Goal: Task Accomplishment & Management: Use online tool/utility

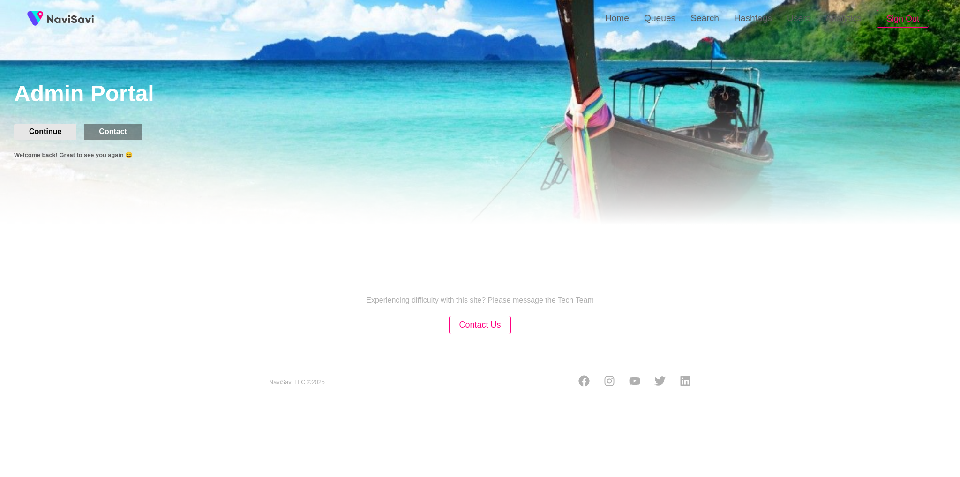
click at [47, 130] on button "Continue" at bounding box center [45, 132] width 62 height 16
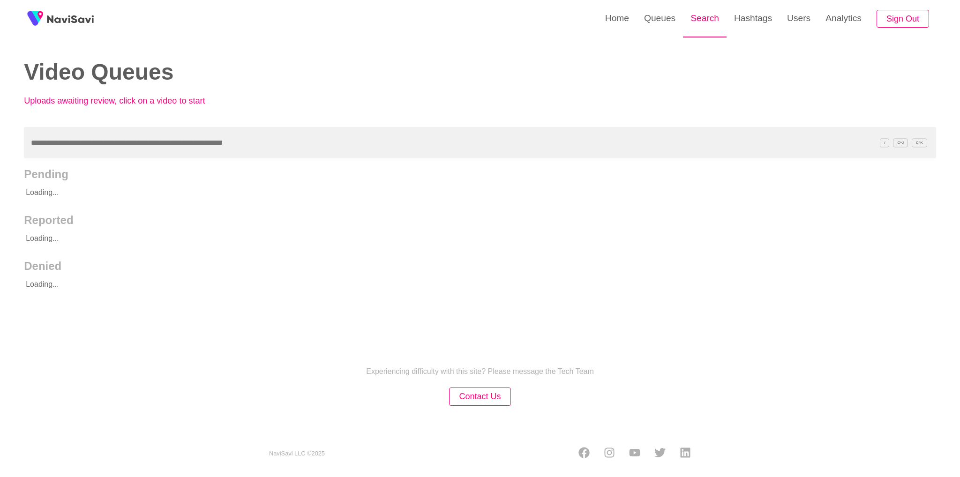
click at [708, 23] on link "Search" at bounding box center [705, 18] width 44 height 37
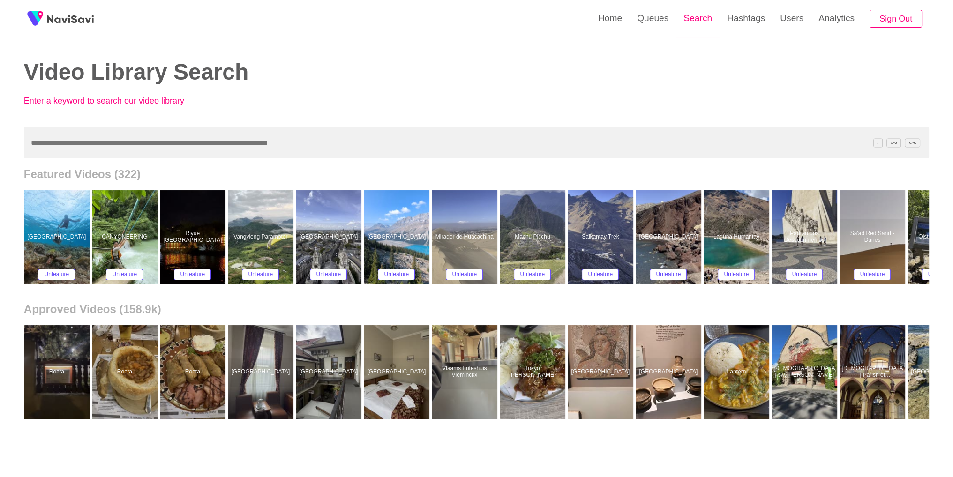
click at [701, 30] on link "Search" at bounding box center [698, 18] width 44 height 37
click at [369, 146] on input "text" at bounding box center [476, 142] width 905 height 31
paste input "**********"
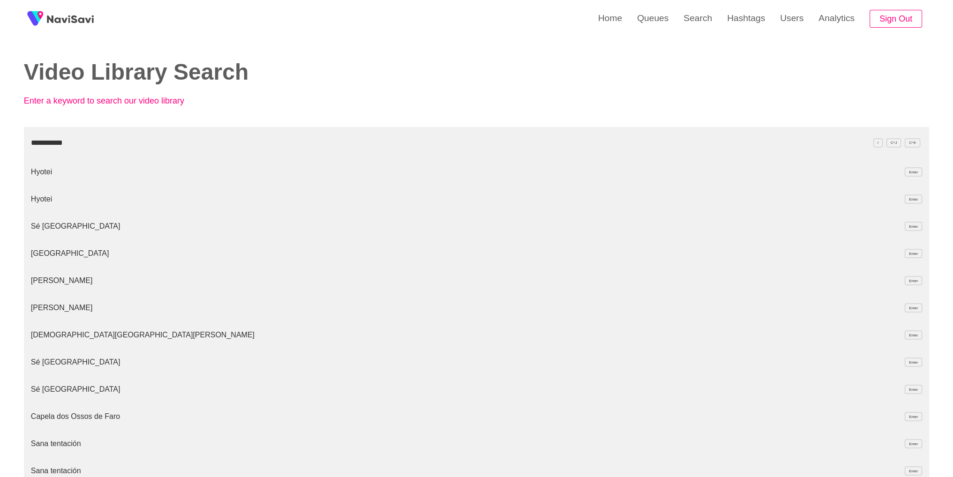
type input "**********"
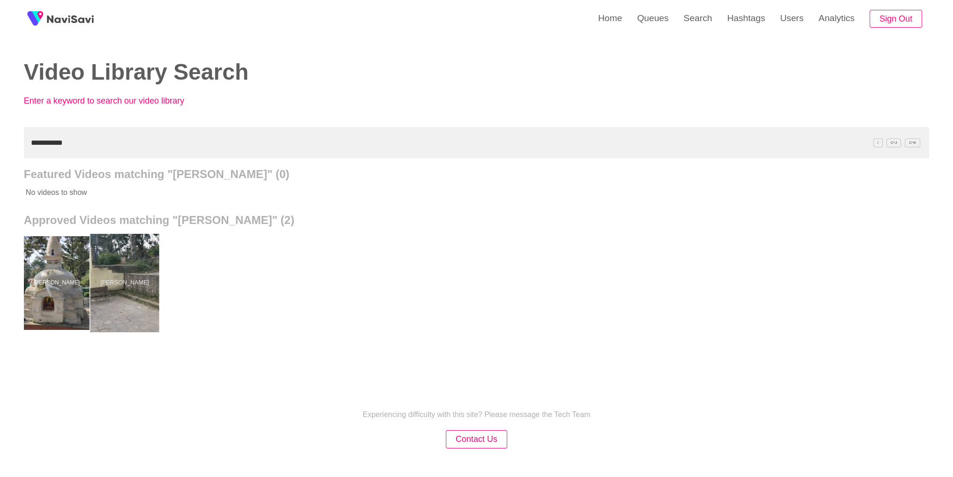
click at [102, 314] on div at bounding box center [124, 283] width 69 height 98
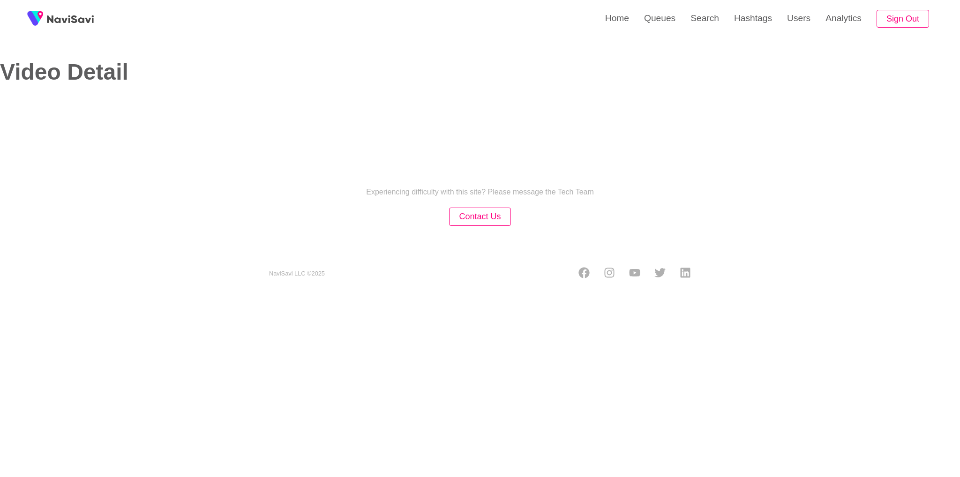
select select "**"
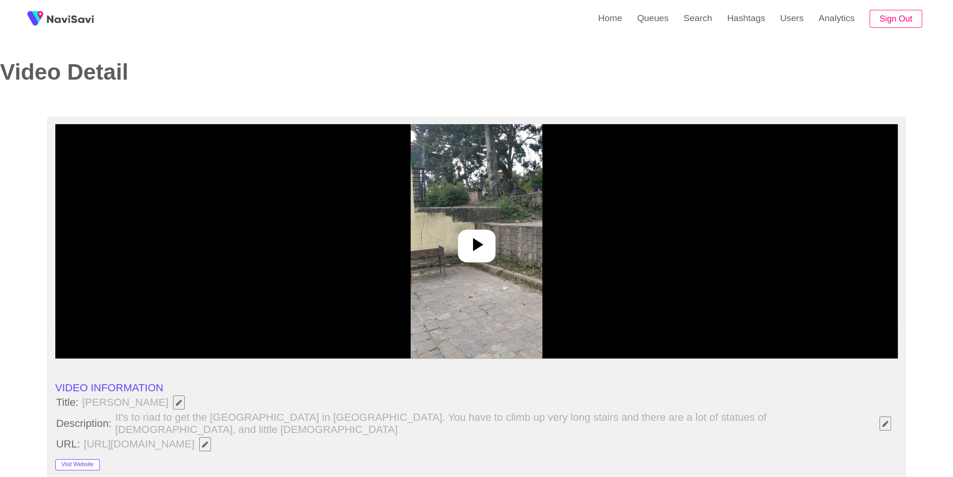
click at [488, 248] on div at bounding box center [477, 246] width 38 height 33
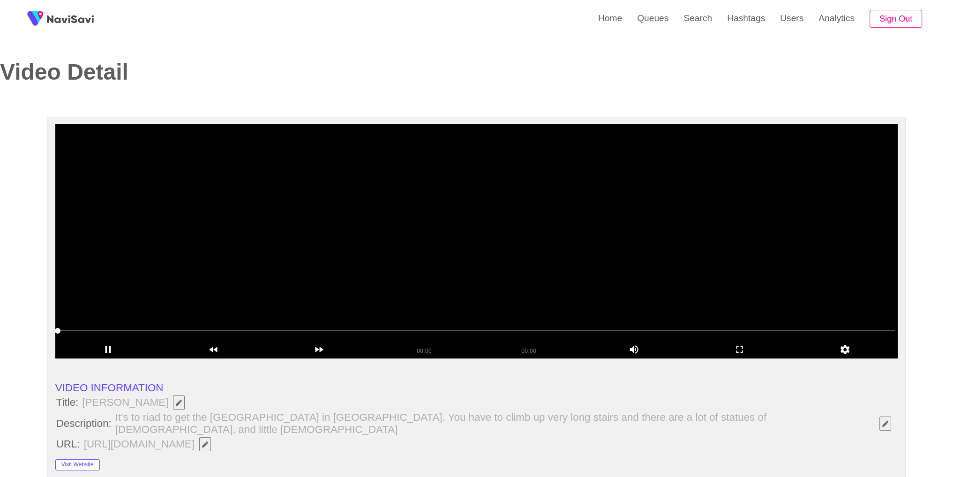
select select "**********"
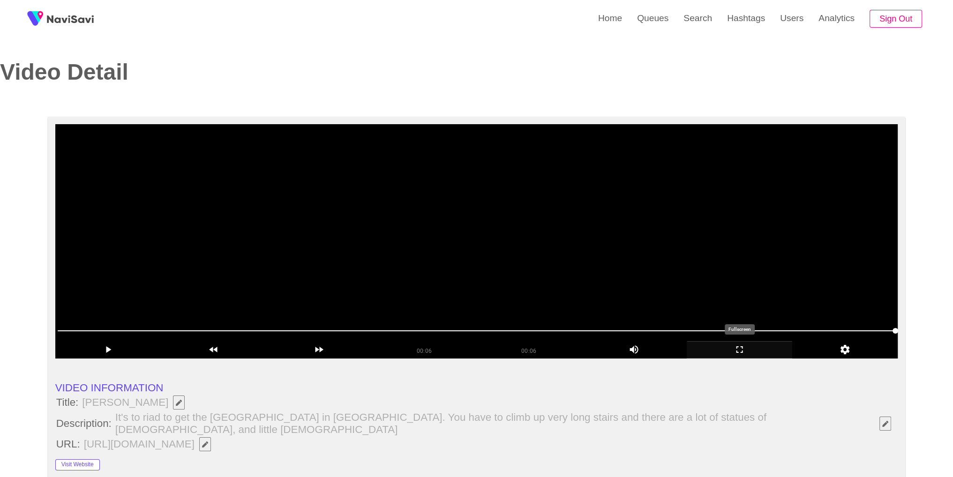
click at [754, 351] on icon "add" at bounding box center [739, 349] width 105 height 11
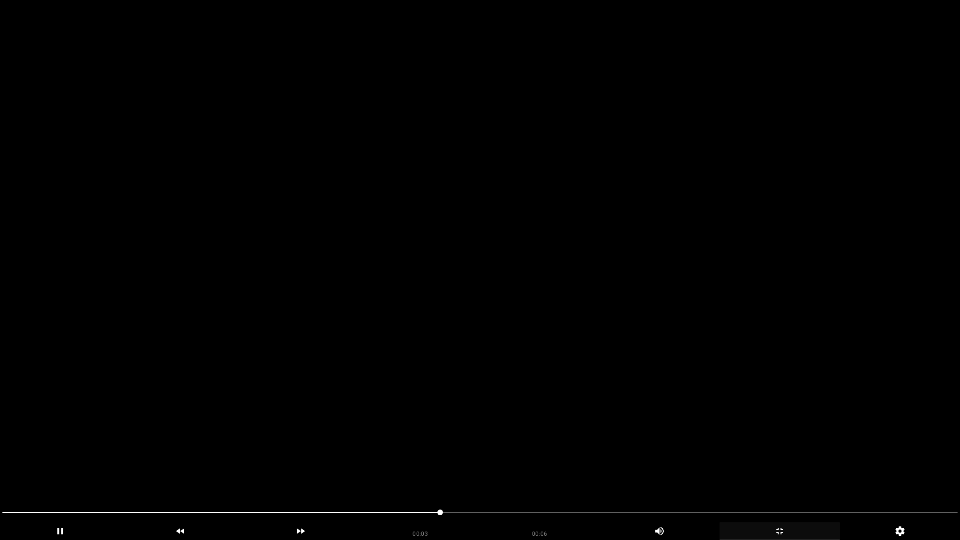
click at [611, 469] on div at bounding box center [480, 513] width 963 height 25
click at [801, 469] on span at bounding box center [480, 512] width 956 height 15
click at [743, 469] on div "add" at bounding box center [780, 531] width 121 height 17
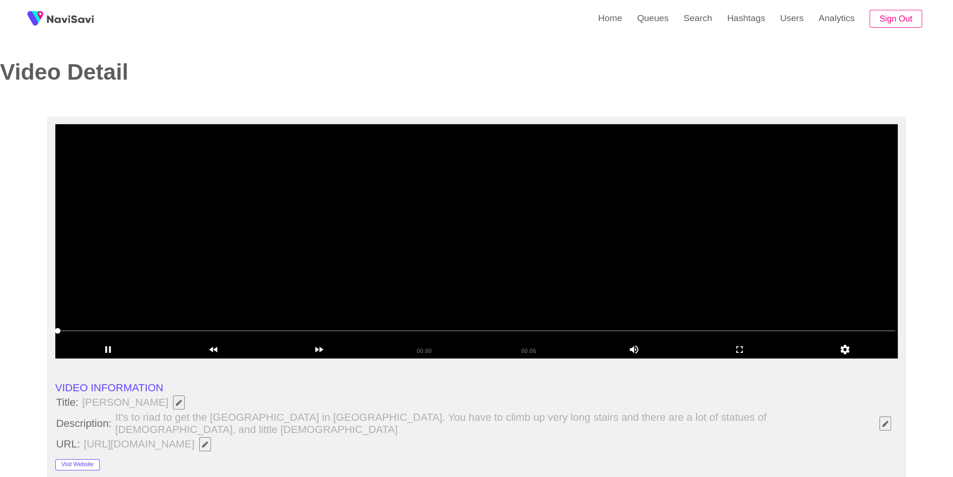
click at [433, 226] on video at bounding box center [476, 241] width 843 height 234
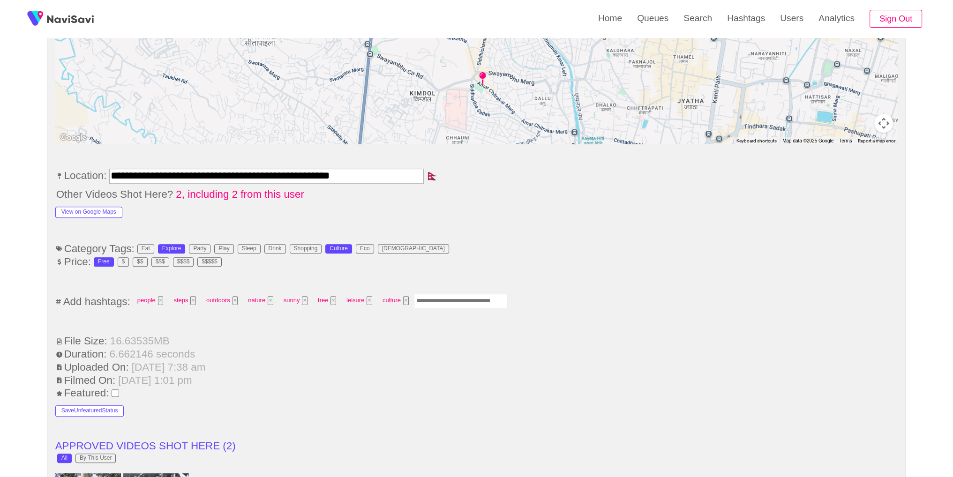
scroll to position [497, 0]
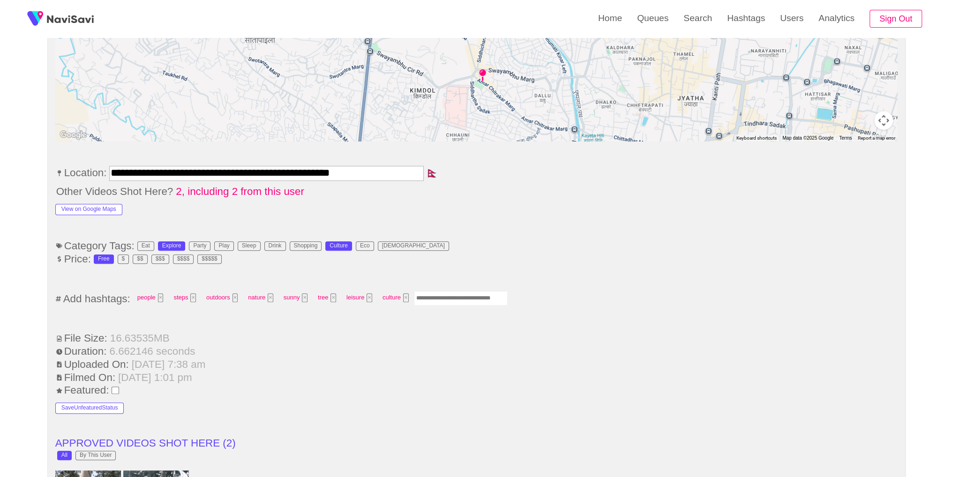
click at [466, 291] on input "Enter tag here and press return" at bounding box center [461, 298] width 94 height 15
type input "*********"
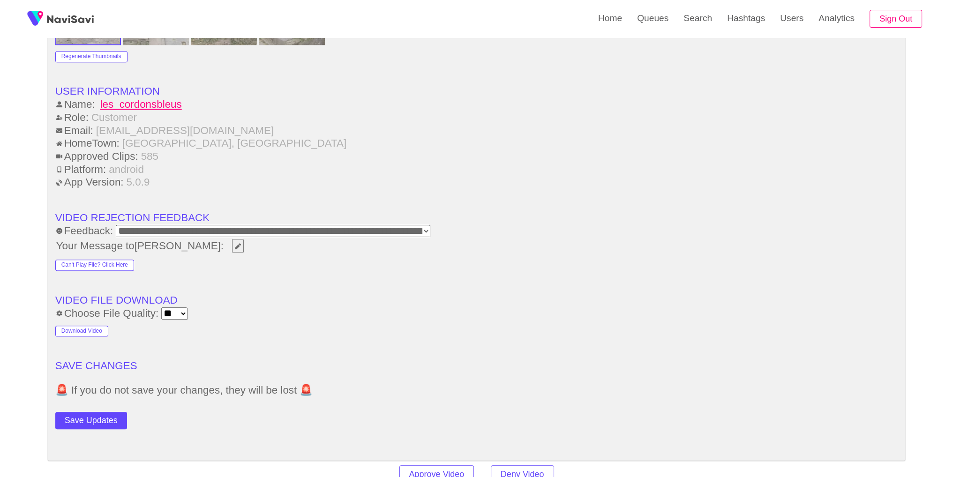
scroll to position [1172, 0]
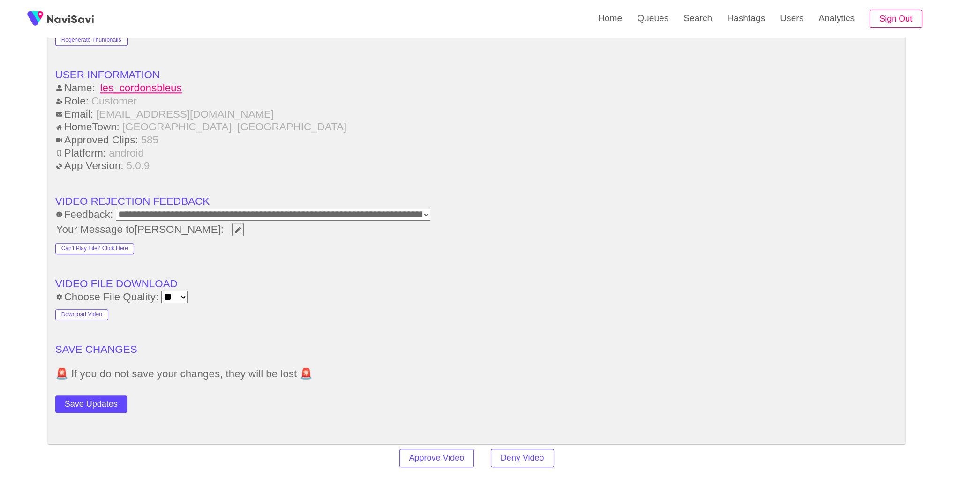
click at [105, 397] on button "Save Updates" at bounding box center [91, 404] width 72 height 17
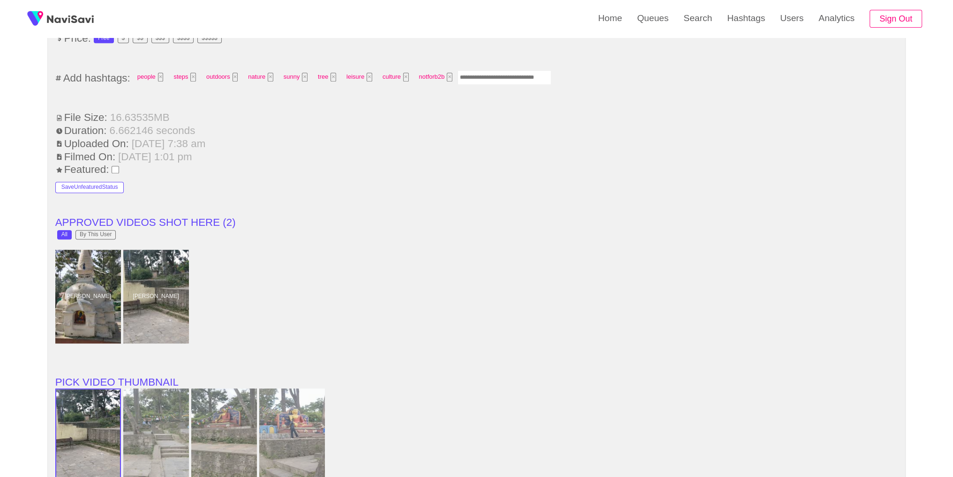
scroll to position [717, 0]
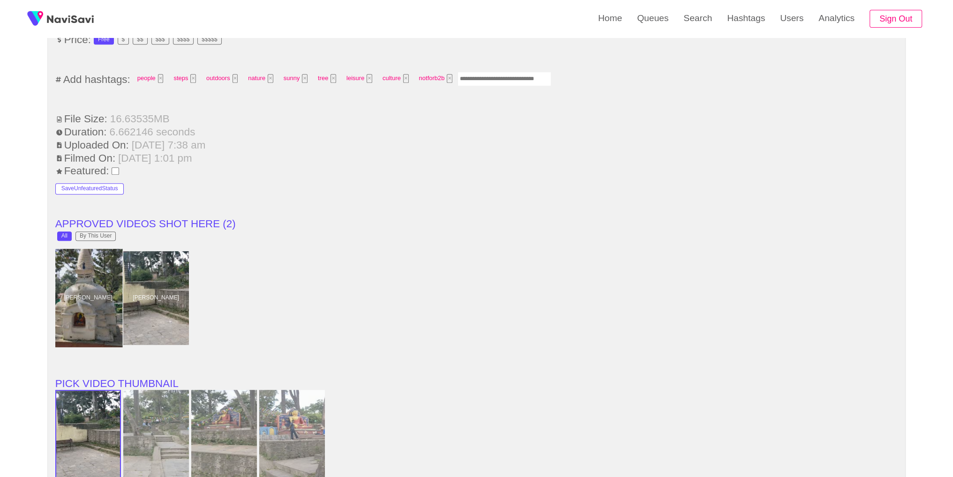
click at [92, 284] on div at bounding box center [87, 298] width 69 height 98
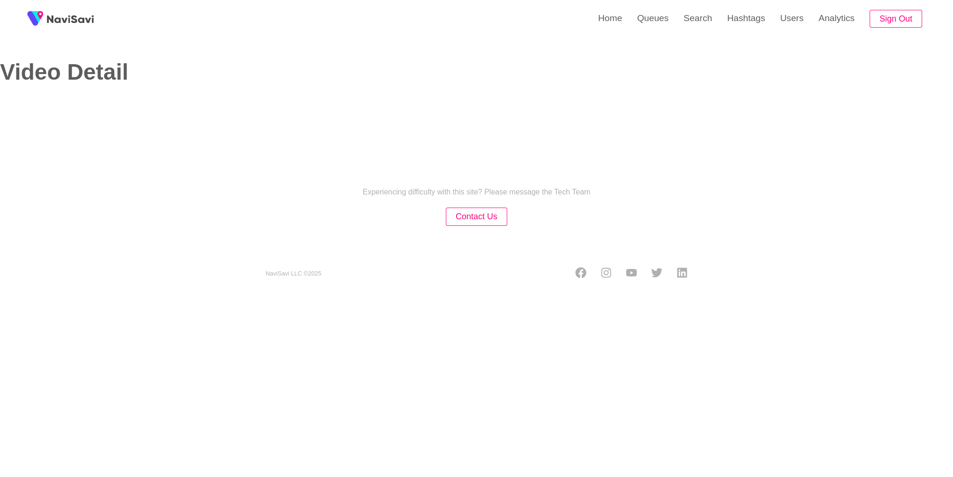
select select "**********"
select select "**"
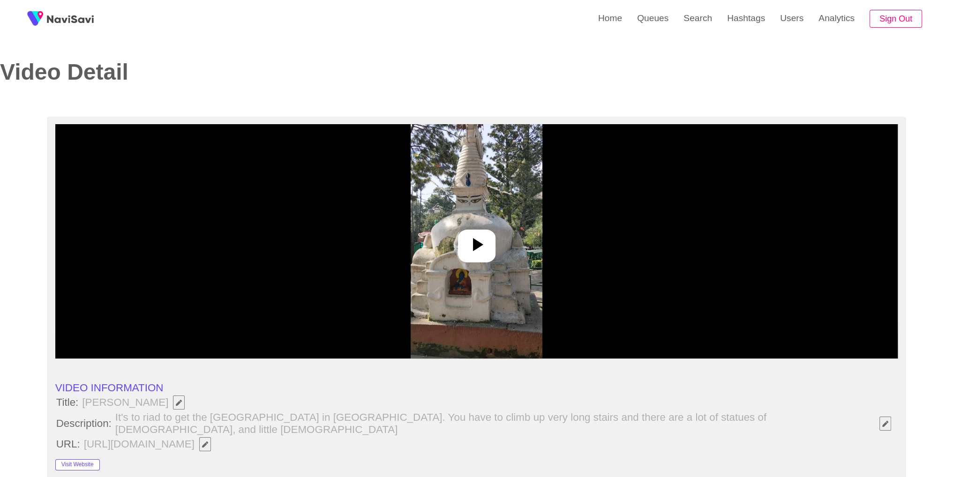
click at [528, 239] on img at bounding box center [477, 241] width 132 height 234
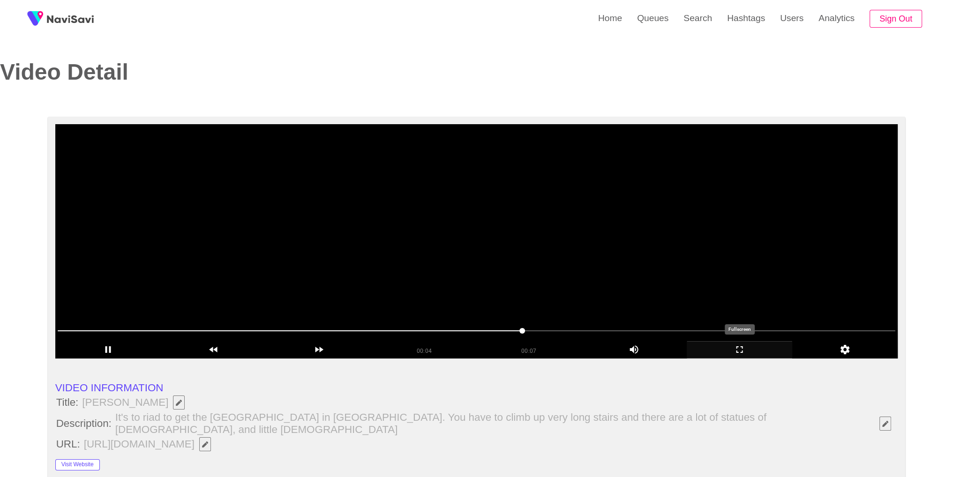
click at [747, 348] on icon "add" at bounding box center [739, 349] width 105 height 11
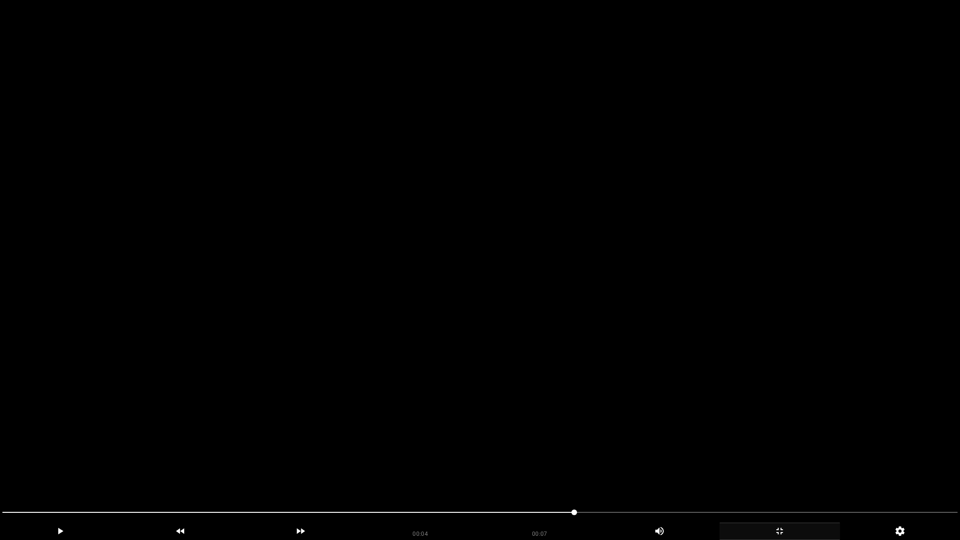
click at [744, 400] on video at bounding box center [480, 270] width 960 height 540
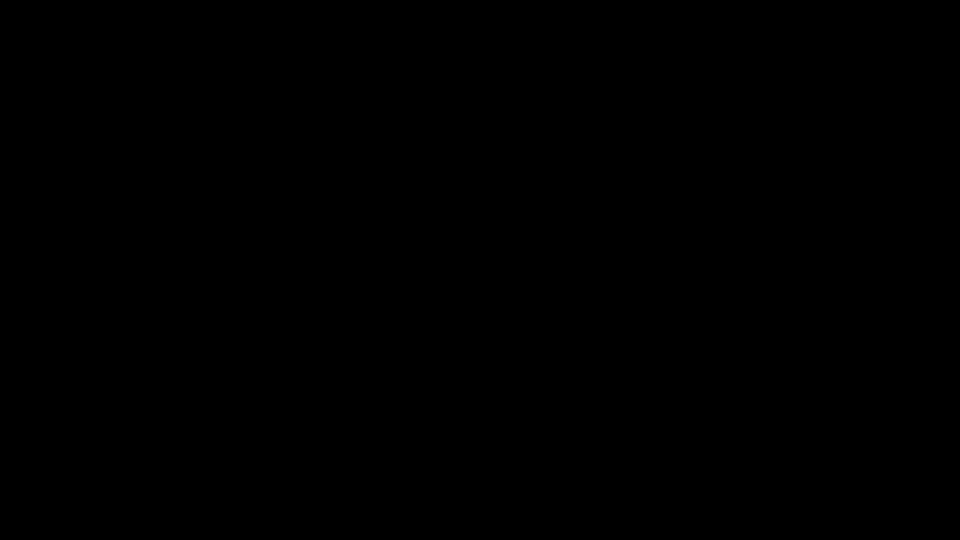
click at [772, 469] on div "add" at bounding box center [780, 531] width 121 height 17
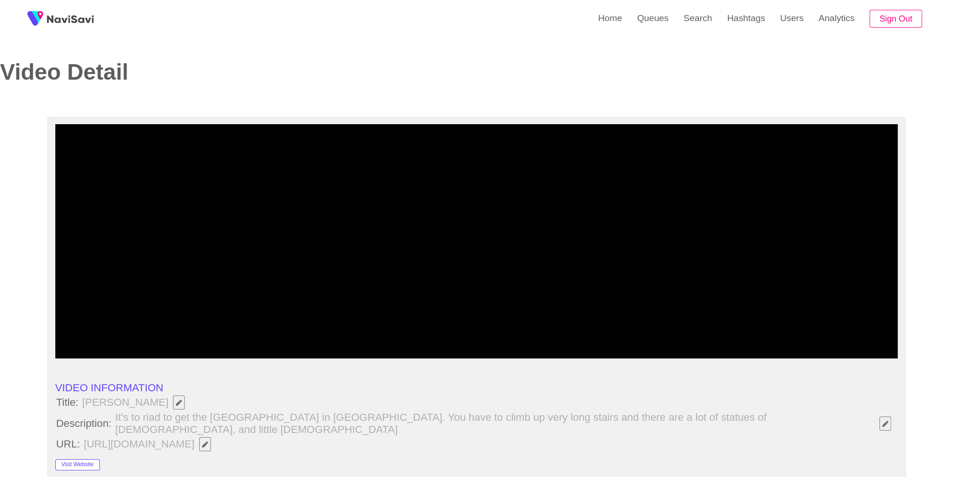
click at [700, 256] on video at bounding box center [476, 241] width 843 height 234
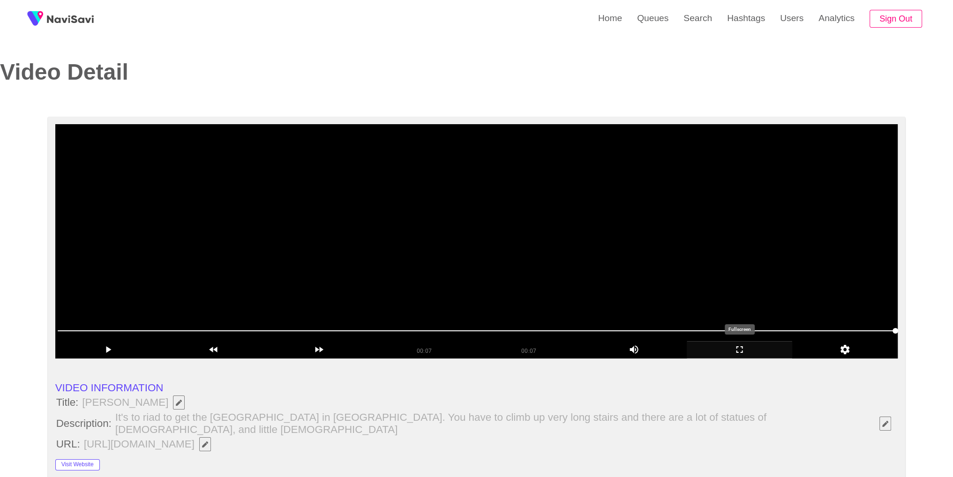
click at [742, 353] on icon "add" at bounding box center [740, 350] width 7 height 7
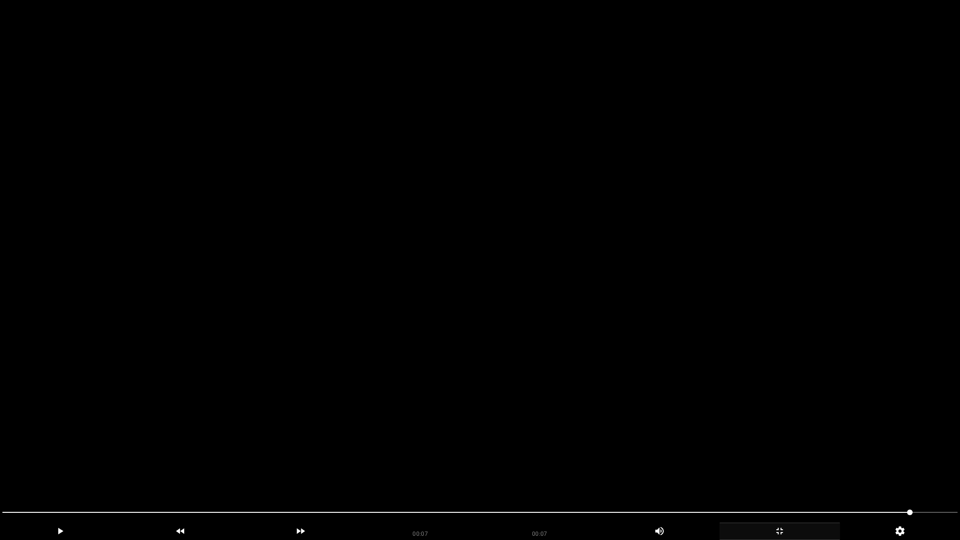
click at [893, 469] on span at bounding box center [480, 512] width 956 height 15
click at [768, 469] on icon "add" at bounding box center [780, 531] width 120 height 11
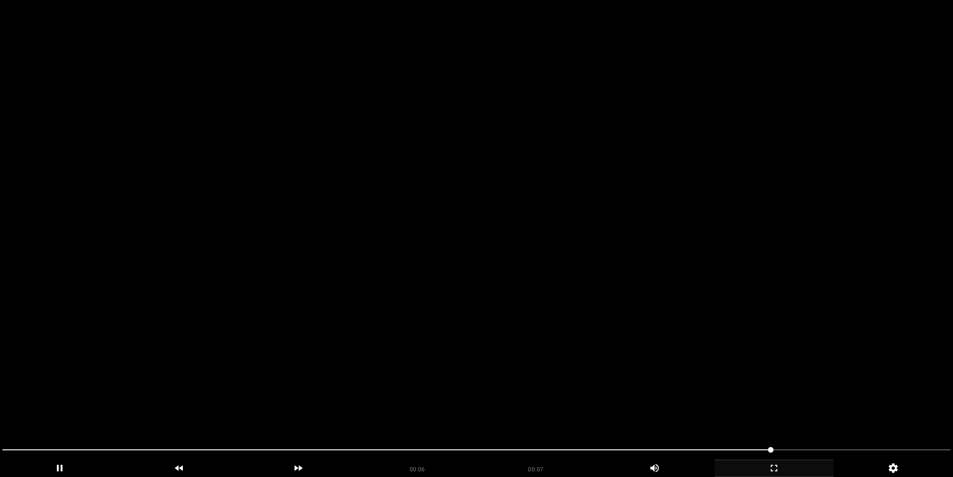
click at [514, 218] on video at bounding box center [476, 238] width 953 height 477
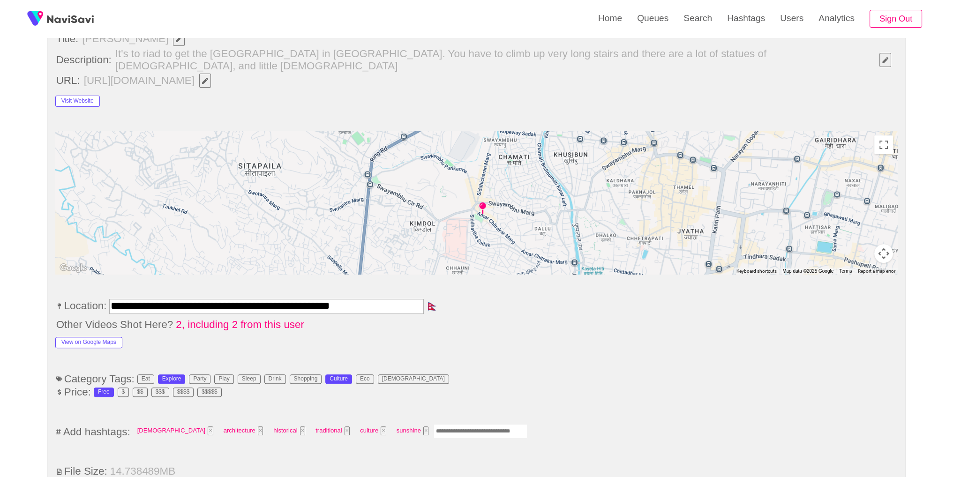
scroll to position [369, 0]
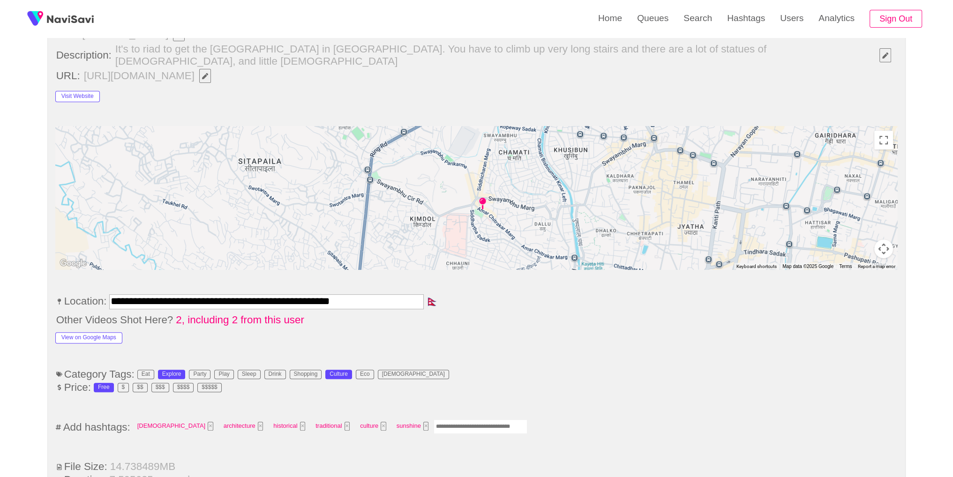
click at [434, 420] on input "Enter tag here and press return" at bounding box center [481, 427] width 94 height 15
type input "*********"
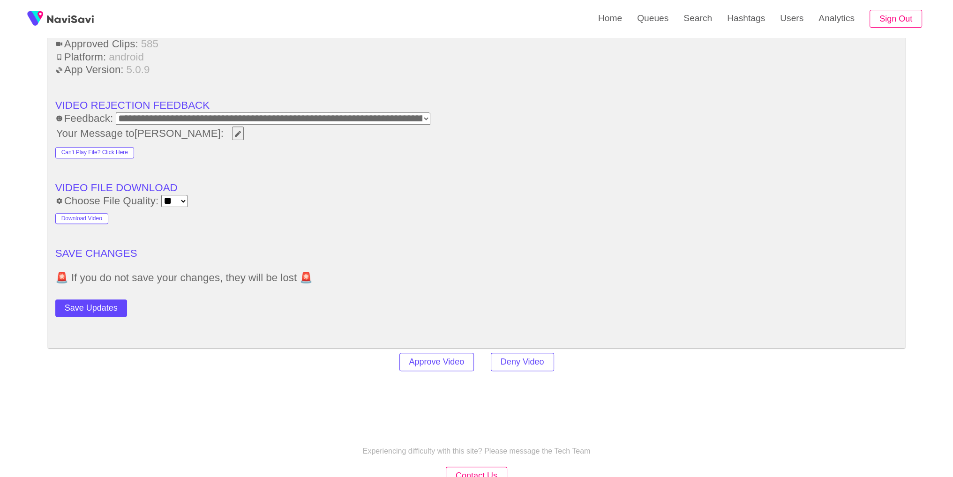
scroll to position [1334, 0]
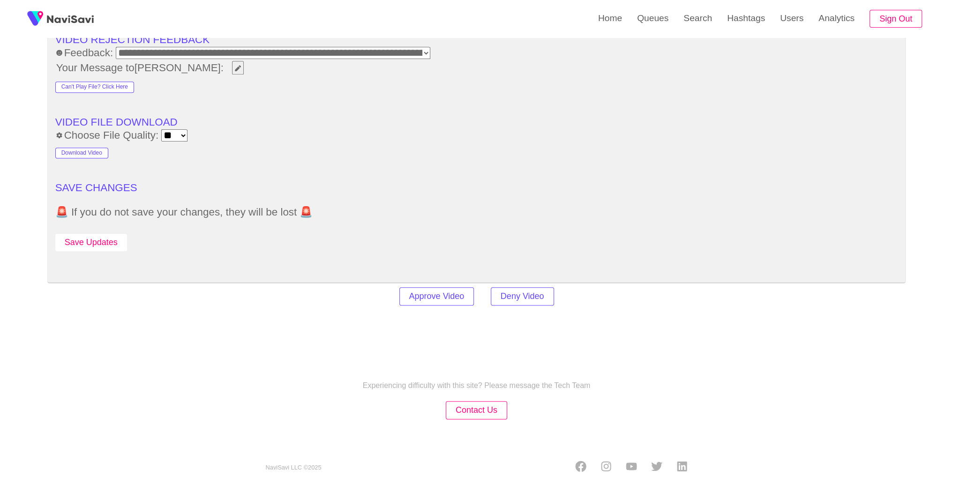
click at [108, 234] on button "Save Updates" at bounding box center [91, 242] width 72 height 17
click at [691, 32] on link "Search" at bounding box center [698, 18] width 44 height 37
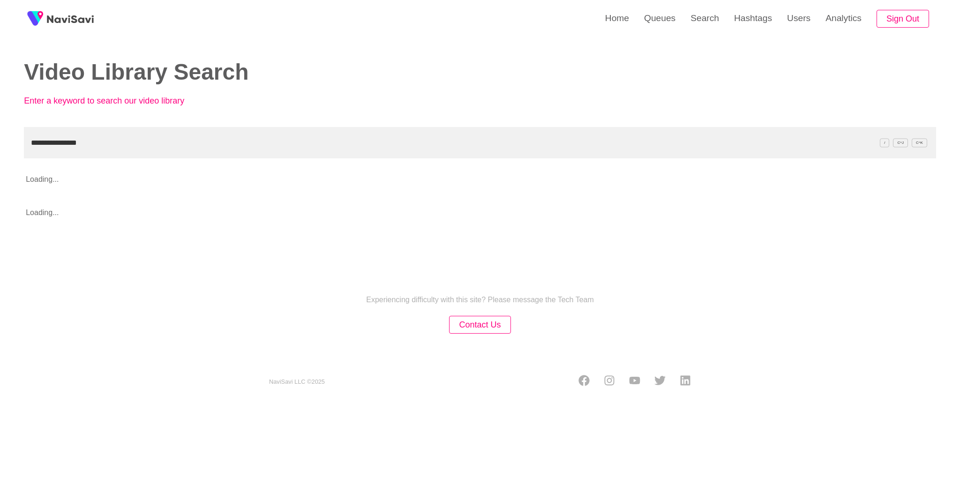
type input "**********"
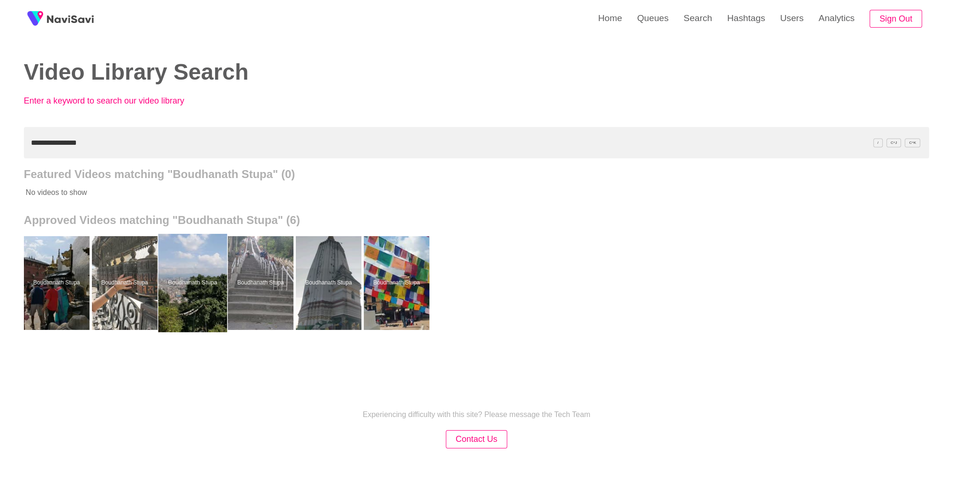
click at [197, 280] on div at bounding box center [192, 283] width 69 height 98
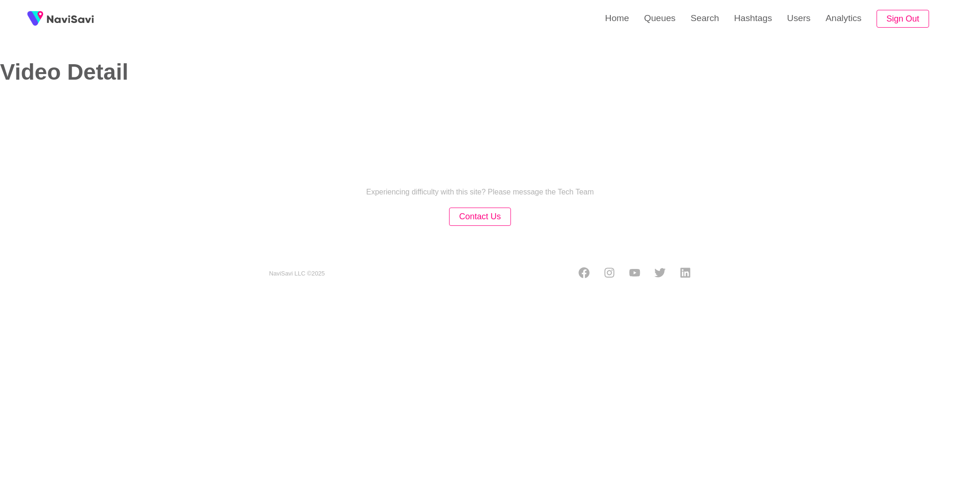
select select "**********"
select select "**"
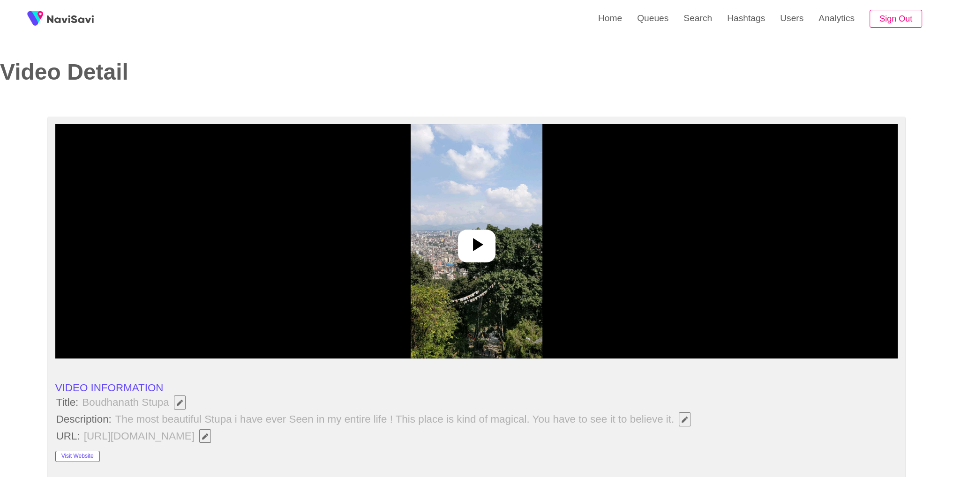
click at [426, 257] on img at bounding box center [477, 241] width 132 height 234
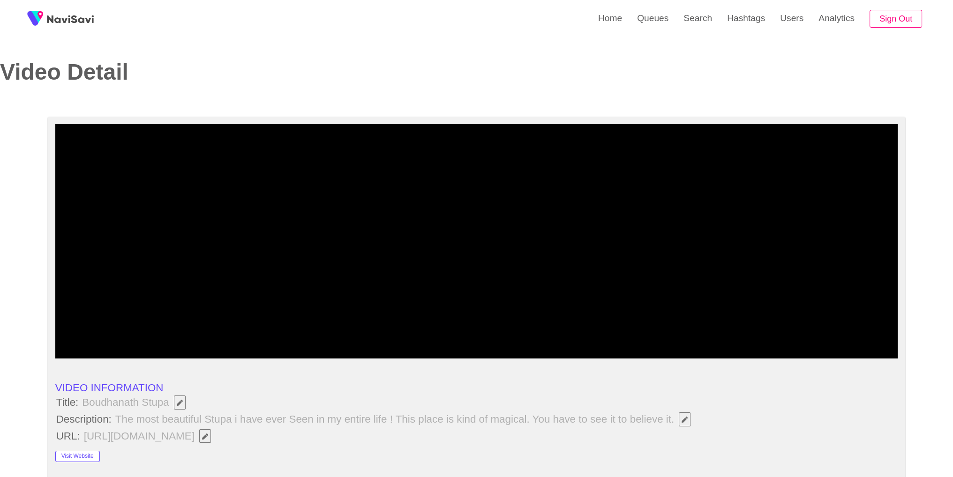
click at [796, 454] on li "Visit Website" at bounding box center [476, 453] width 843 height 17
click at [741, 355] on icon "add" at bounding box center [739, 349] width 105 height 11
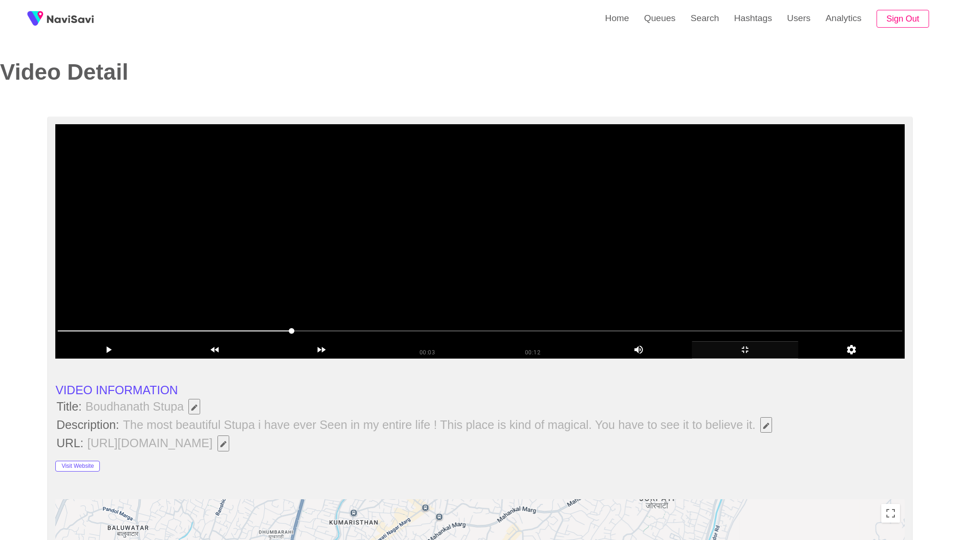
click at [741, 359] on video at bounding box center [479, 241] width 849 height 234
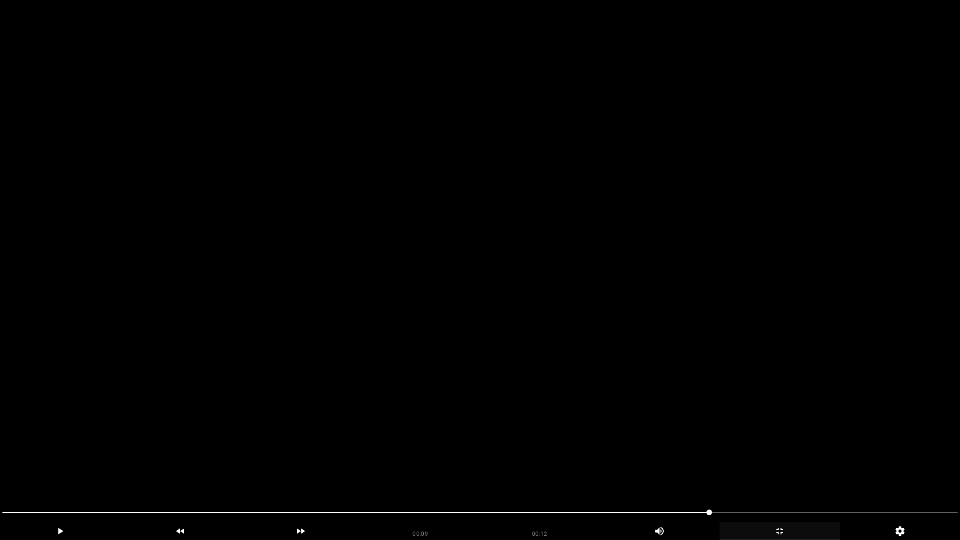
click at [715, 398] on video at bounding box center [480, 270] width 960 height 540
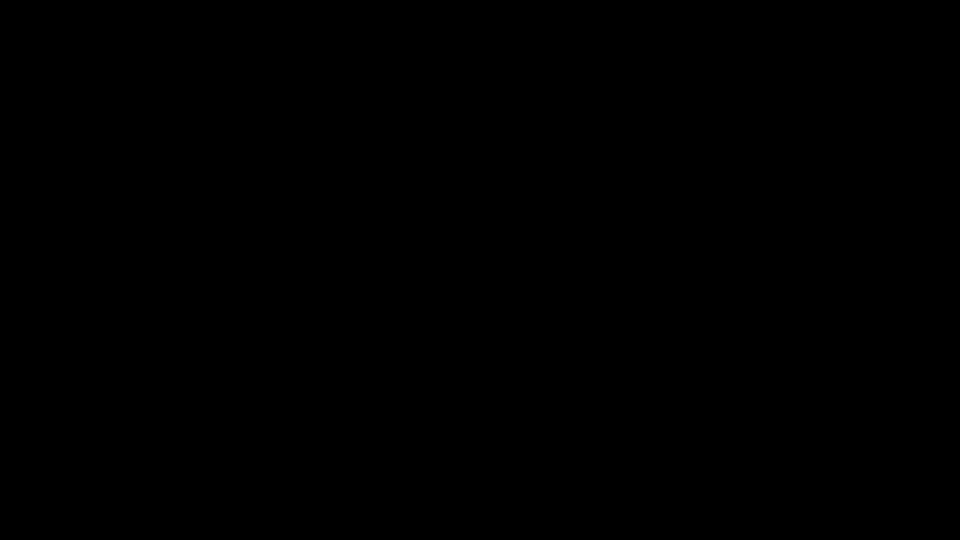
click at [775, 469] on div "add" at bounding box center [780, 531] width 121 height 17
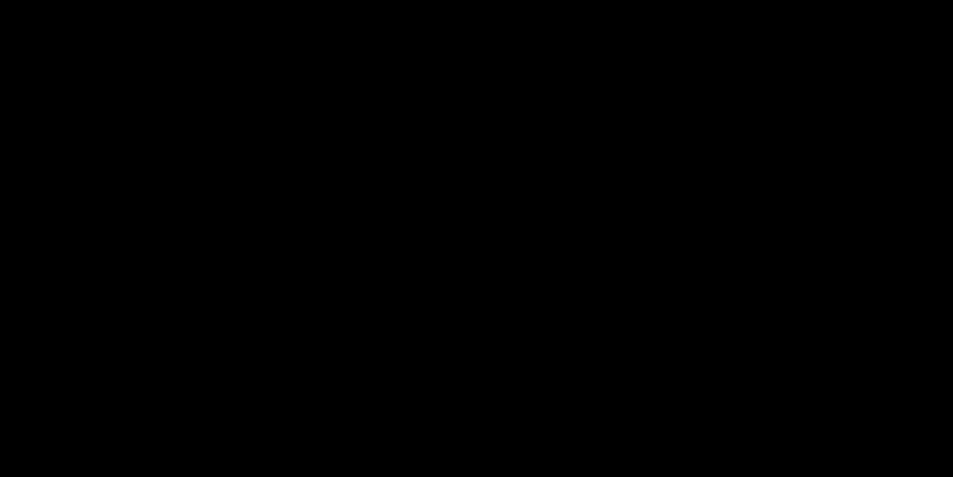
click at [460, 226] on video at bounding box center [476, 238] width 953 height 477
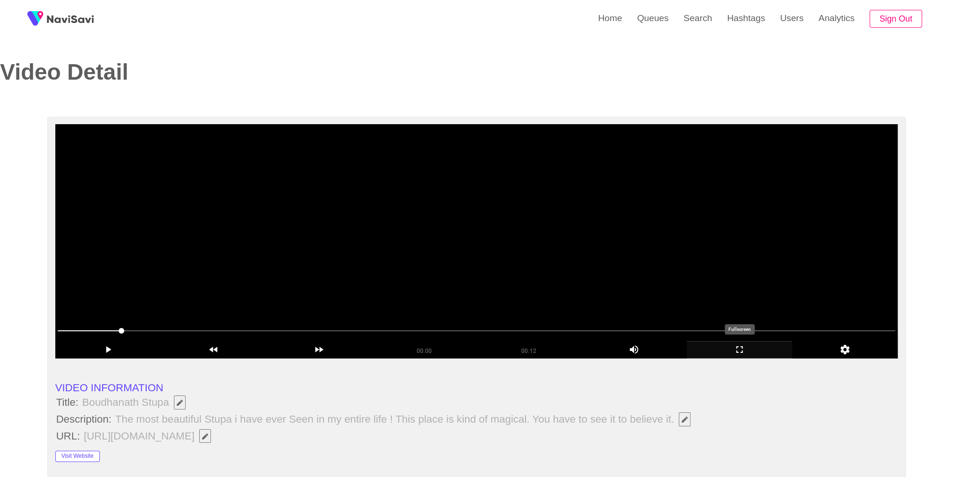
click at [747, 346] on icon "add" at bounding box center [739, 349] width 105 height 11
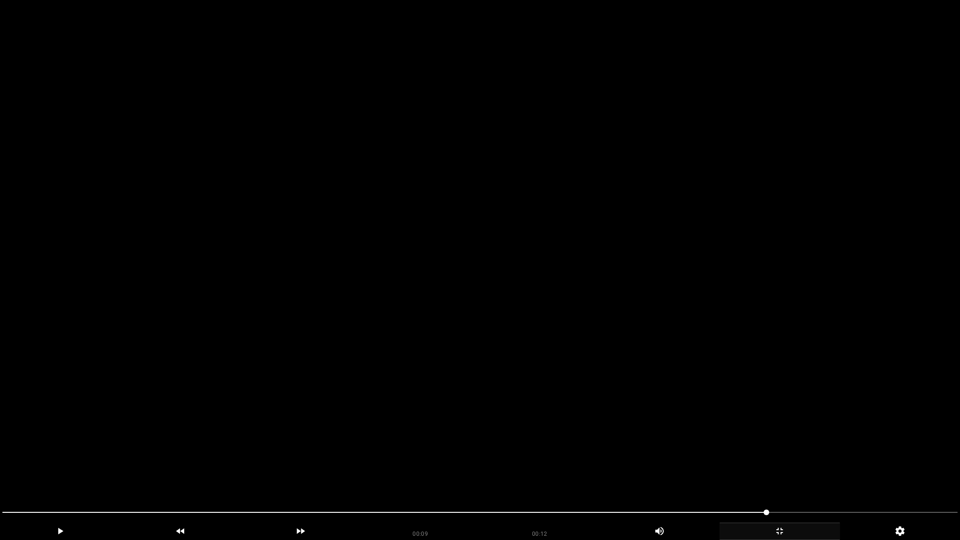
click at [723, 469] on span at bounding box center [480, 512] width 956 height 15
click at [770, 469] on div "add" at bounding box center [780, 531] width 121 height 17
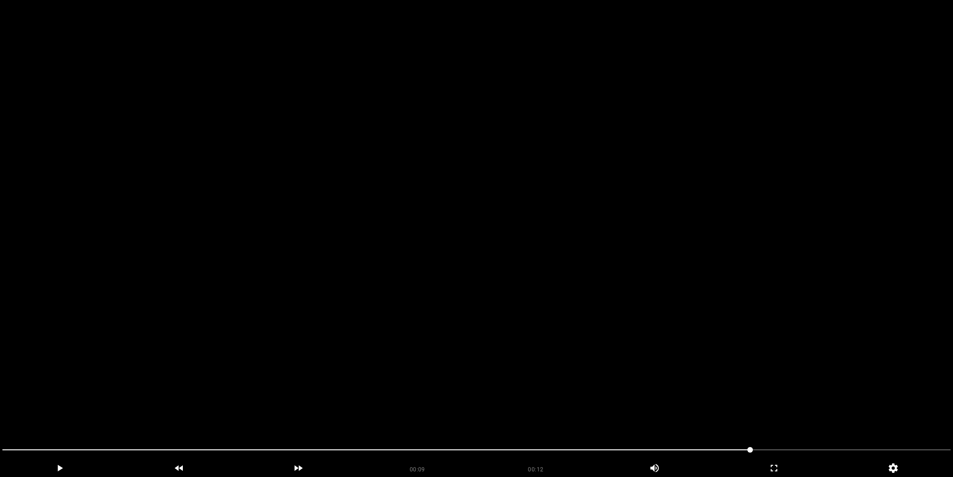
click at [585, 263] on video at bounding box center [476, 238] width 953 height 477
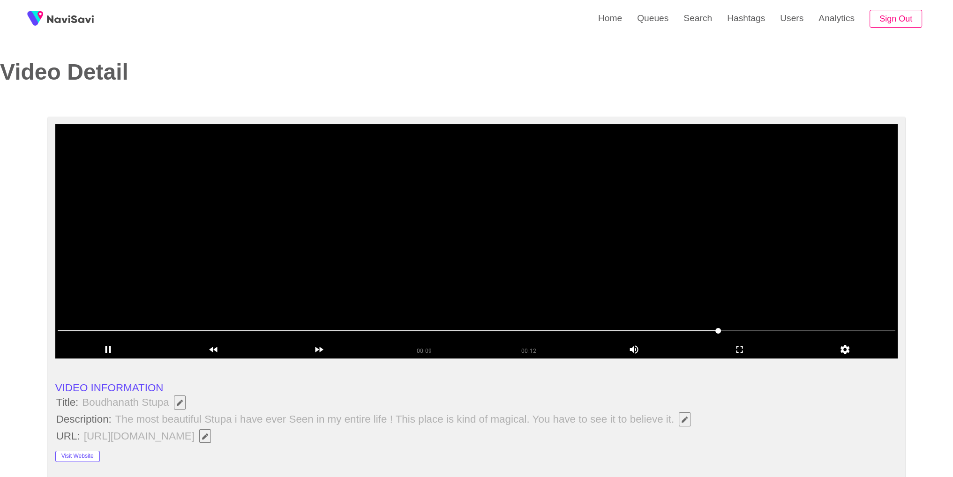
click at [585, 263] on video at bounding box center [476, 241] width 843 height 234
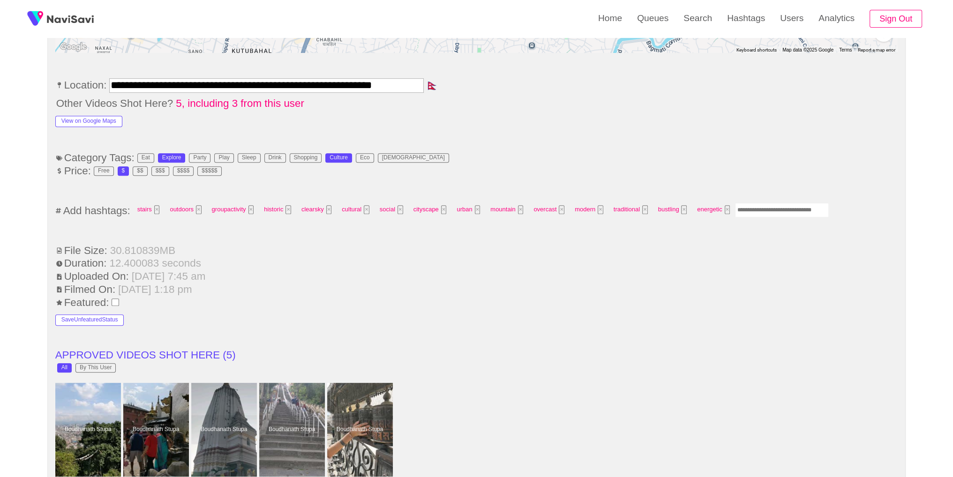
scroll to position [615, 0]
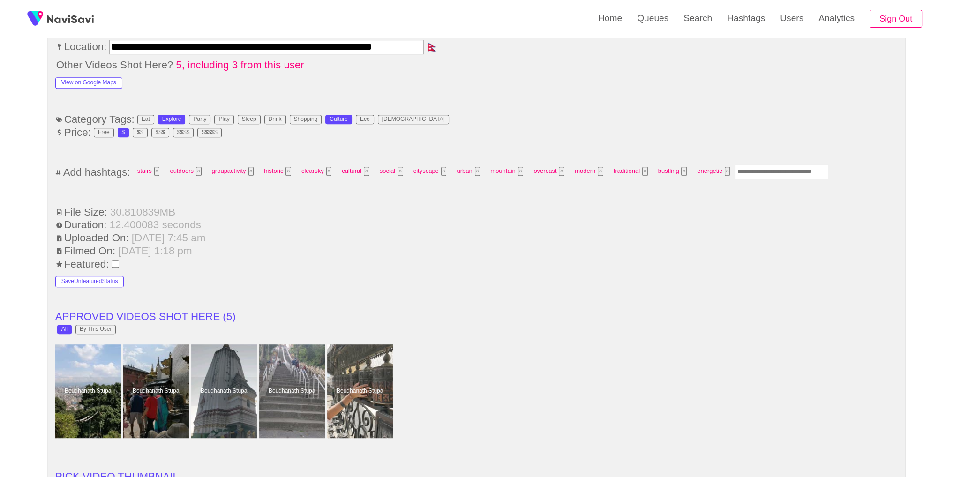
click at [759, 165] on input "Enter tag here and press return" at bounding box center [782, 172] width 94 height 15
type input "*********"
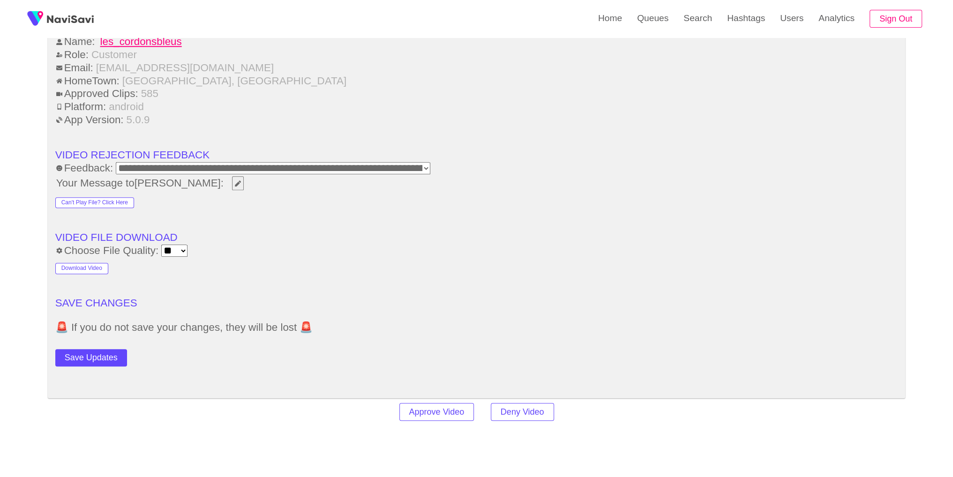
scroll to position [1212, 0]
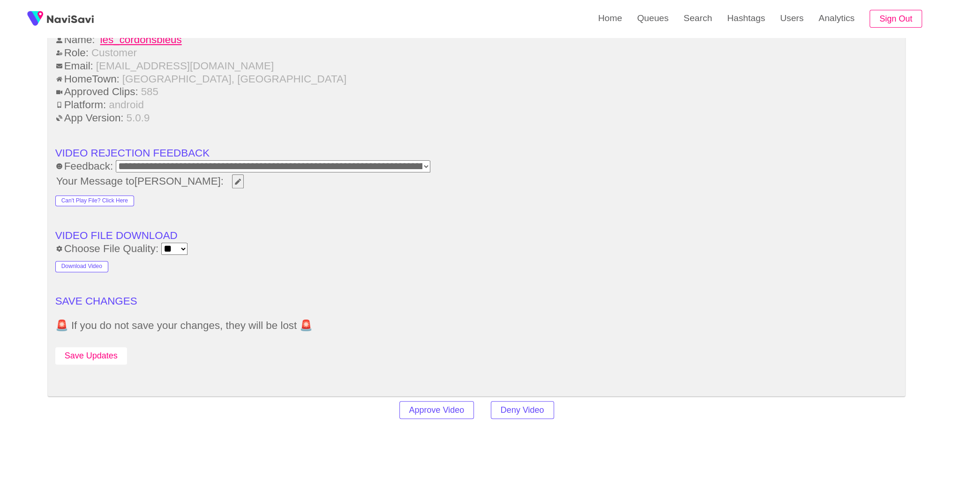
click at [81, 351] on button "Save Updates" at bounding box center [91, 355] width 72 height 17
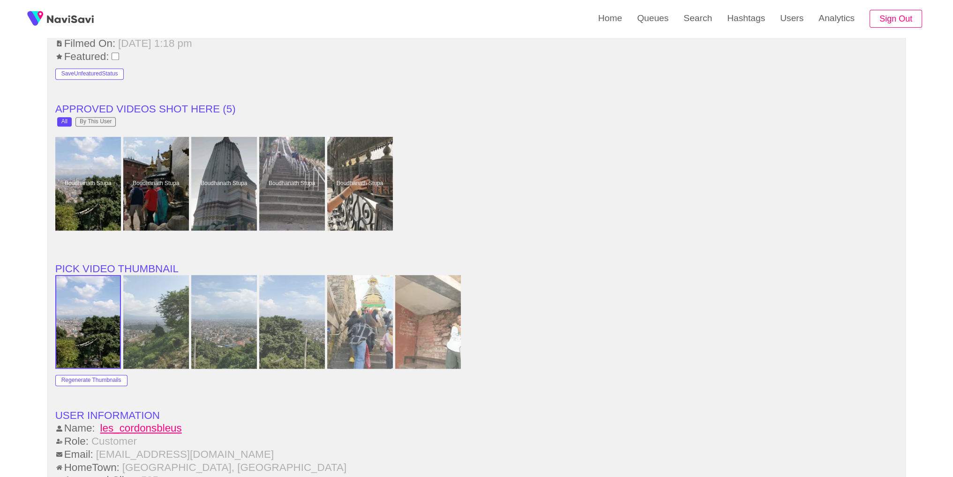
scroll to position [822, 0]
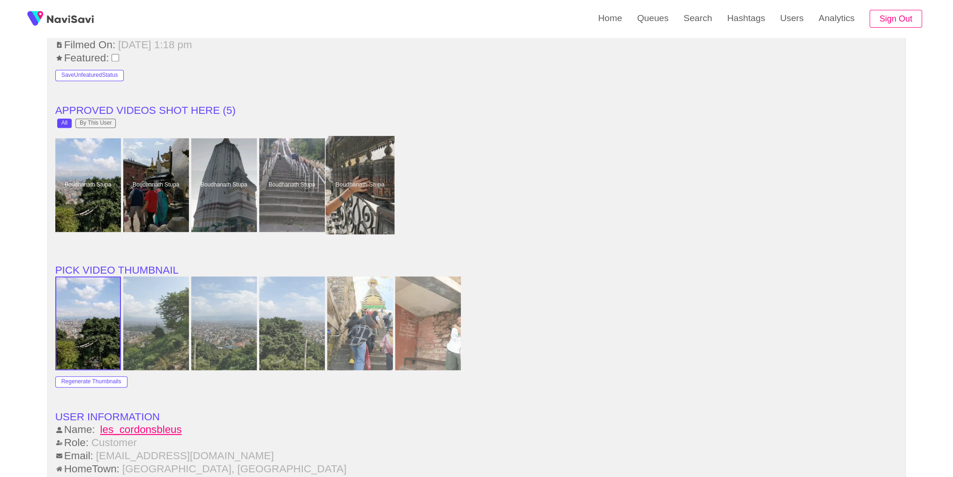
click at [353, 179] on div at bounding box center [359, 185] width 69 height 98
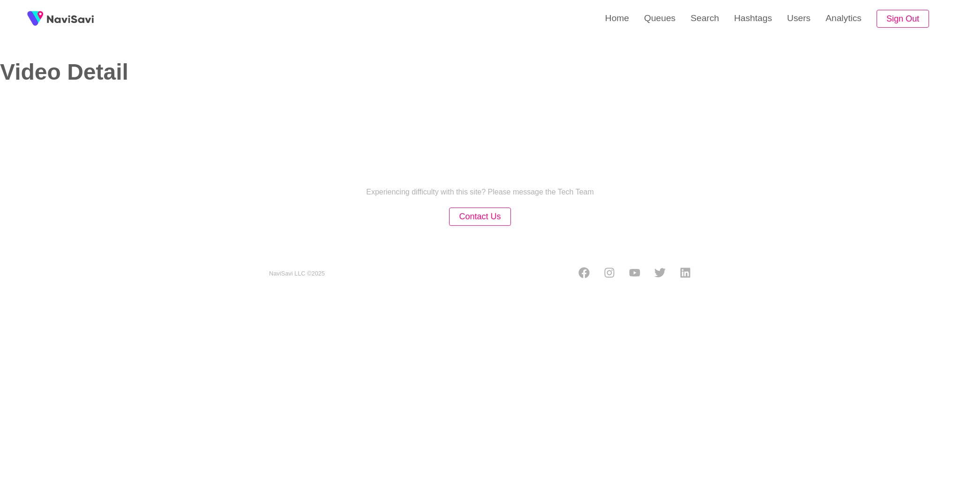
select select "**********"
select select "**"
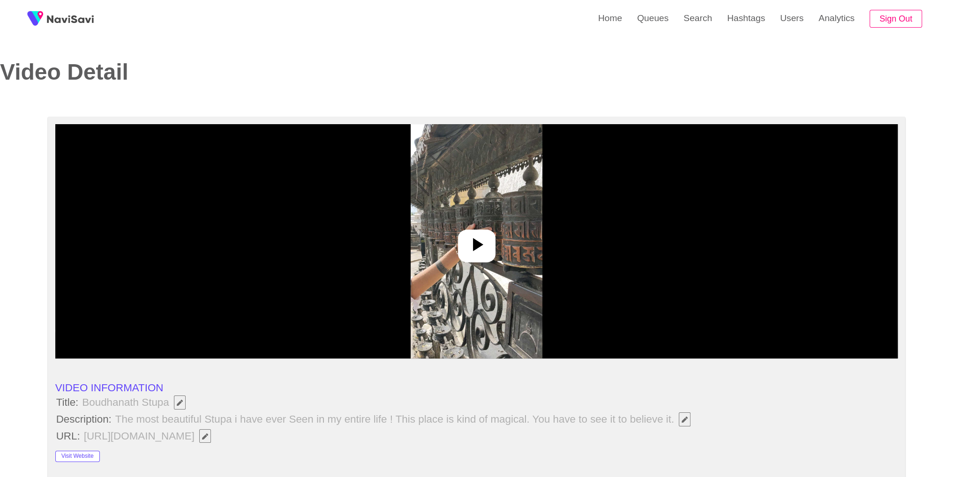
click at [521, 223] on img at bounding box center [477, 241] width 132 height 234
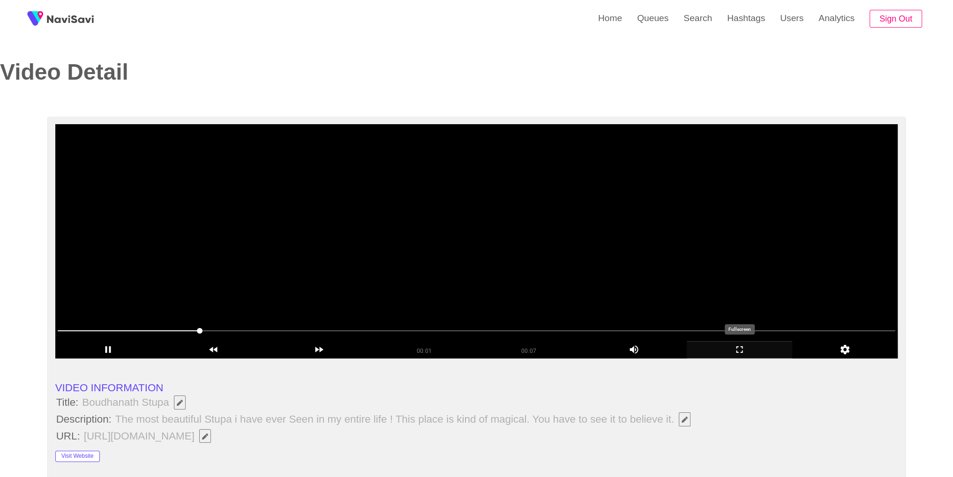
click at [752, 356] on div "add" at bounding box center [740, 349] width 106 height 17
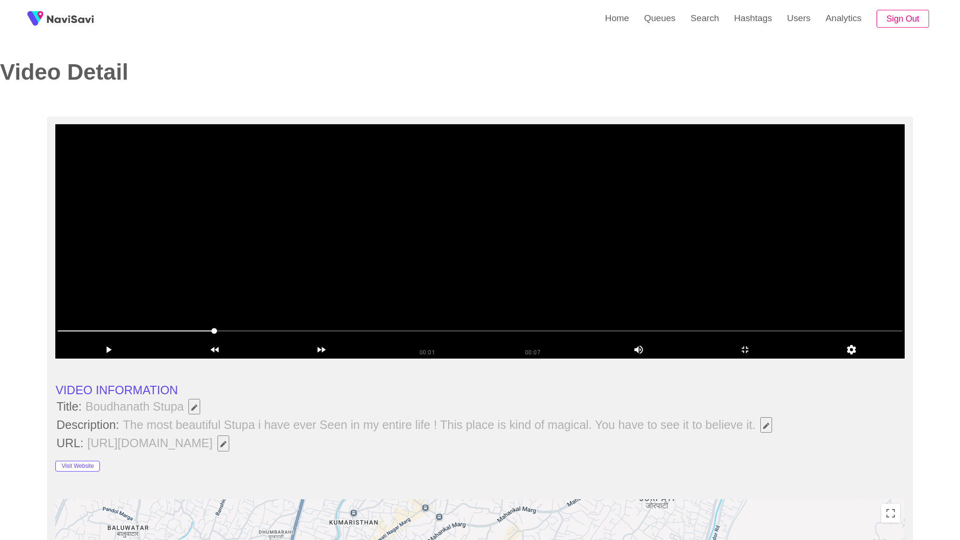
click at [752, 359] on video at bounding box center [479, 241] width 849 height 234
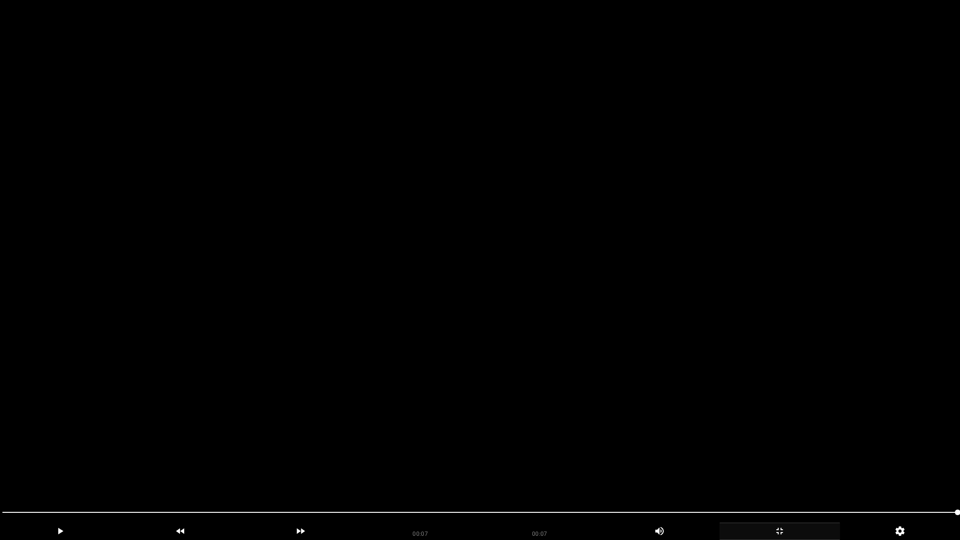
click at [779, 469] on icon "add" at bounding box center [780, 531] width 120 height 11
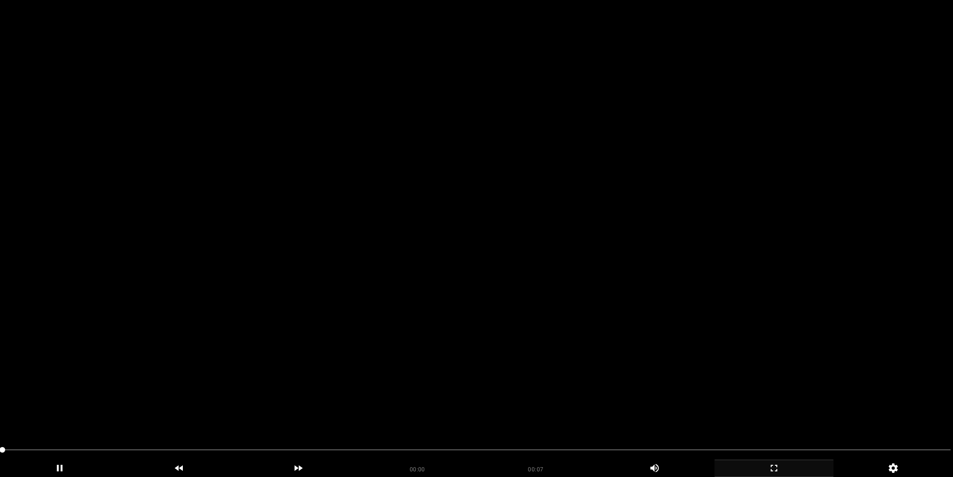
click at [508, 278] on video at bounding box center [476, 238] width 953 height 477
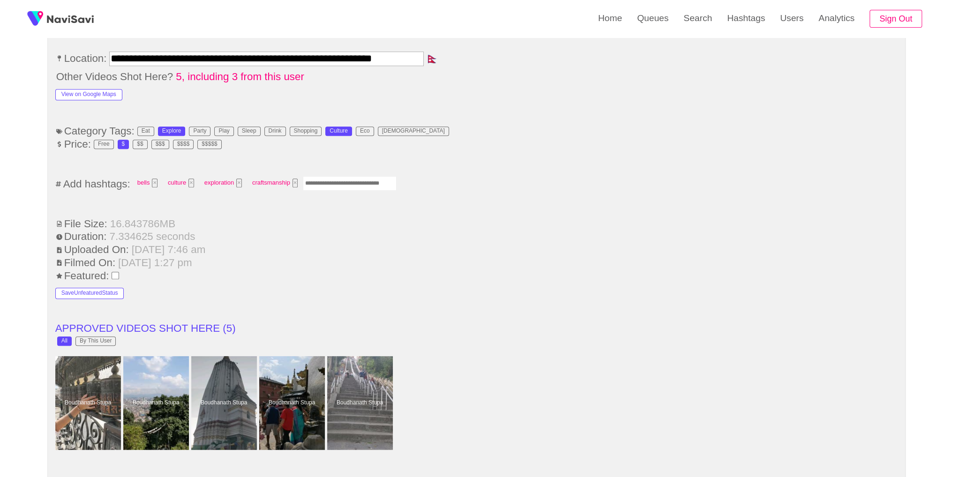
scroll to position [619, 0]
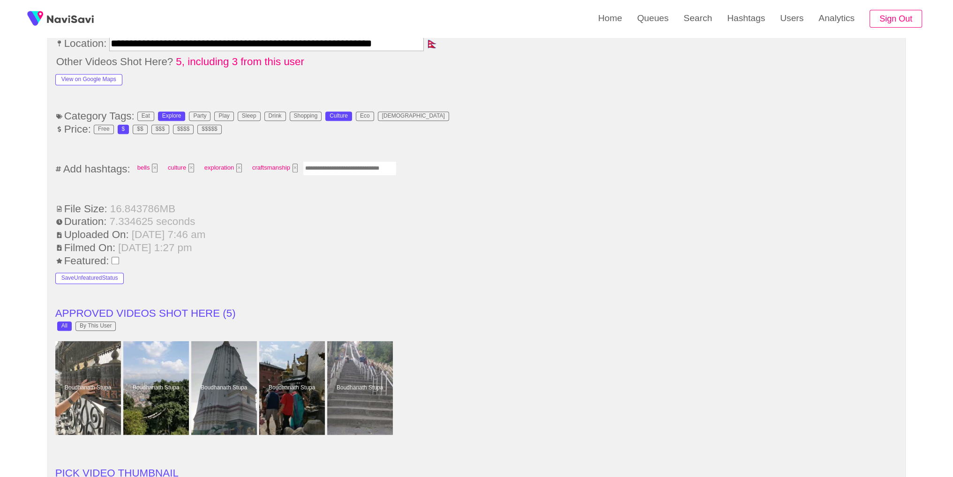
drag, startPoint x: 337, startPoint y: 164, endPoint x: 383, endPoint y: 150, distance: 48.1
click at [338, 164] on input "Enter tag here and press return" at bounding box center [350, 168] width 94 height 15
type input "********"
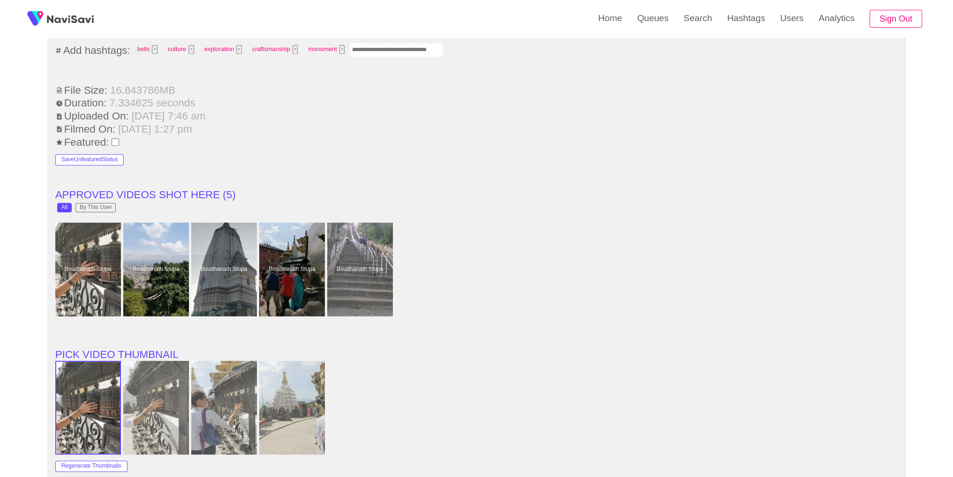
scroll to position [1334, 0]
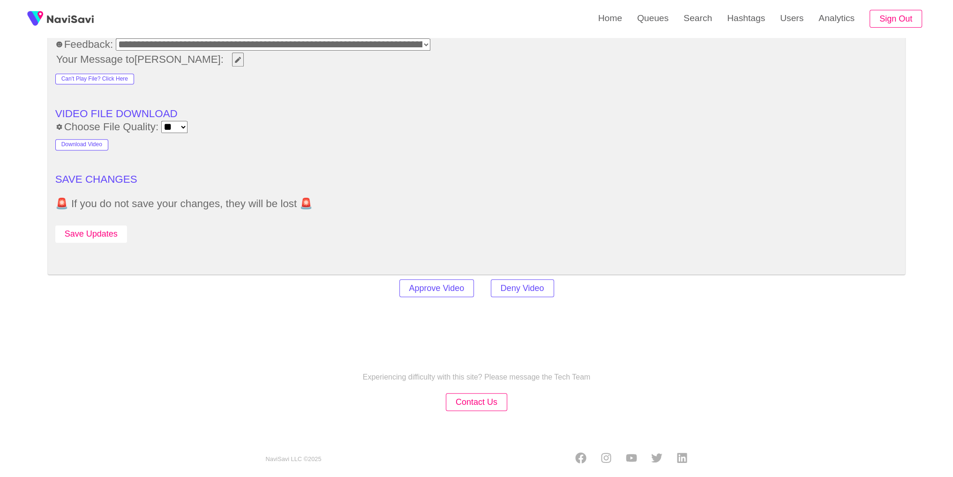
click at [103, 236] on button "Save Updates" at bounding box center [91, 234] width 72 height 17
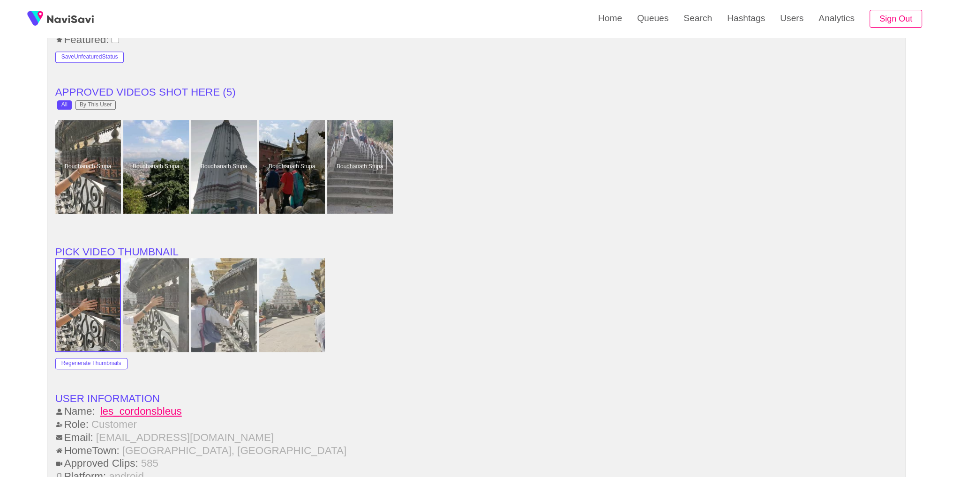
scroll to position [821, 0]
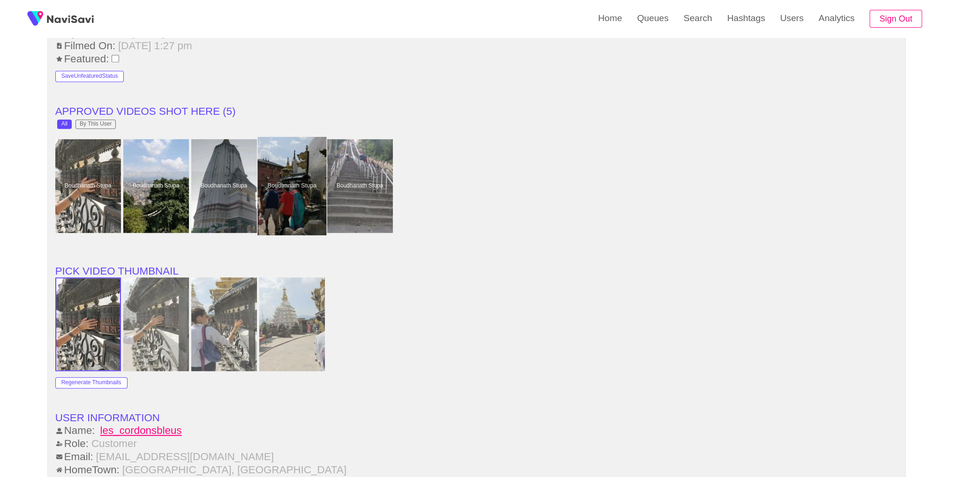
click at [300, 193] on div at bounding box center [291, 186] width 69 height 98
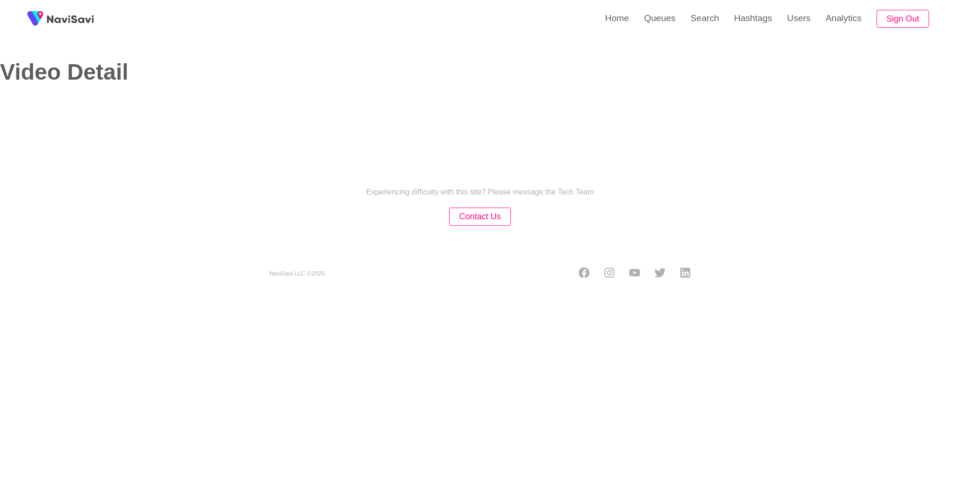
select select "**********"
select select "**"
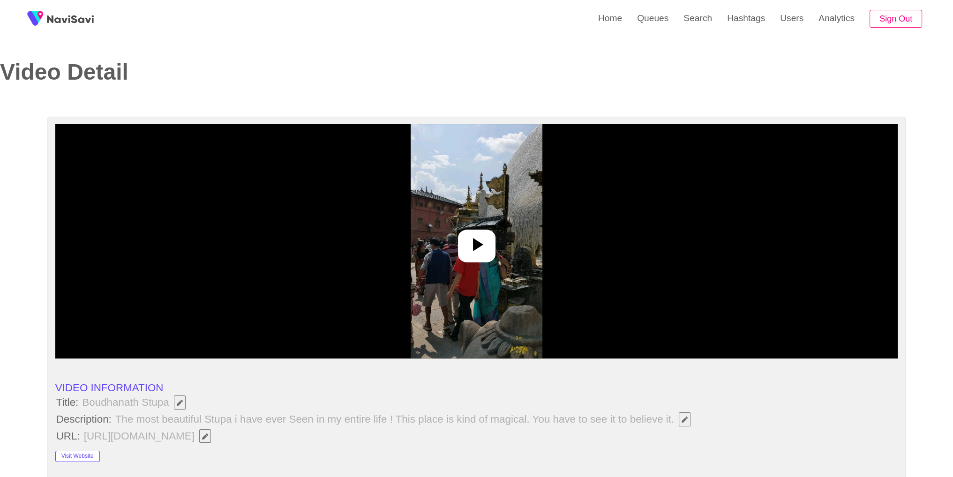
click at [571, 250] on div at bounding box center [476, 241] width 843 height 234
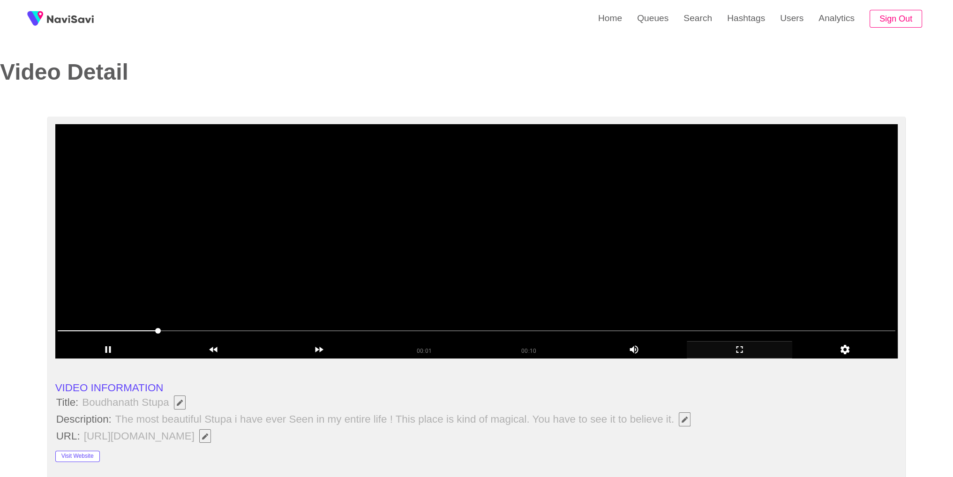
click at [739, 356] on div "add" at bounding box center [740, 349] width 106 height 17
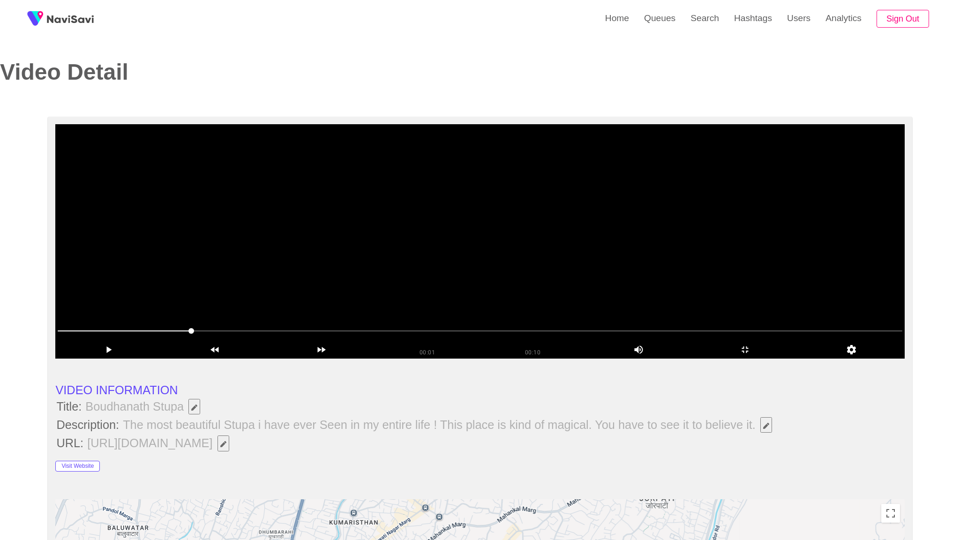
click at [738, 359] on video at bounding box center [479, 241] width 849 height 234
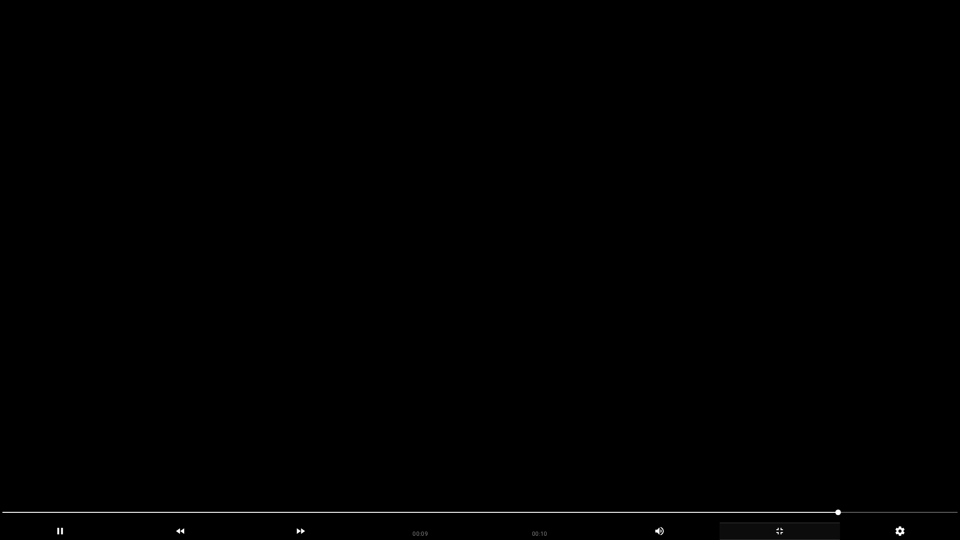
click at [784, 469] on div "add" at bounding box center [780, 531] width 121 height 17
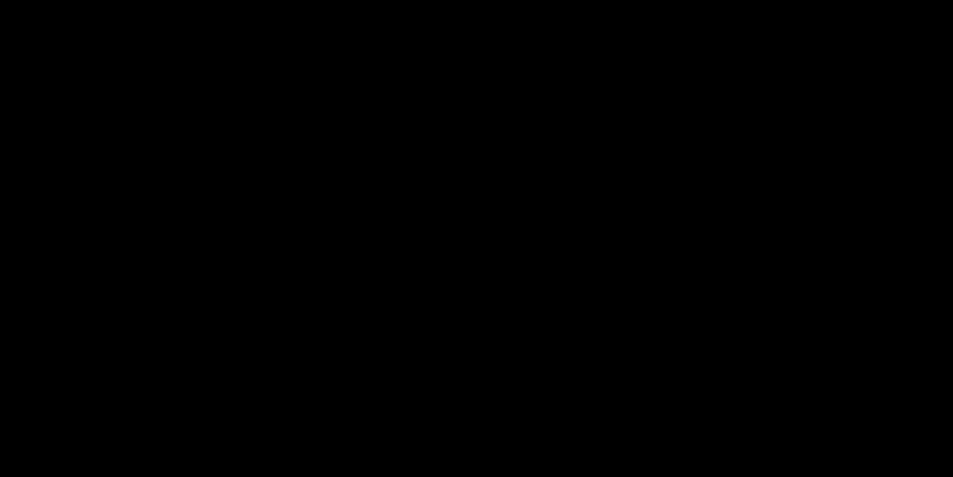
scroll to position [587, 0]
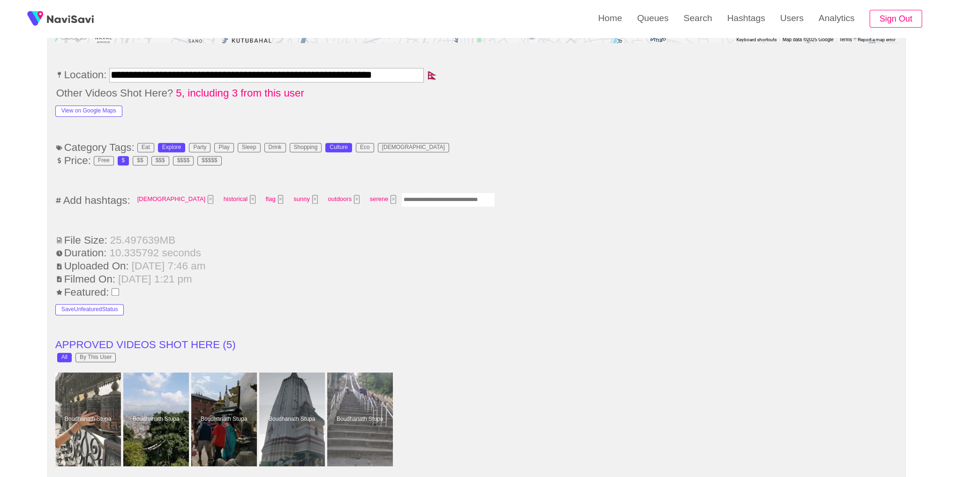
click at [418, 200] on input "Enter tag here and press return" at bounding box center [448, 200] width 94 height 15
type input "*********"
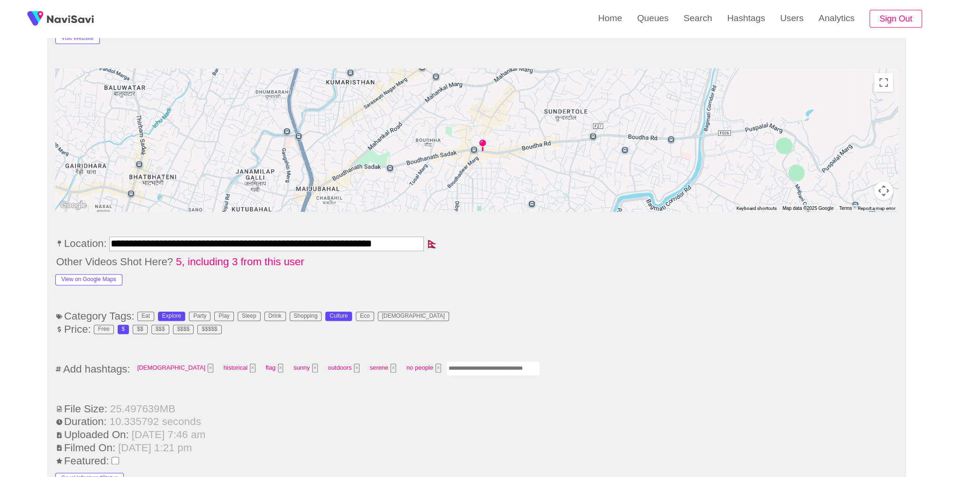
scroll to position [0, 0]
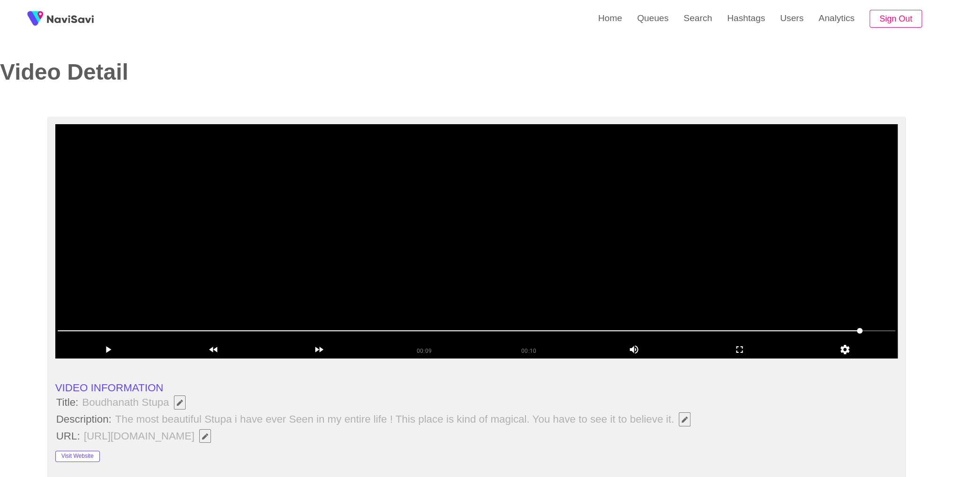
click at [557, 260] on video at bounding box center [476, 241] width 843 height 234
click at [758, 356] on div "add" at bounding box center [740, 349] width 106 height 17
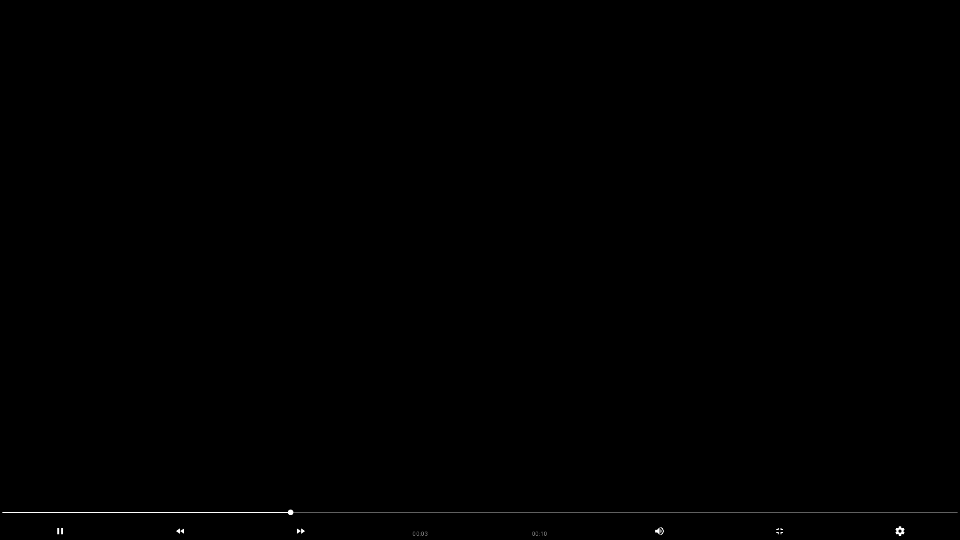
click at [337, 469] on span at bounding box center [480, 512] width 956 height 1
drag, startPoint x: 565, startPoint y: 513, endPoint x: 630, endPoint y: 514, distance: 65.7
click at [641, 469] on span at bounding box center [480, 512] width 956 height 15
click at [788, 469] on div "add" at bounding box center [780, 531] width 121 height 17
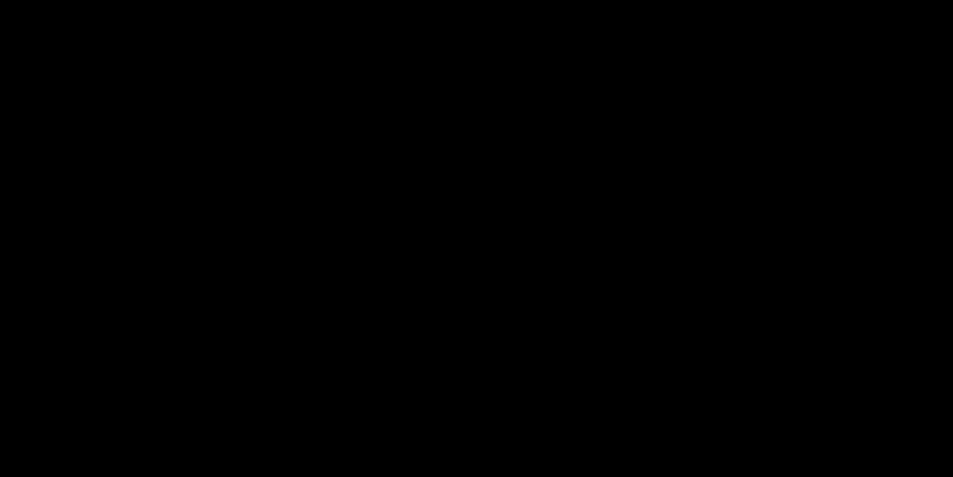
scroll to position [1154, 0]
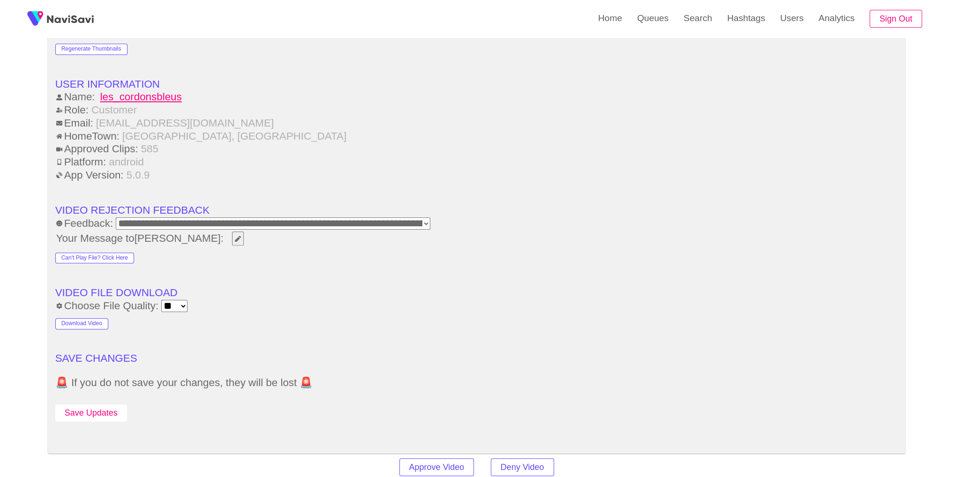
click at [114, 409] on button "Save Updates" at bounding box center [91, 413] width 72 height 17
click at [684, 15] on link "Search" at bounding box center [698, 18] width 44 height 37
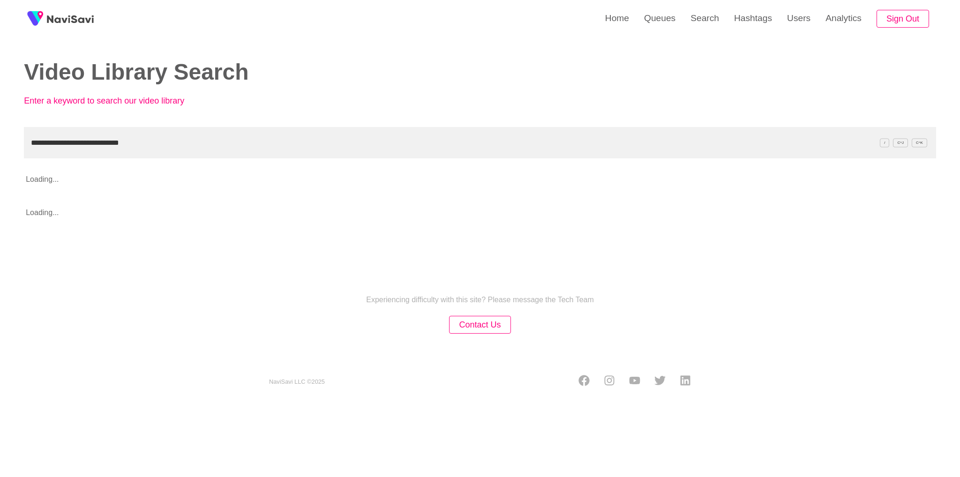
type input "**********"
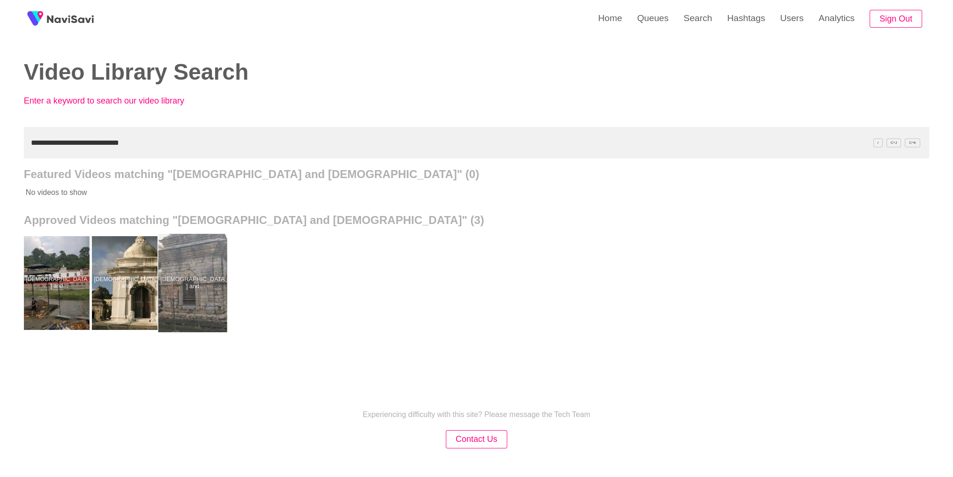
click at [201, 272] on div at bounding box center [192, 283] width 69 height 98
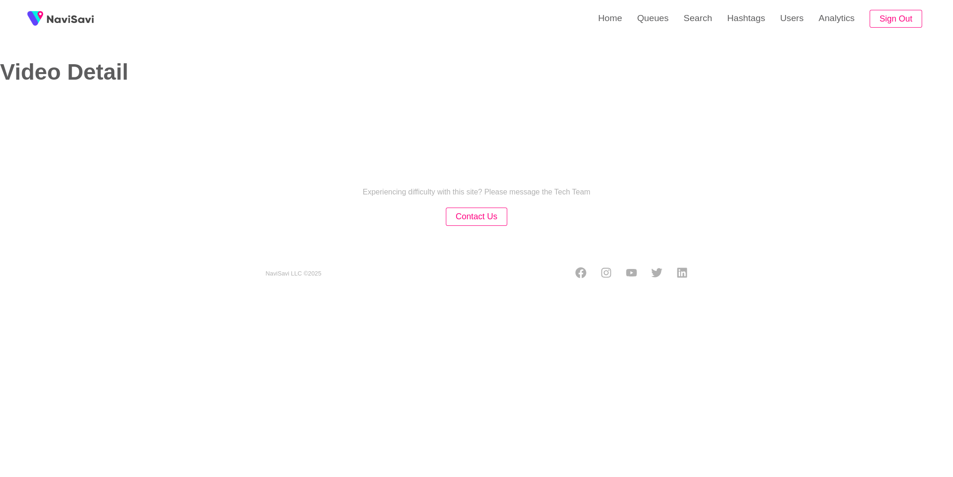
select select "**********"
select select "**"
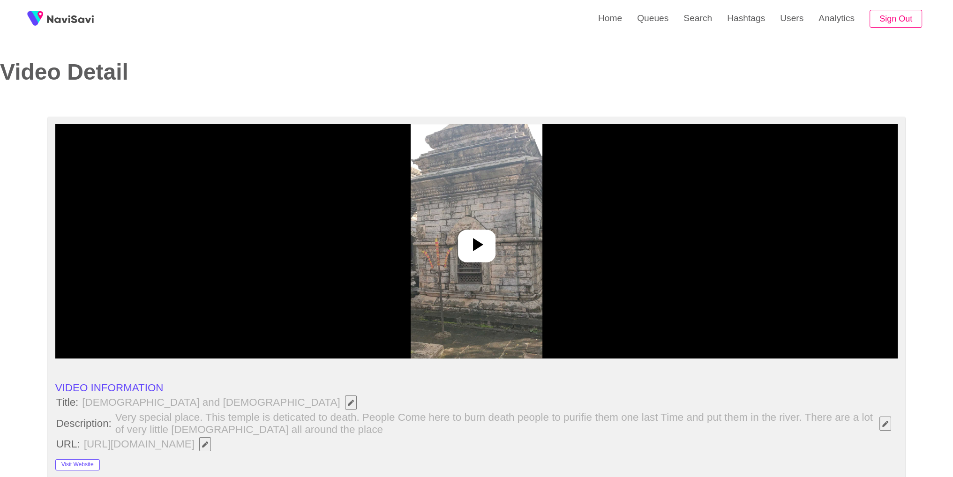
click at [520, 274] on img at bounding box center [477, 241] width 132 height 234
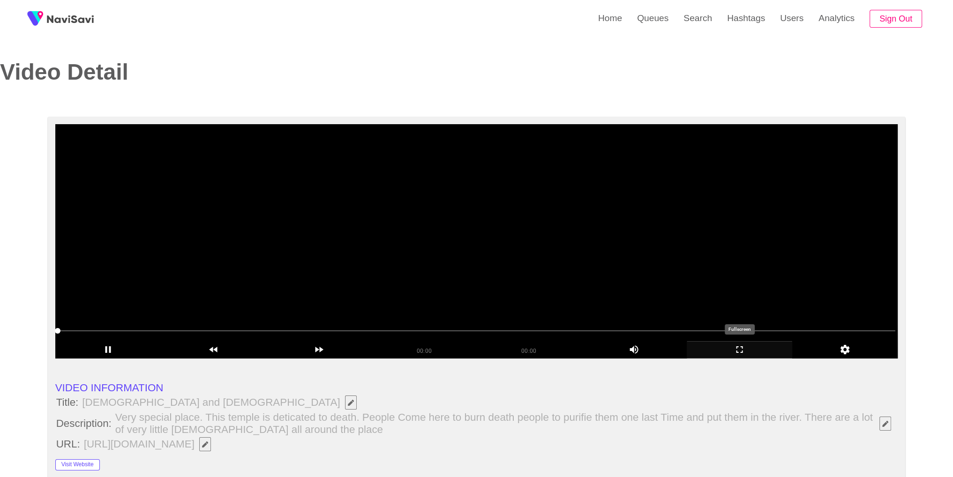
click at [761, 351] on icon "add" at bounding box center [739, 349] width 105 height 11
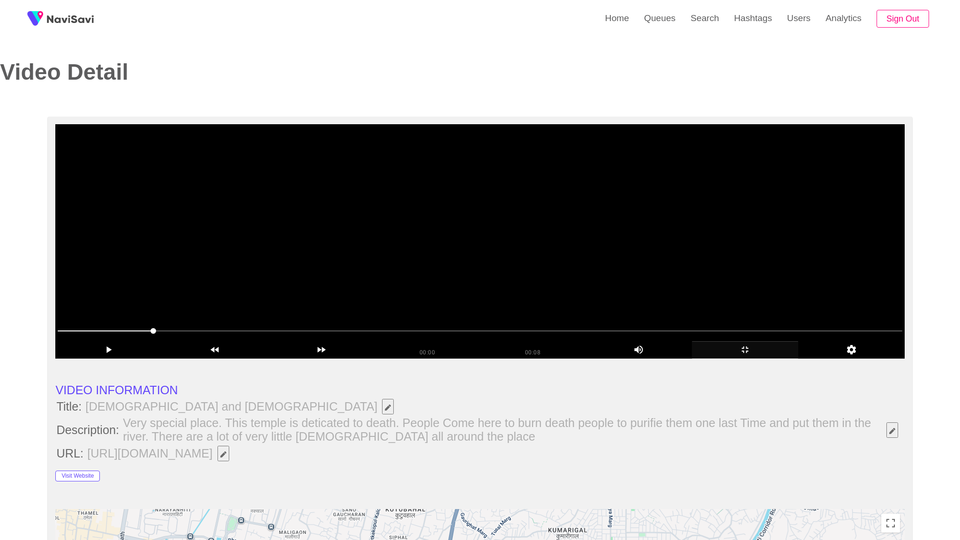
click at [699, 359] on video at bounding box center [479, 241] width 849 height 234
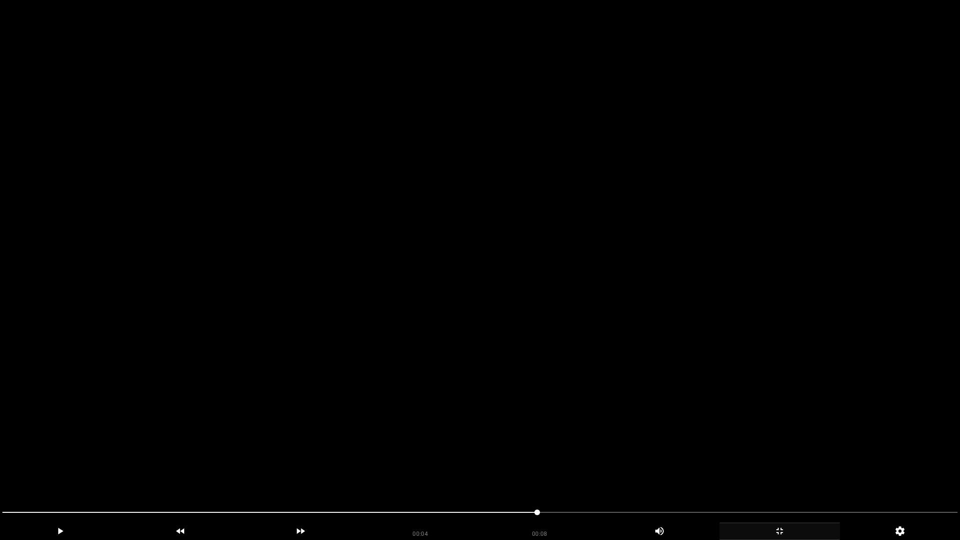
click at [692, 417] on video at bounding box center [480, 270] width 960 height 540
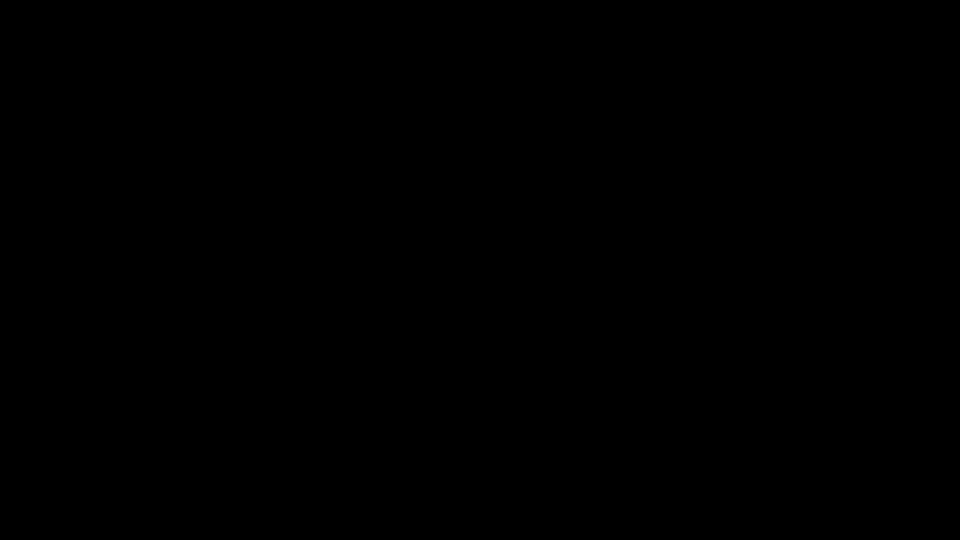
click at [51, 469] on div at bounding box center [480, 513] width 963 height 25
click at [0, 469] on div at bounding box center [480, 513] width 963 height 25
click at [2, 469] on div at bounding box center [480, 513] width 963 height 25
click at [354, 433] on video at bounding box center [480, 270] width 960 height 540
click at [789, 469] on div "add" at bounding box center [780, 531] width 121 height 17
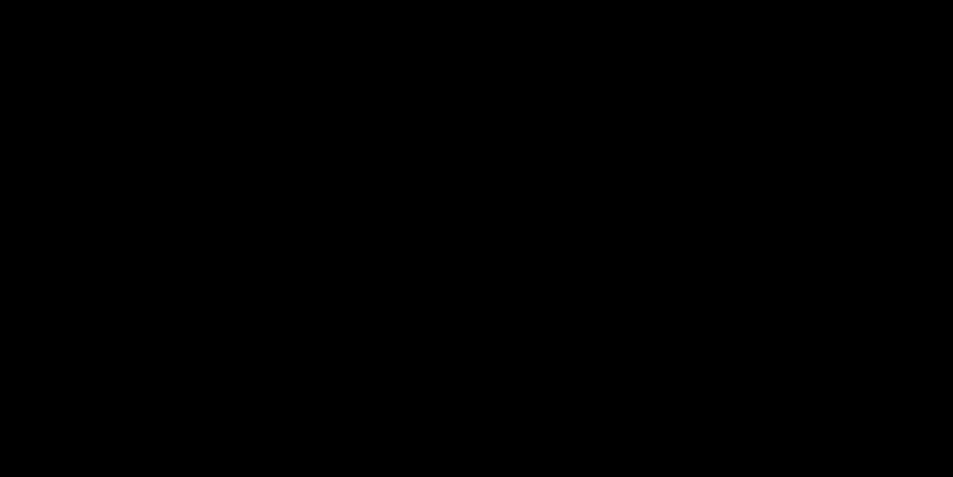
scroll to position [824, 0]
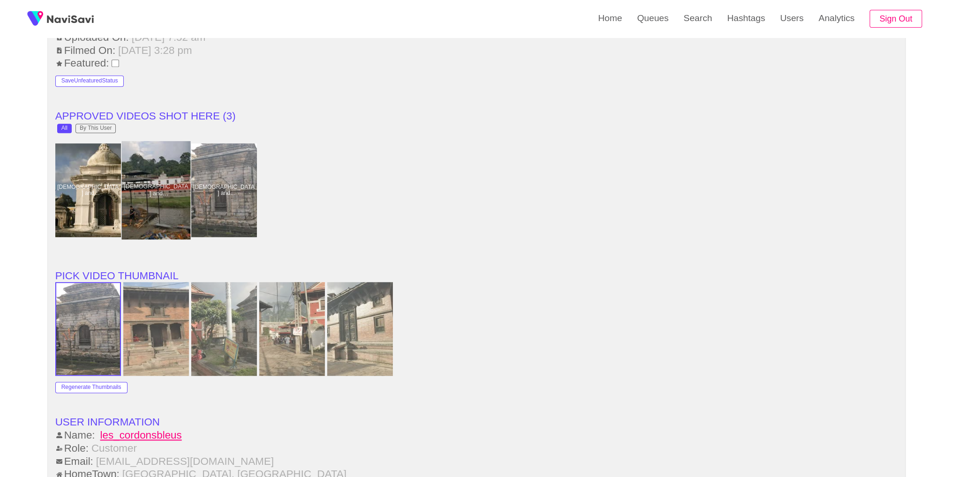
click at [161, 220] on div at bounding box center [155, 190] width 69 height 98
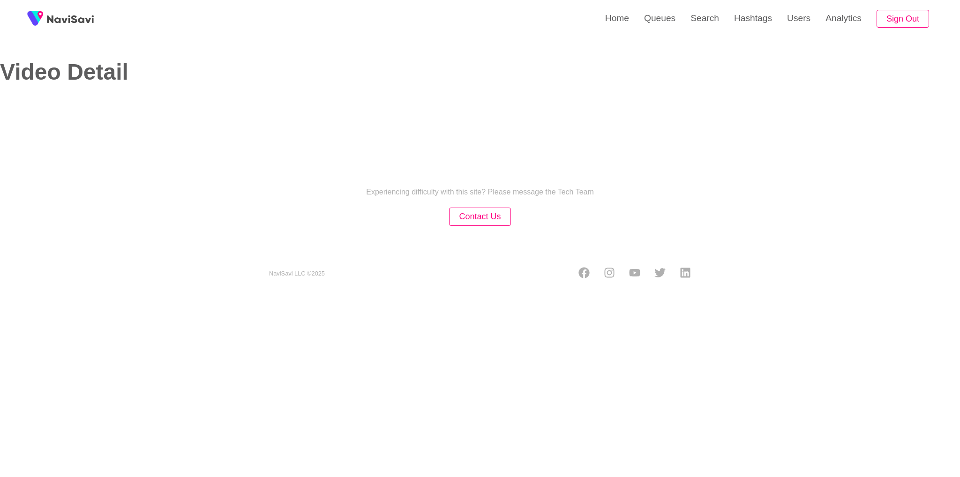
select select "**********"
select select "**"
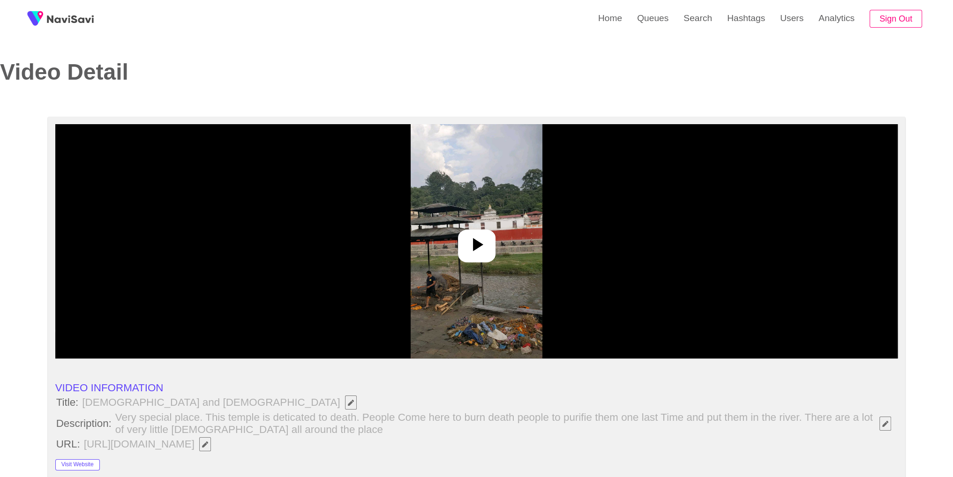
click at [486, 220] on img at bounding box center [477, 241] width 132 height 234
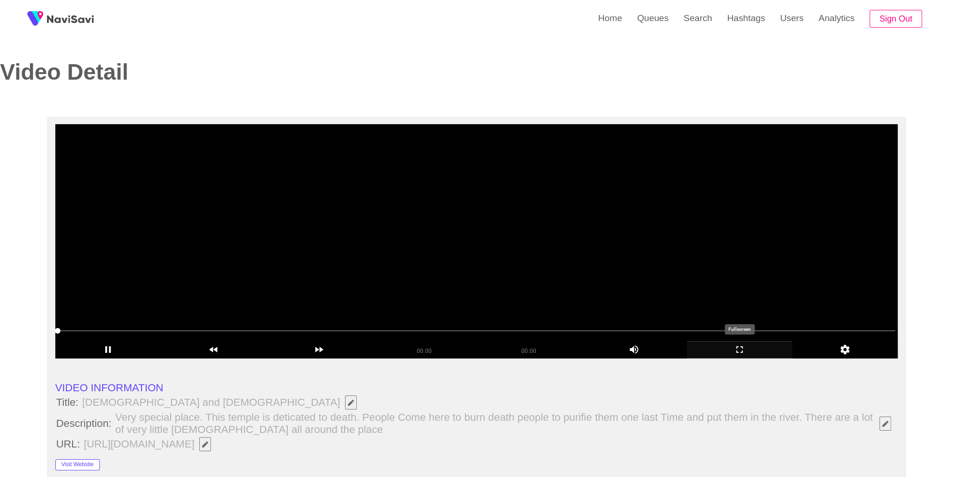
click at [745, 351] on icon "add" at bounding box center [739, 349] width 105 height 11
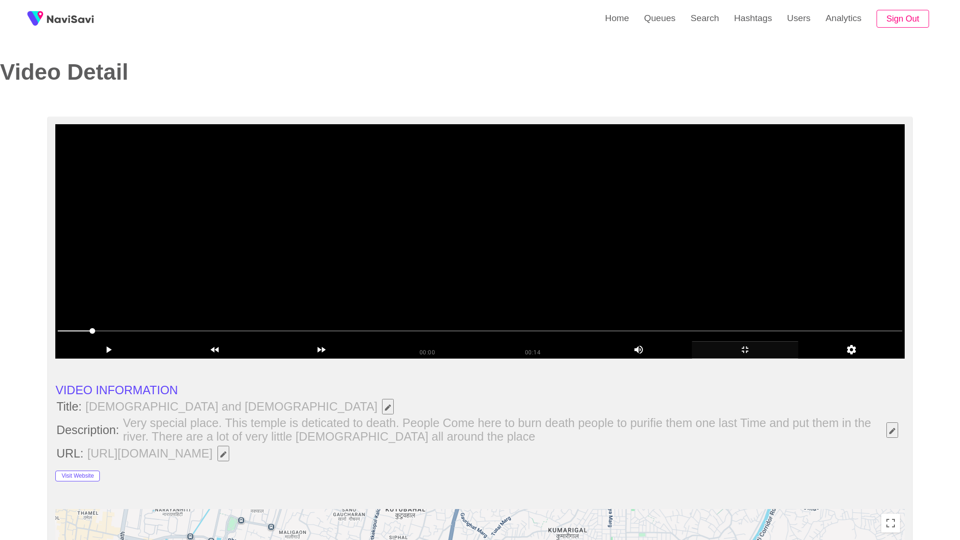
click at [745, 359] on video at bounding box center [479, 241] width 849 height 234
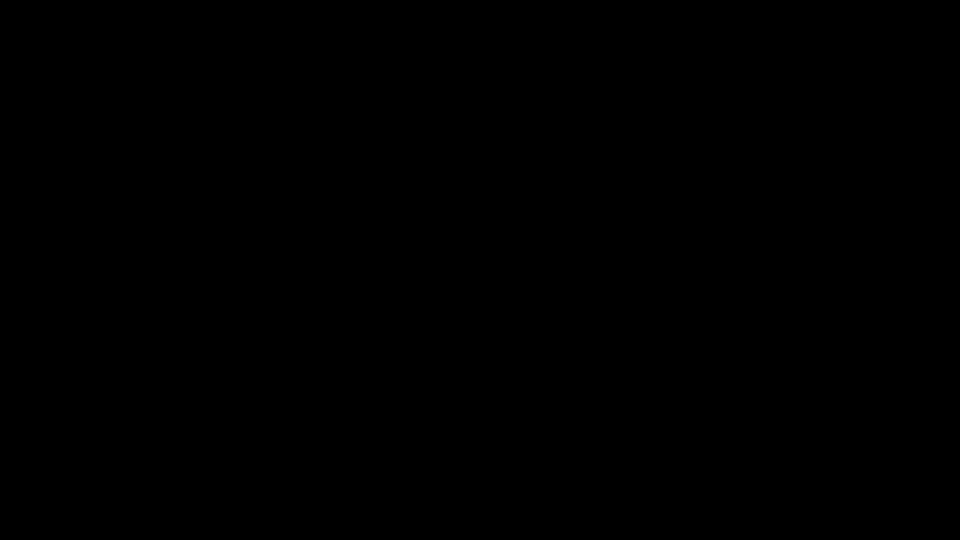
click at [796, 469] on div "add" at bounding box center [780, 531] width 121 height 17
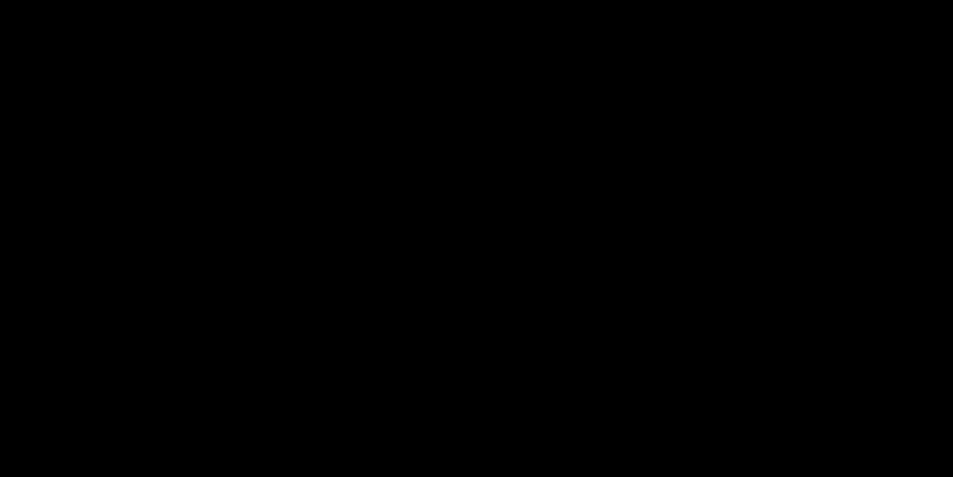
click at [512, 243] on video at bounding box center [476, 238] width 953 height 477
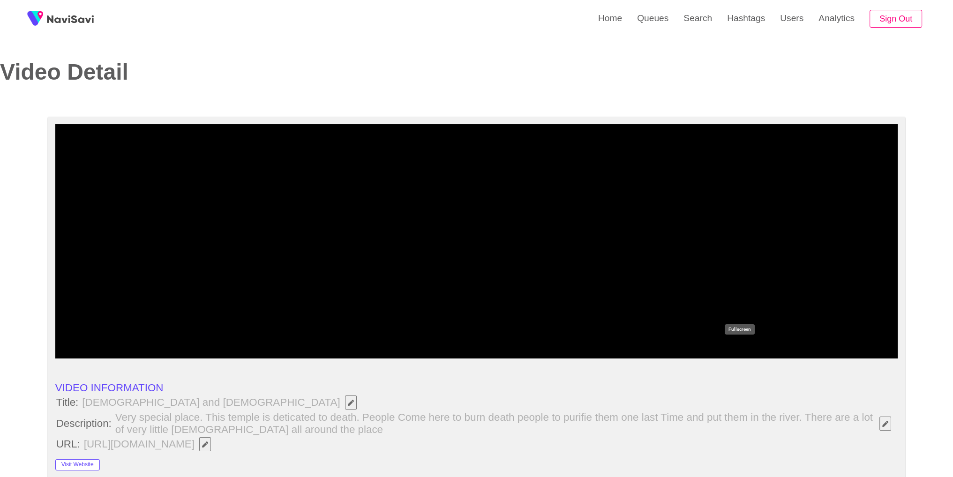
click at [748, 358] on div "add" at bounding box center [740, 349] width 106 height 17
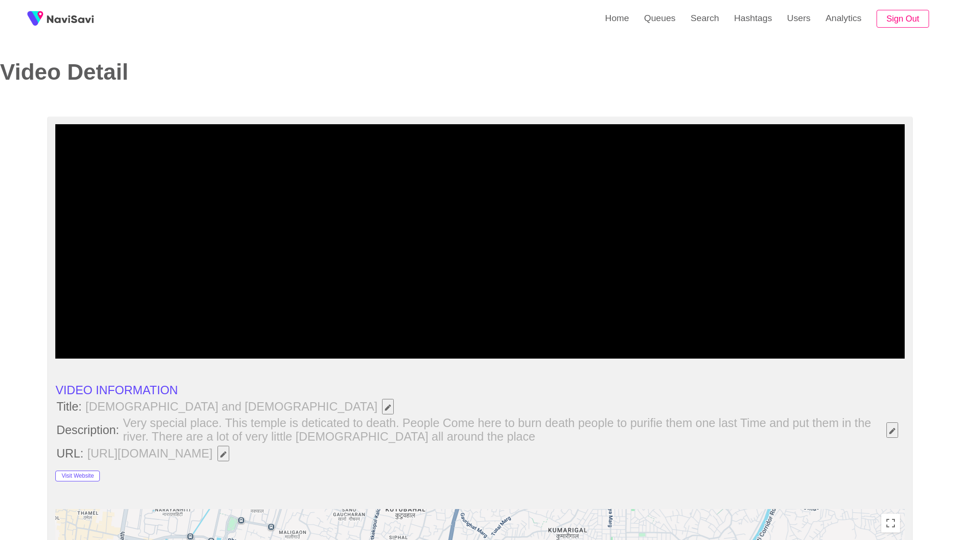
click at [749, 359] on video at bounding box center [479, 241] width 849 height 234
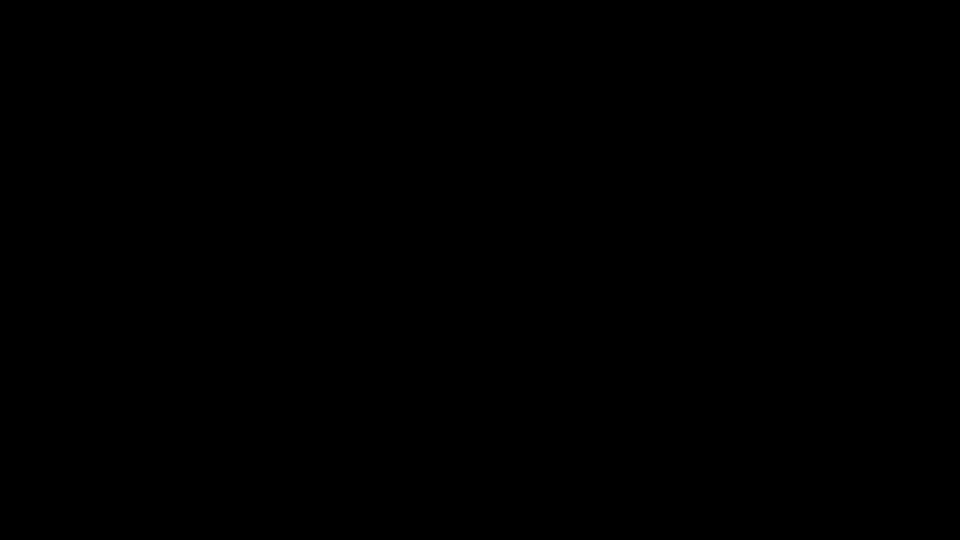
drag, startPoint x: 871, startPoint y: 513, endPoint x: 784, endPoint y: 540, distance: 91.1
click at [762, 469] on div "add" at bounding box center [780, 531] width 121 height 17
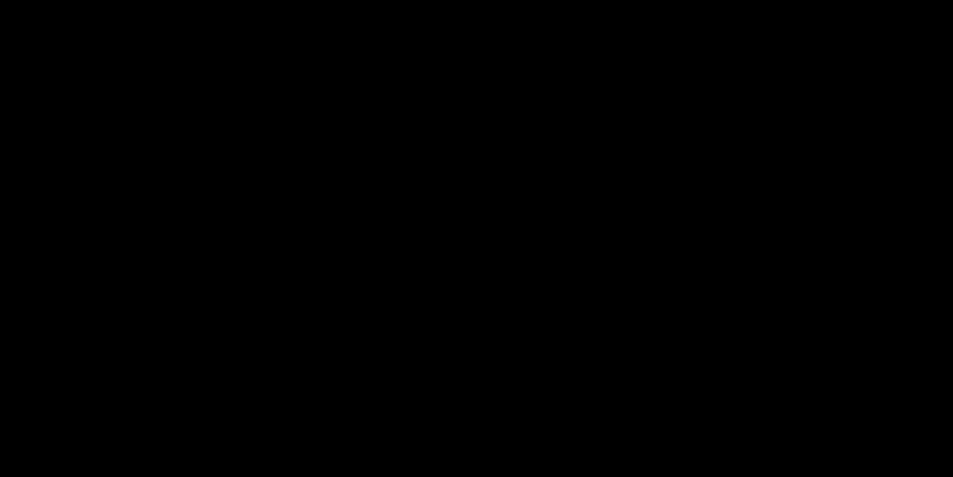
scroll to position [605, 0]
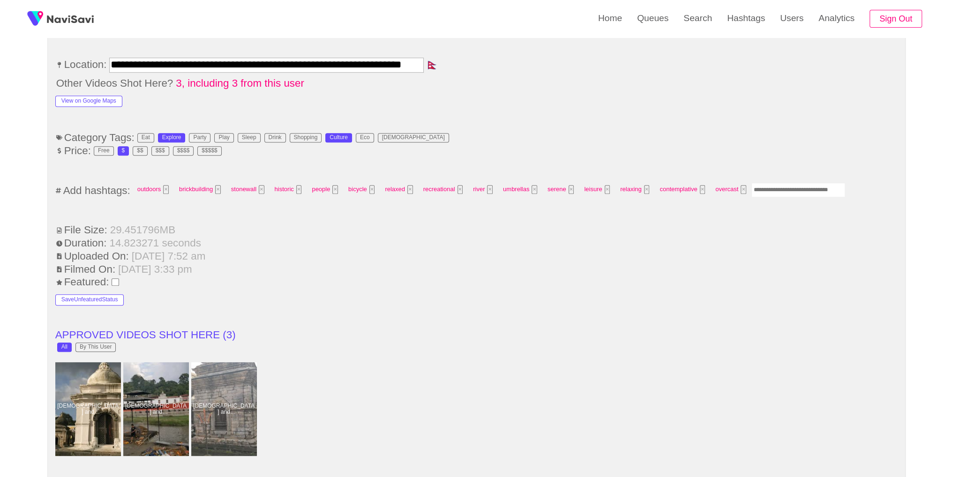
click at [824, 178] on ul "**********" at bounding box center [476, 372] width 843 height 1238
click at [815, 195] on div "outdoors × brickbuilding × stonewall × historic × people × bicycle × relaxed × …" at bounding box center [488, 190] width 713 height 17
click at [798, 186] on input "Enter tag here and press return" at bounding box center [799, 190] width 94 height 15
type input "********"
click at [782, 187] on button "×" at bounding box center [785, 189] width 6 height 9
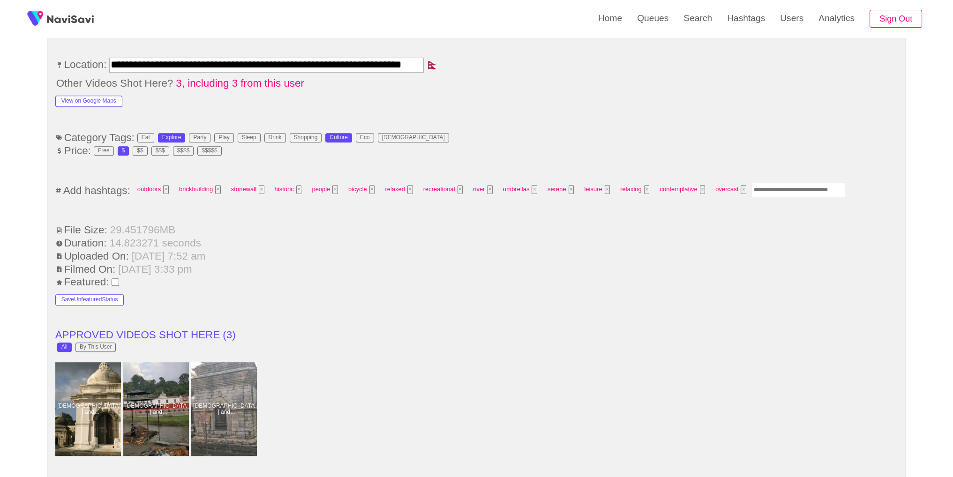
click at [777, 187] on input "Enter tag here and press return" at bounding box center [799, 190] width 94 height 15
type input "*********"
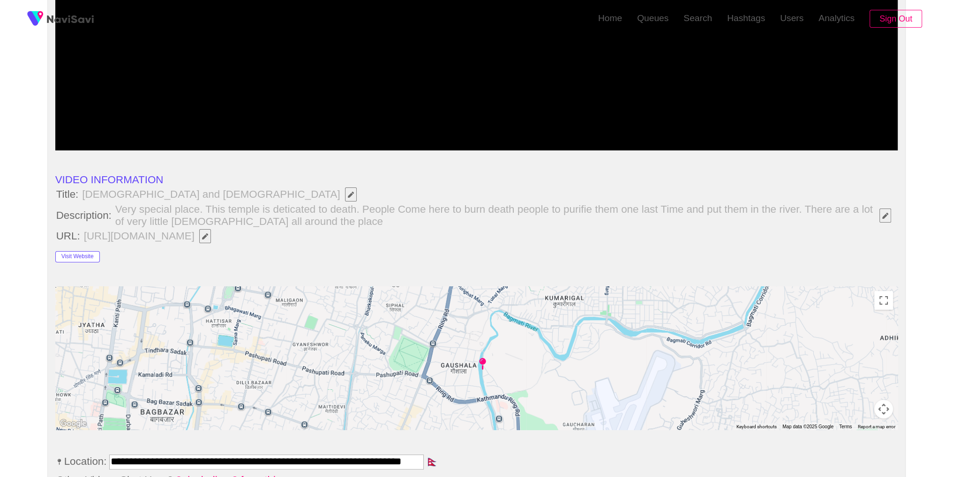
scroll to position [0, 0]
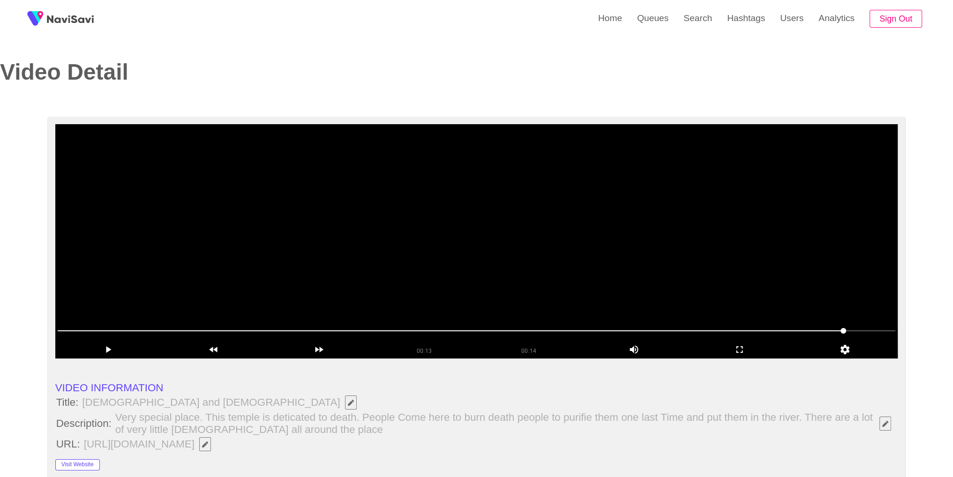
click at [591, 237] on video at bounding box center [476, 241] width 843 height 234
click at [744, 358] on div "add" at bounding box center [740, 349] width 106 height 17
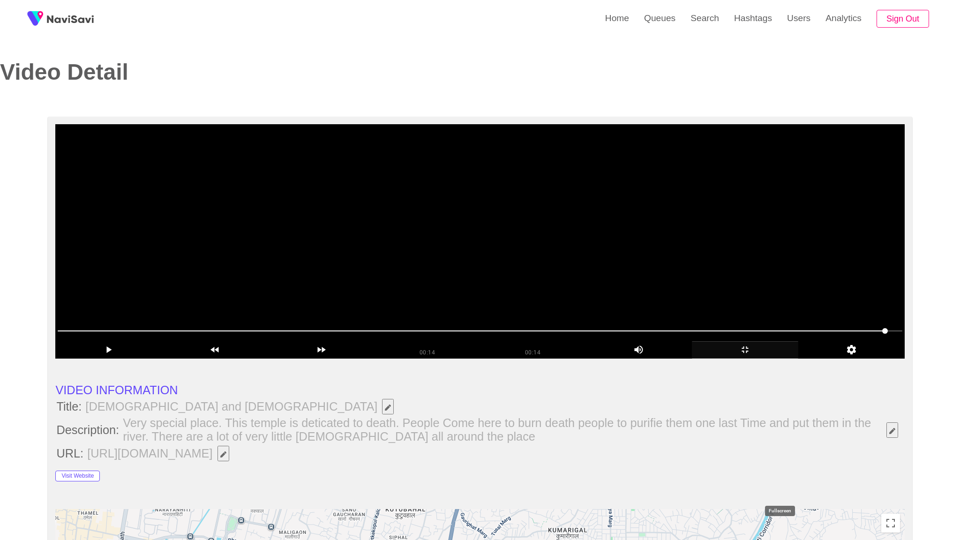
click at [770, 355] on icon "add" at bounding box center [746, 349] width 106 height 11
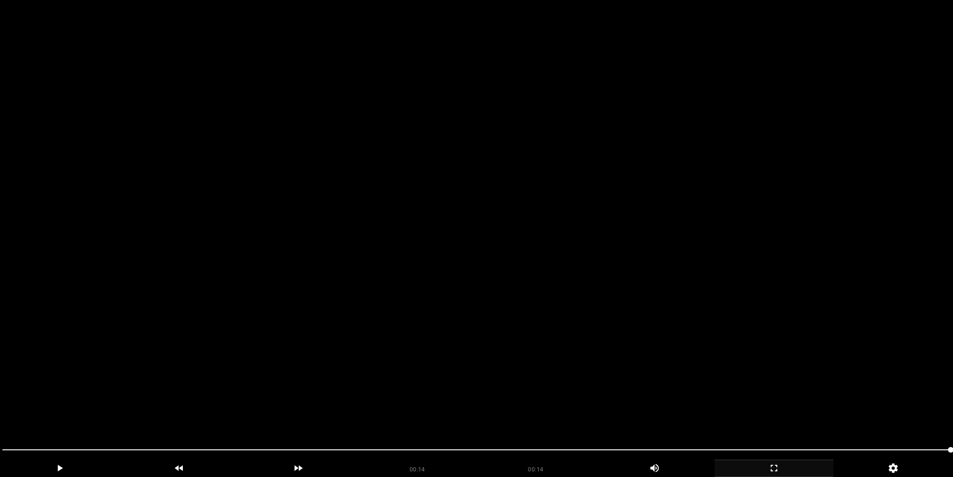
scroll to position [1171, 0]
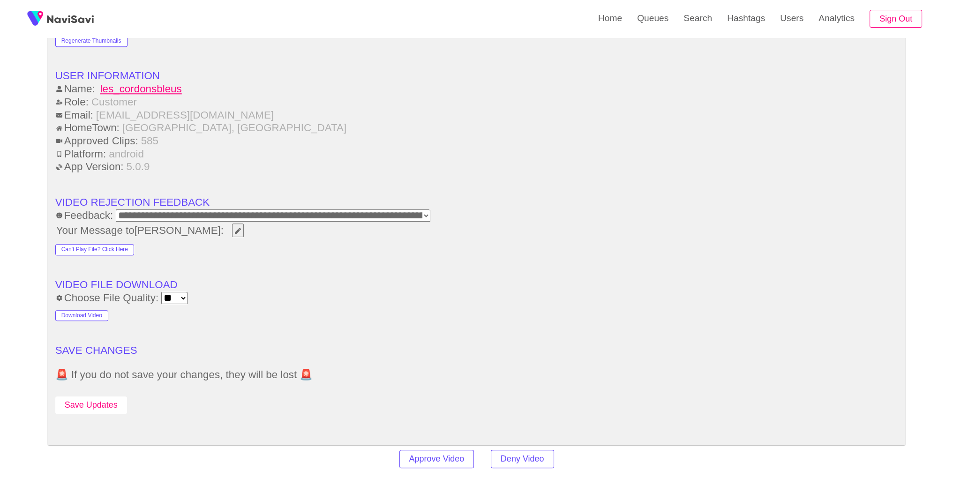
click at [106, 398] on button "Save Updates" at bounding box center [91, 405] width 72 height 17
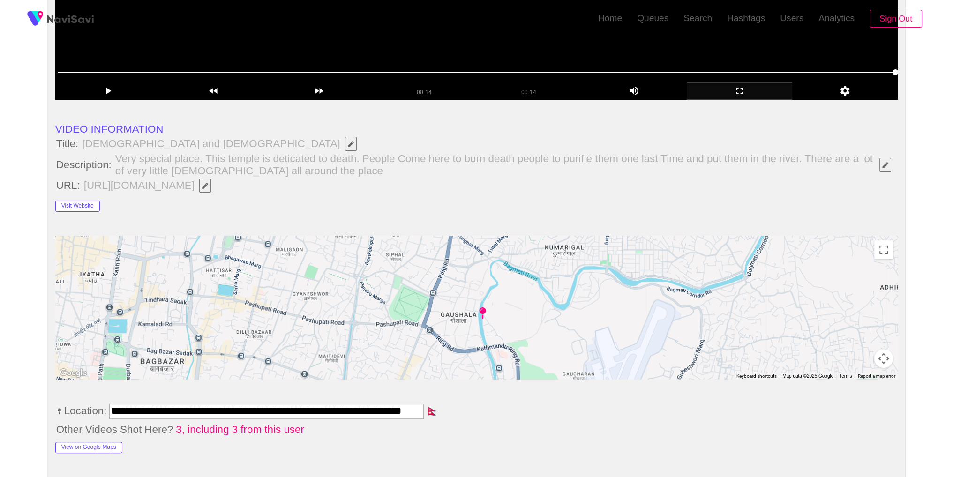
scroll to position [0, 0]
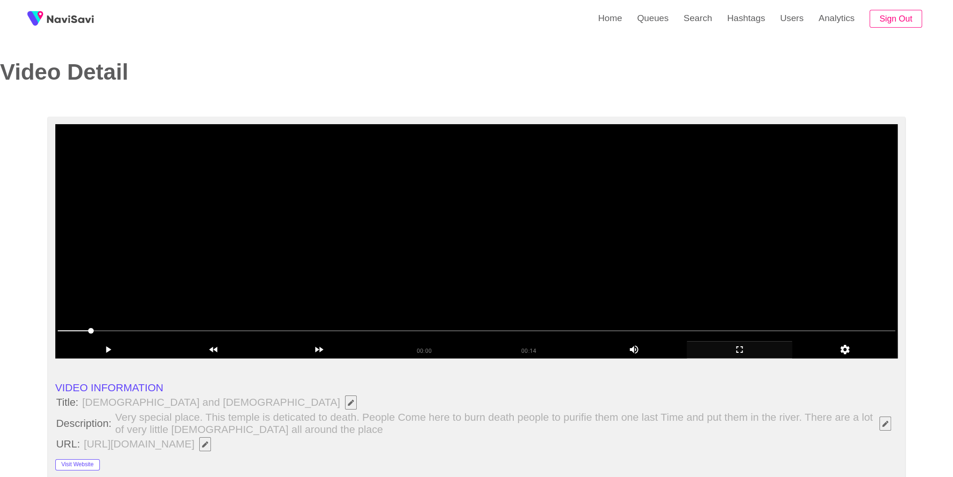
click at [272, 323] on div at bounding box center [477, 332] width 846 height 25
click at [557, 287] on video at bounding box center [476, 241] width 843 height 234
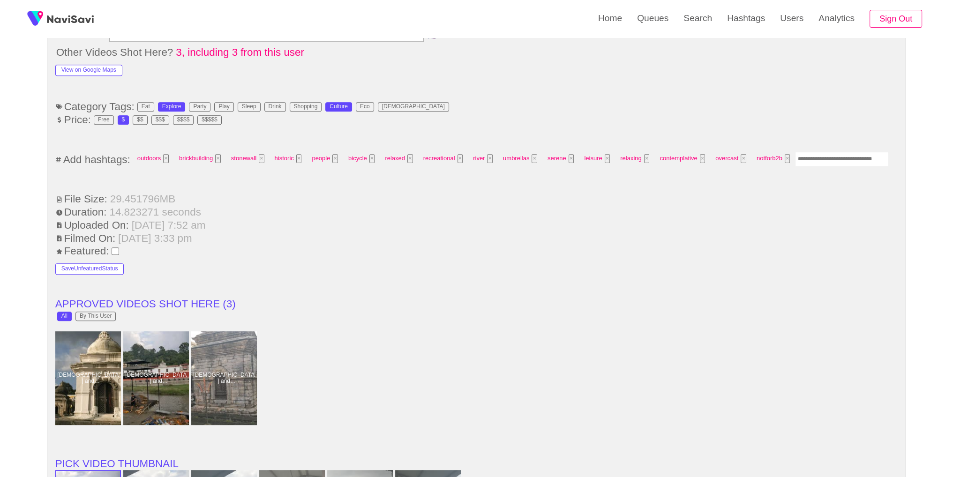
scroll to position [632, 0]
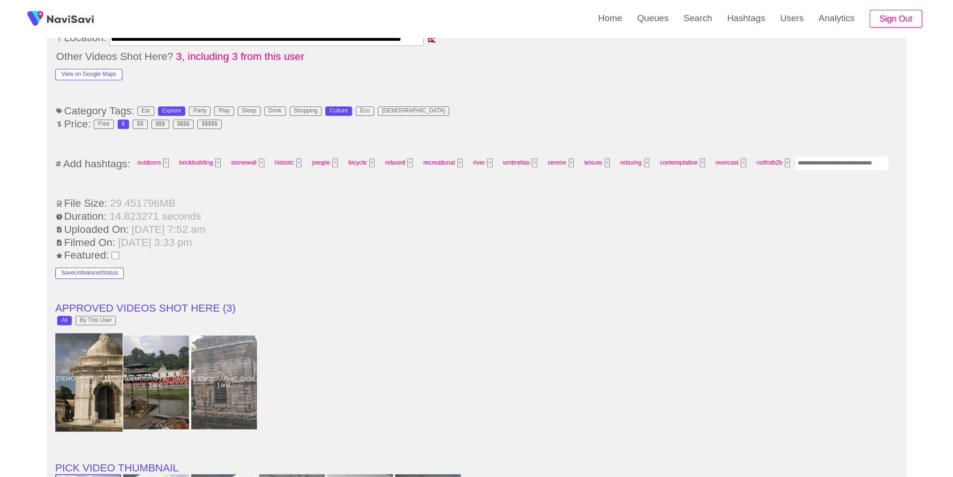
click at [85, 358] on div at bounding box center [87, 382] width 69 height 98
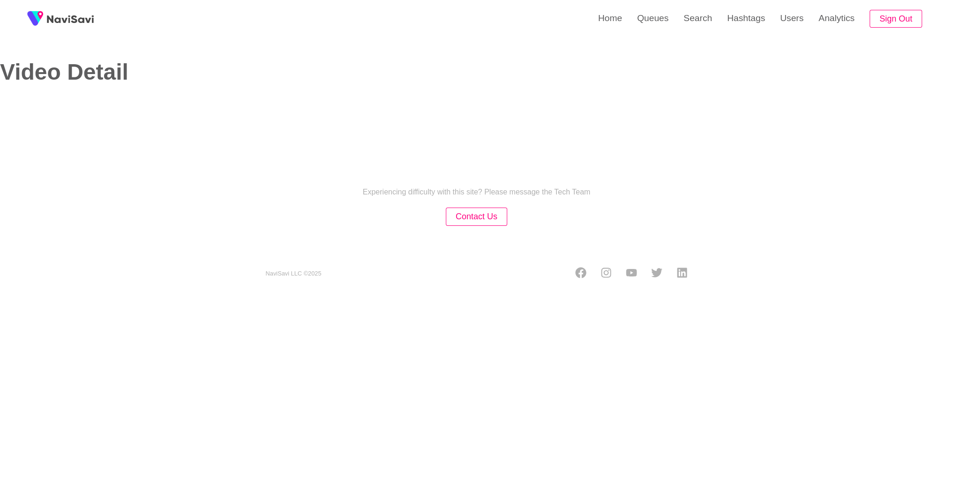
select select "**********"
select select "**"
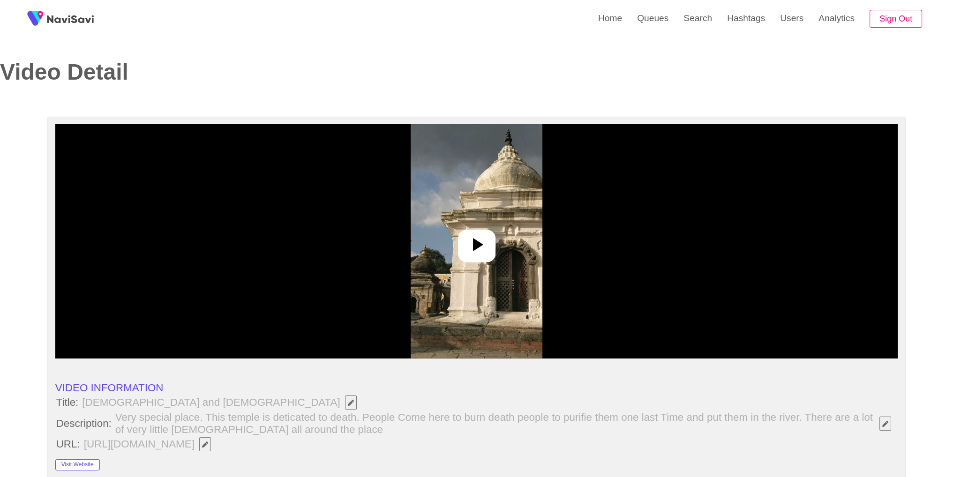
click at [478, 220] on div at bounding box center [476, 241] width 843 height 234
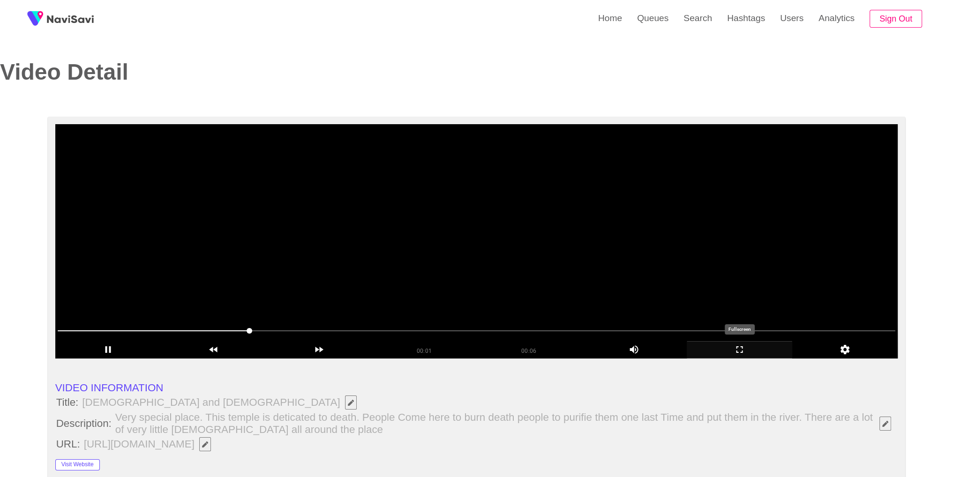
click at [755, 351] on icon "add" at bounding box center [739, 349] width 105 height 11
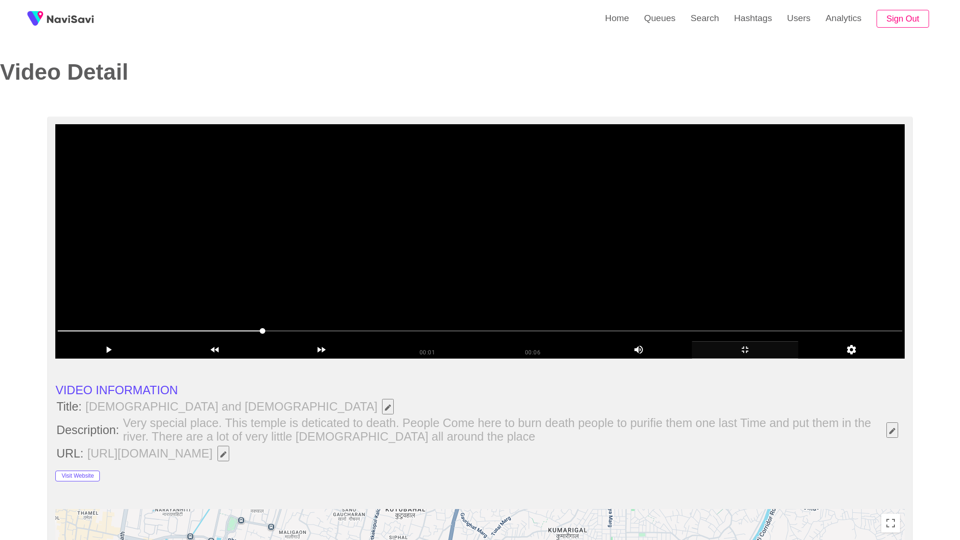
click at [670, 314] on video at bounding box center [479, 241] width 849 height 234
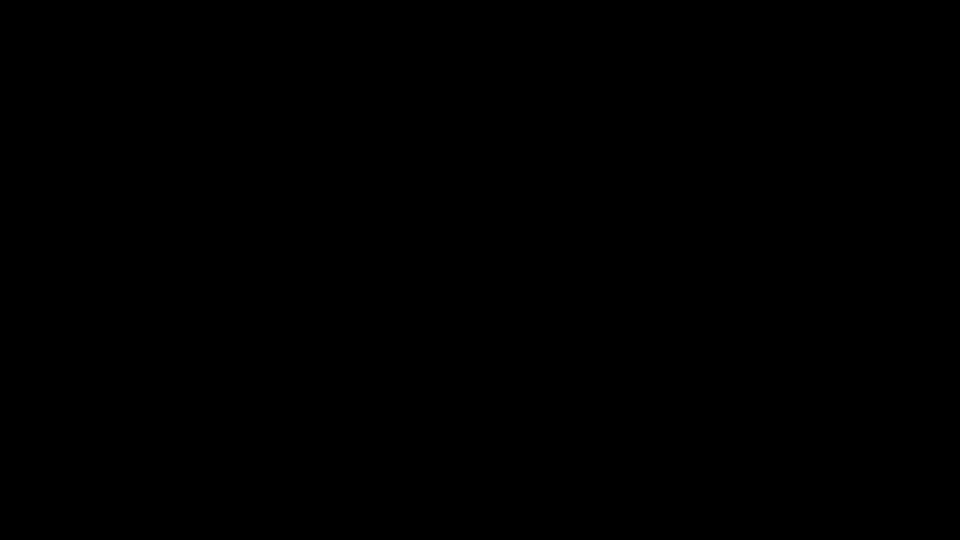
click at [22, 469] on span at bounding box center [30, 512] width 57 height 1
click at [308, 359] on video at bounding box center [480, 270] width 960 height 540
click at [353, 372] on video at bounding box center [480, 270] width 960 height 540
click at [782, 469] on icon "add" at bounding box center [780, 531] width 120 height 11
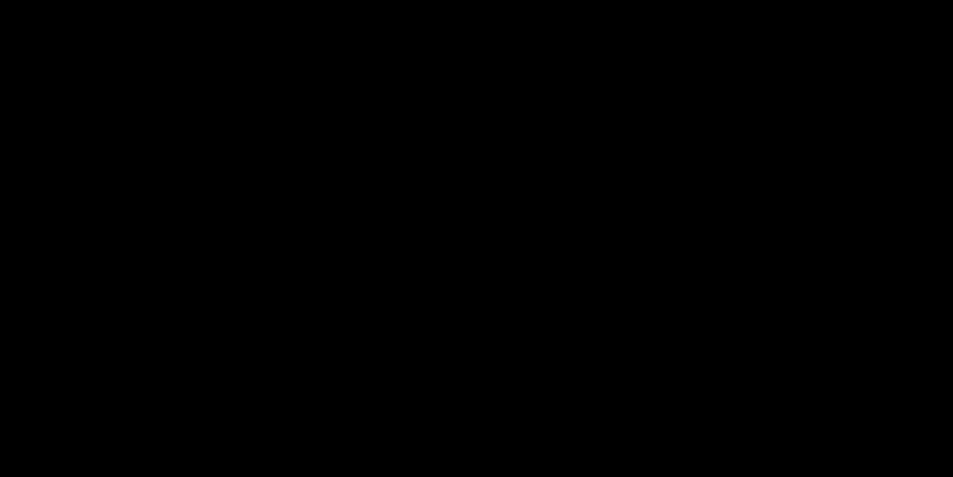
scroll to position [494, 0]
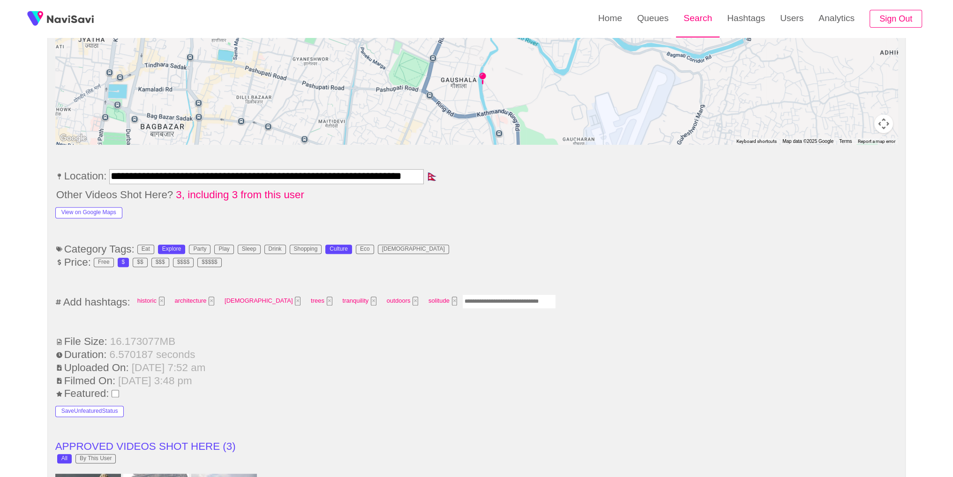
click at [681, 15] on link "Search" at bounding box center [698, 18] width 44 height 37
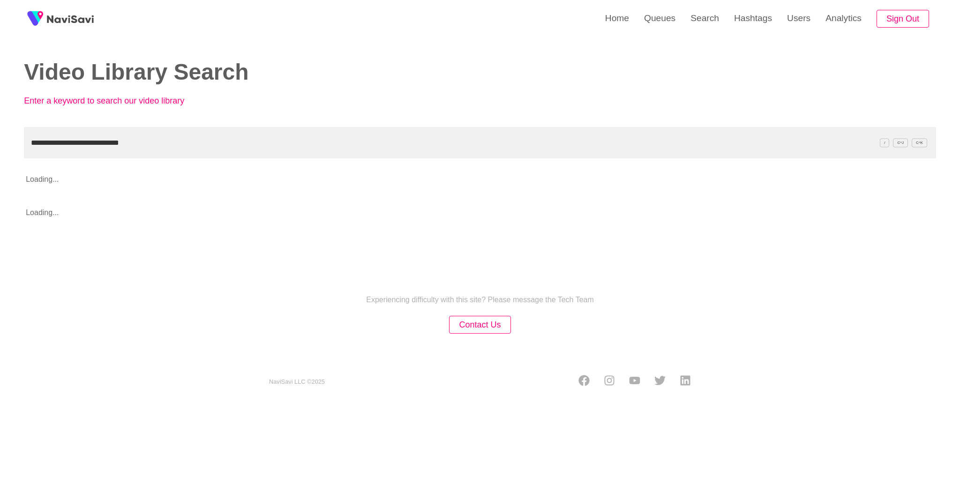
type input "**********"
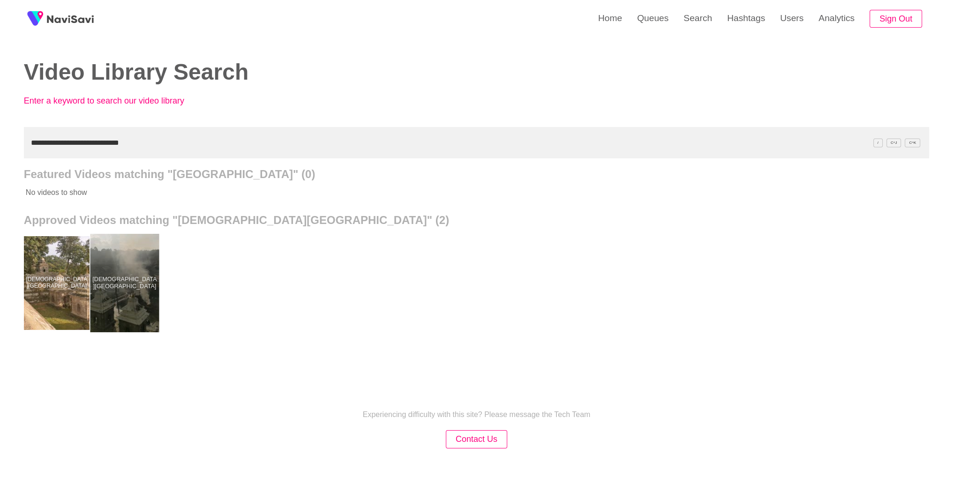
click at [140, 278] on div at bounding box center [124, 283] width 69 height 98
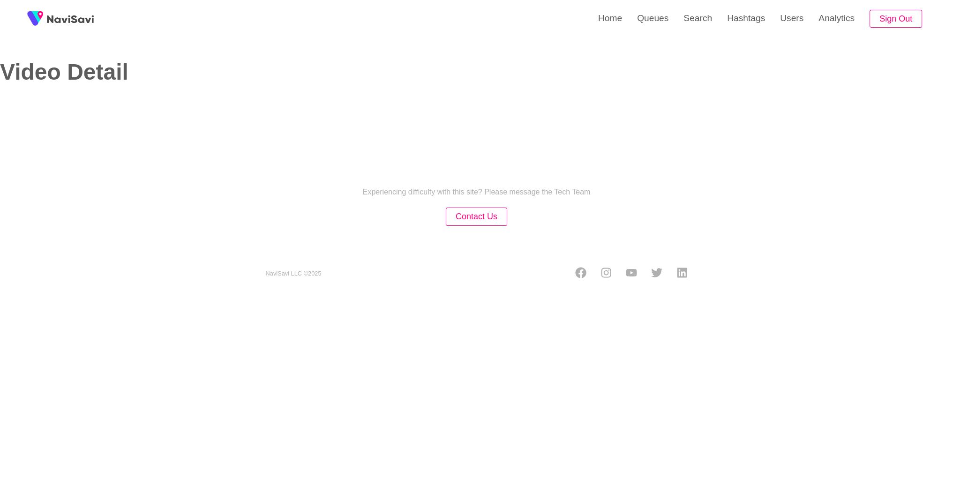
select select "**********"
select select "**"
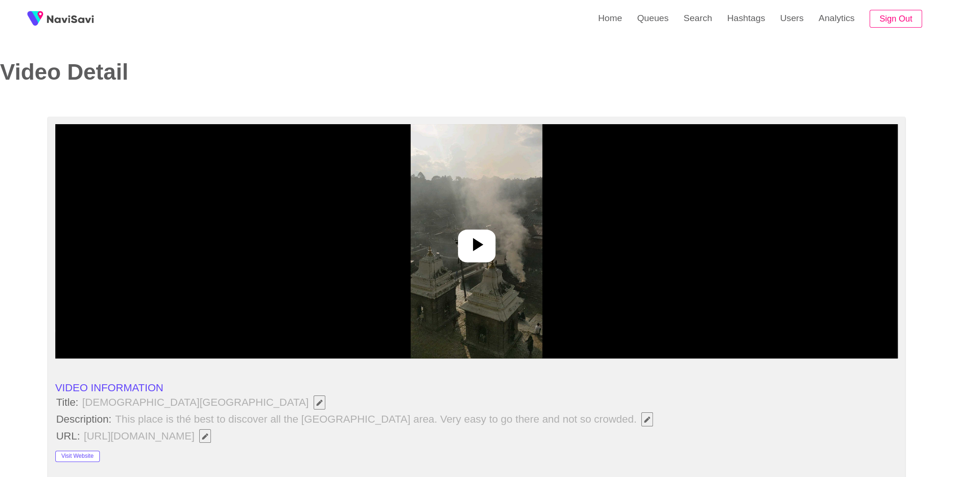
click at [521, 267] on img at bounding box center [477, 241] width 132 height 234
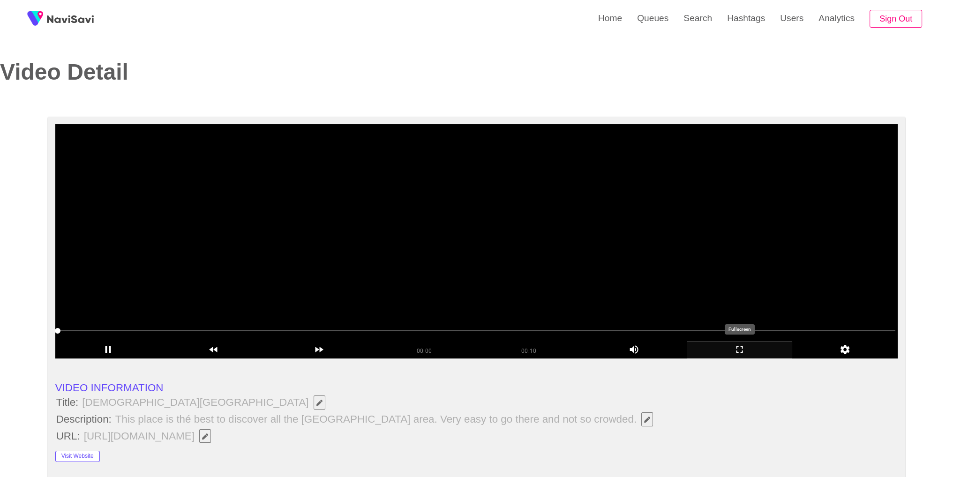
click at [748, 351] on icon "add" at bounding box center [739, 349] width 105 height 11
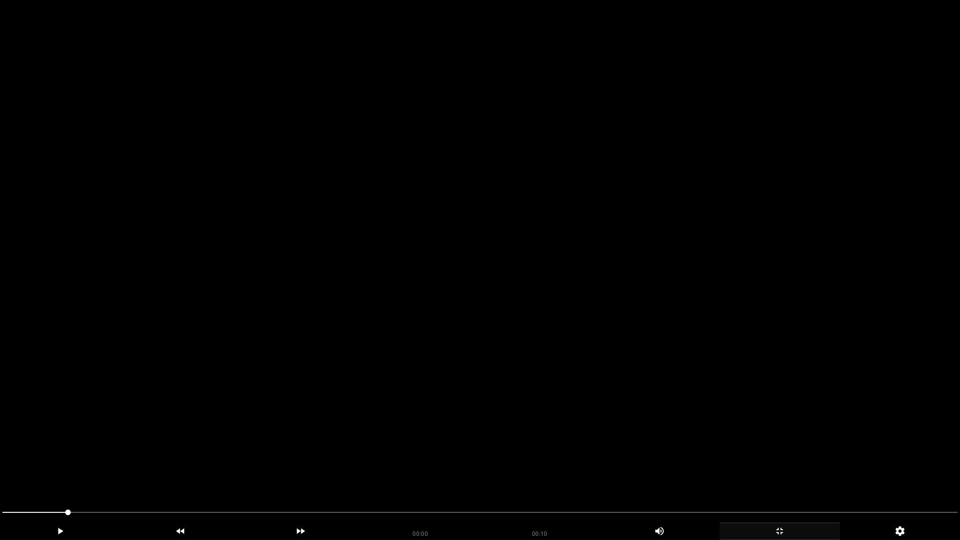
click at [711, 277] on video at bounding box center [480, 270] width 960 height 540
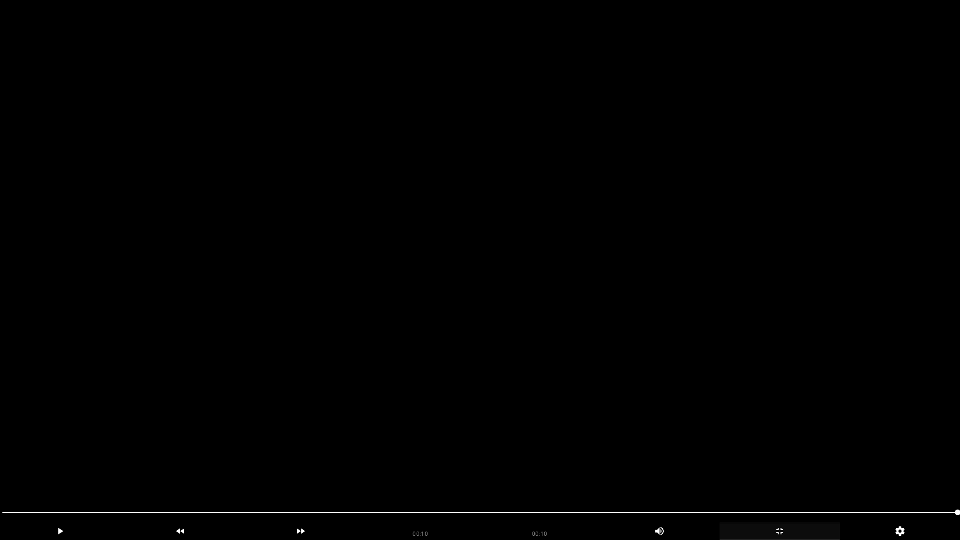
click at [633, 442] on video at bounding box center [480, 270] width 960 height 540
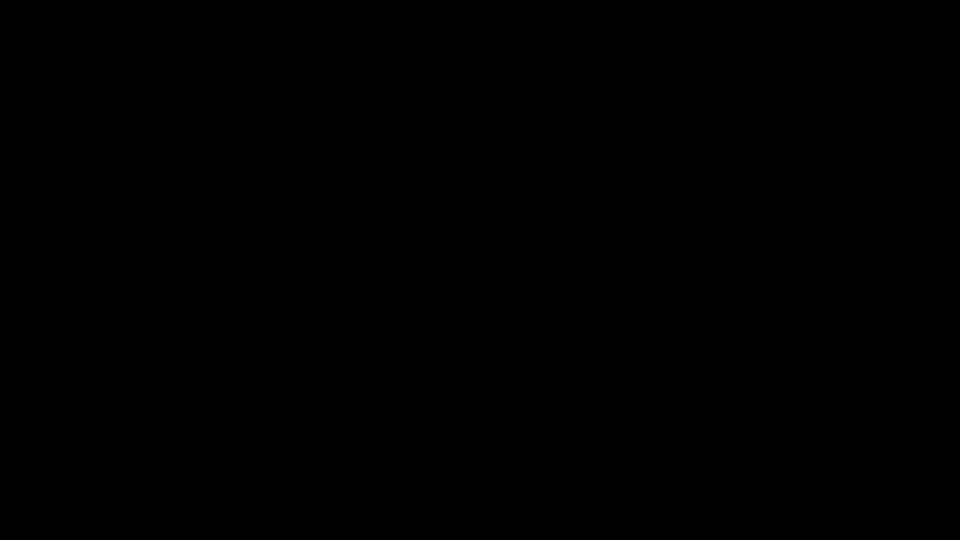
click at [810, 469] on icon "add" at bounding box center [780, 531] width 120 height 11
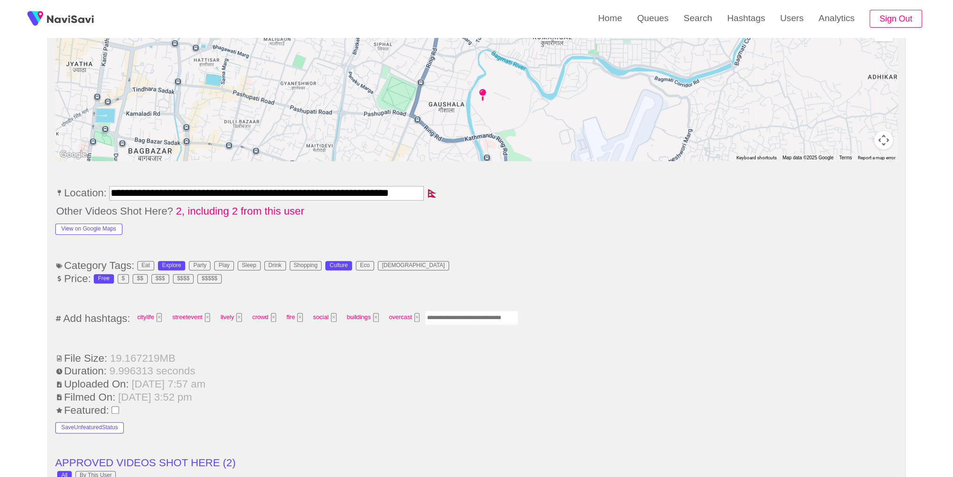
scroll to position [562, 0]
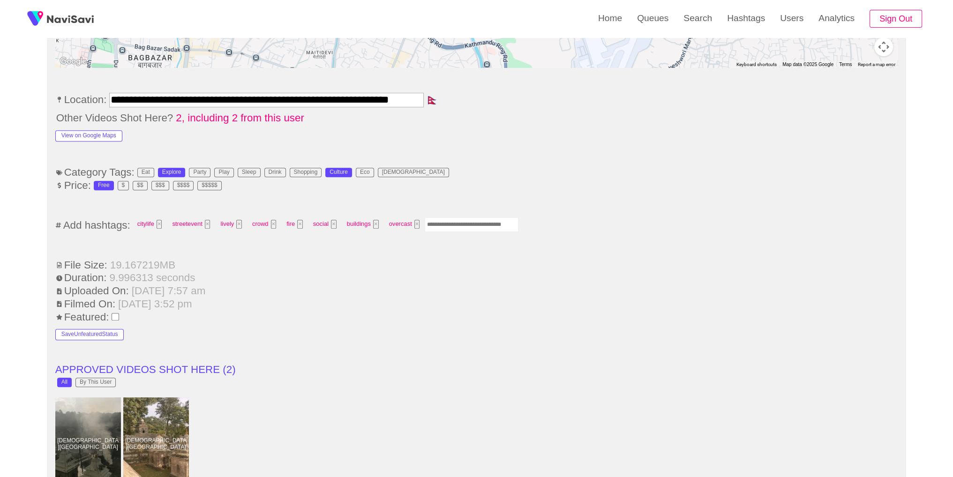
click at [476, 218] on input "Enter tag here and press return" at bounding box center [472, 225] width 94 height 15
type input "*********"
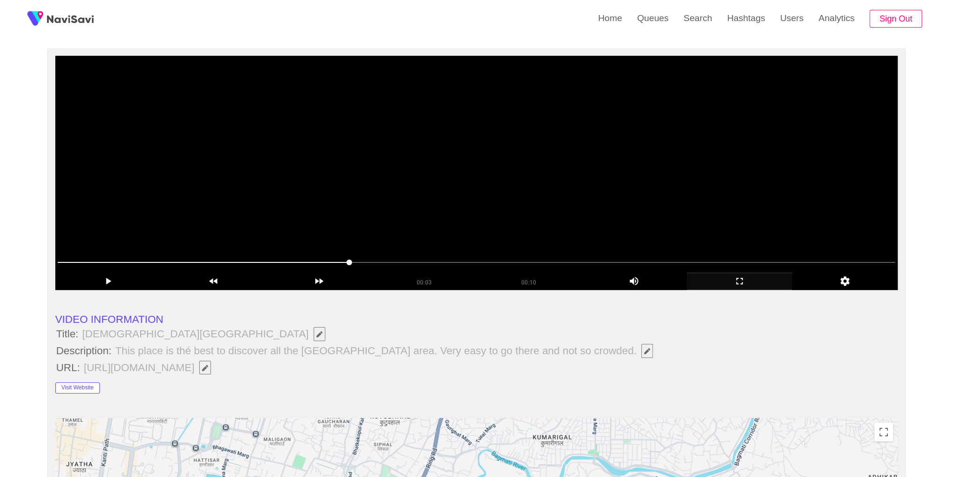
scroll to position [0, 0]
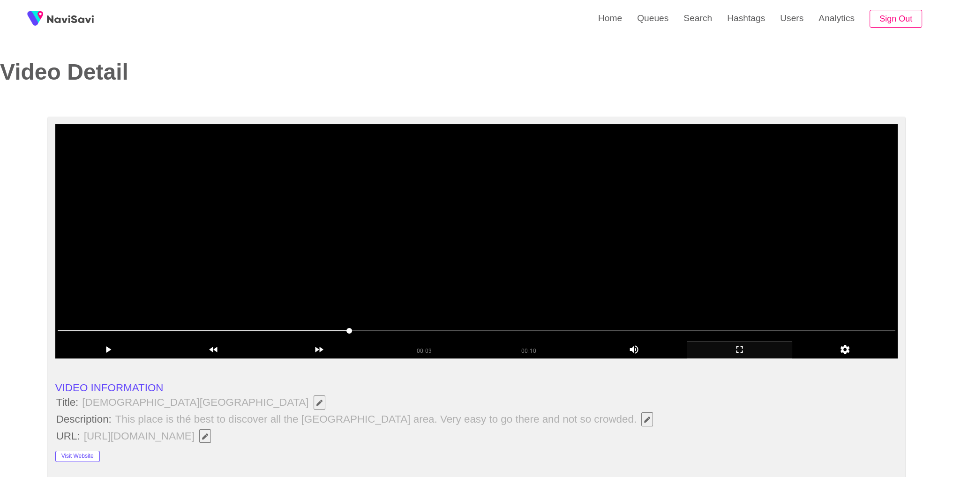
click at [631, 201] on video at bounding box center [476, 241] width 843 height 234
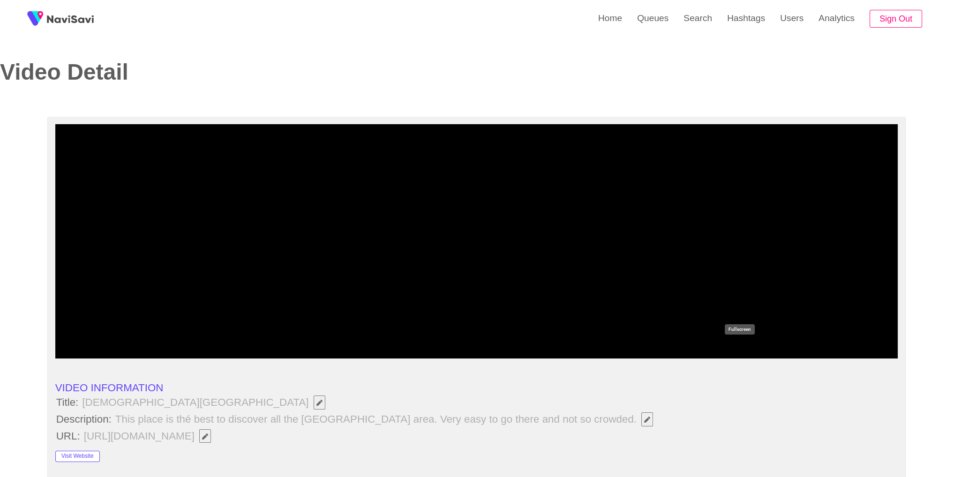
click at [747, 354] on icon "add" at bounding box center [739, 349] width 105 height 11
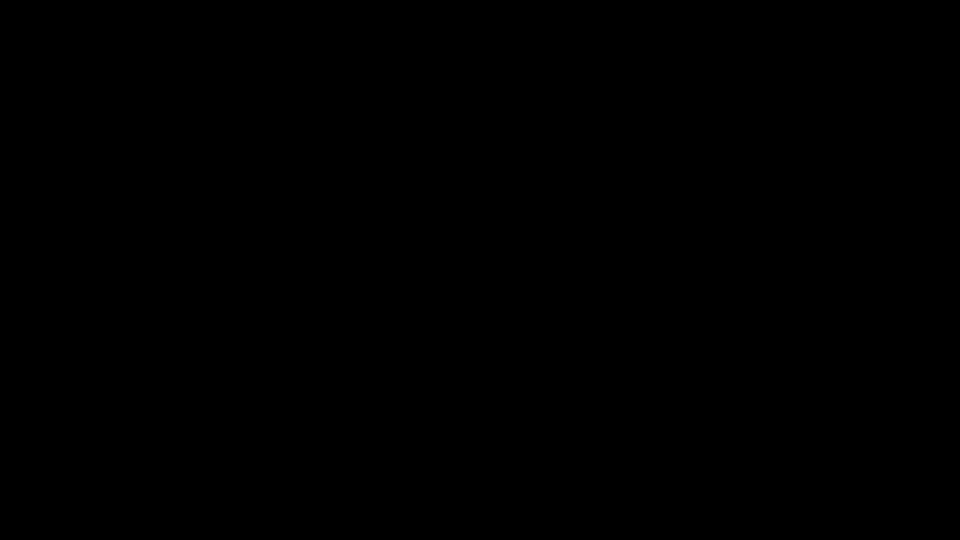
click at [804, 469] on div "add" at bounding box center [780, 531] width 121 height 17
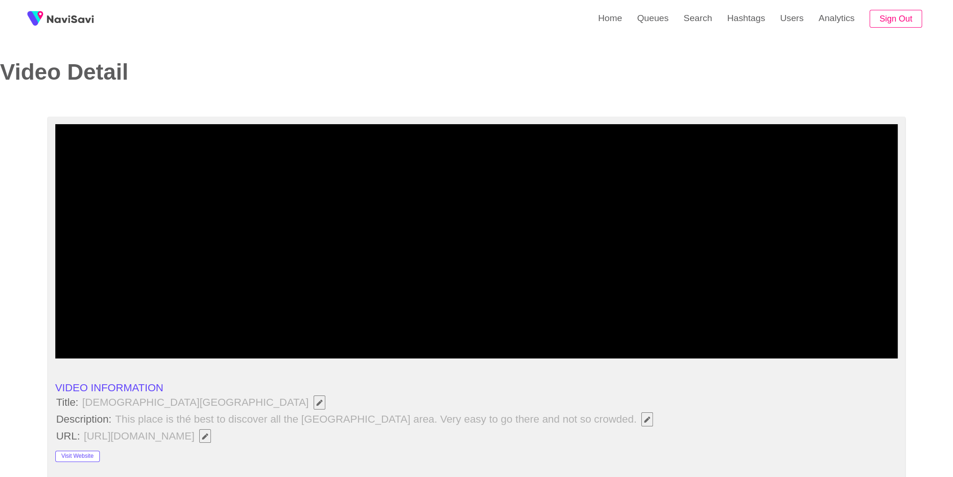
click at [615, 249] on video at bounding box center [476, 241] width 843 height 234
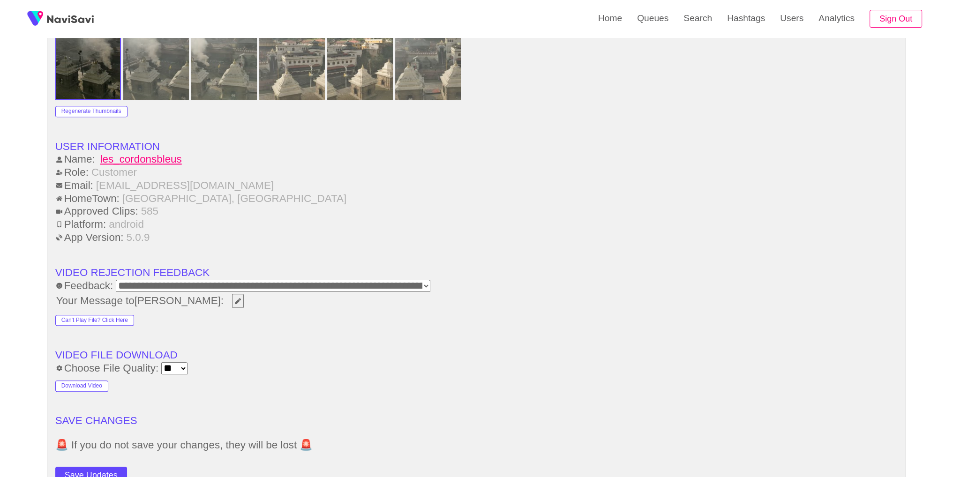
scroll to position [1100, 0]
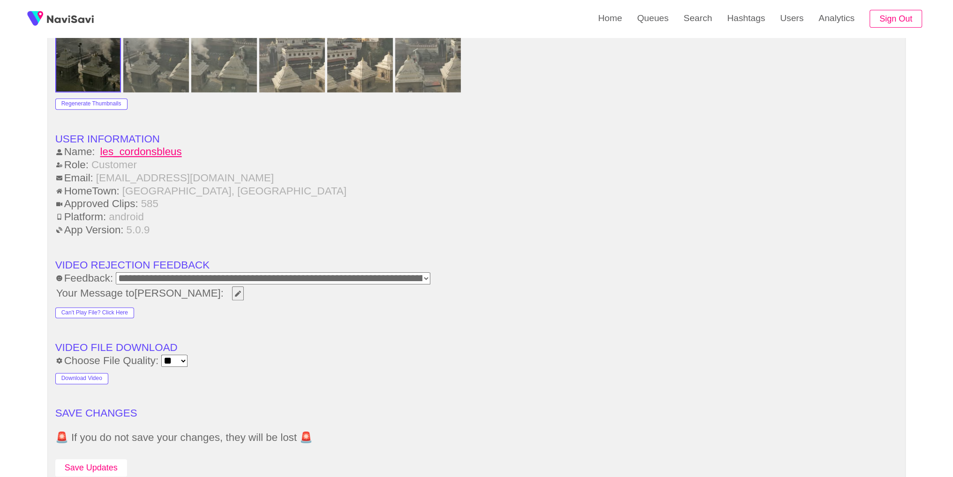
click at [96, 460] on button "Save Updates" at bounding box center [91, 468] width 72 height 17
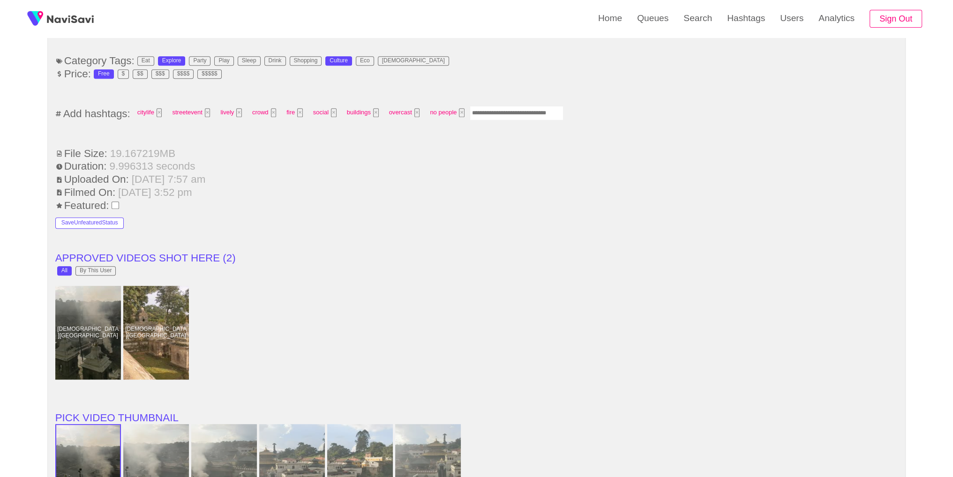
scroll to position [591, 0]
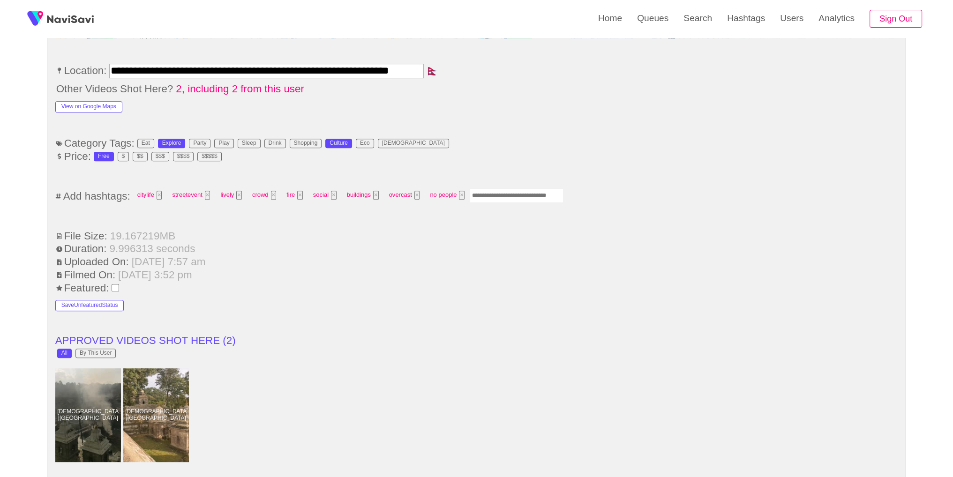
drag, startPoint x: 545, startPoint y: 199, endPoint x: 546, endPoint y: 186, distance: 13.2
click at [544, 198] on input "Enter tag here and press return" at bounding box center [517, 196] width 94 height 15
type input "*****"
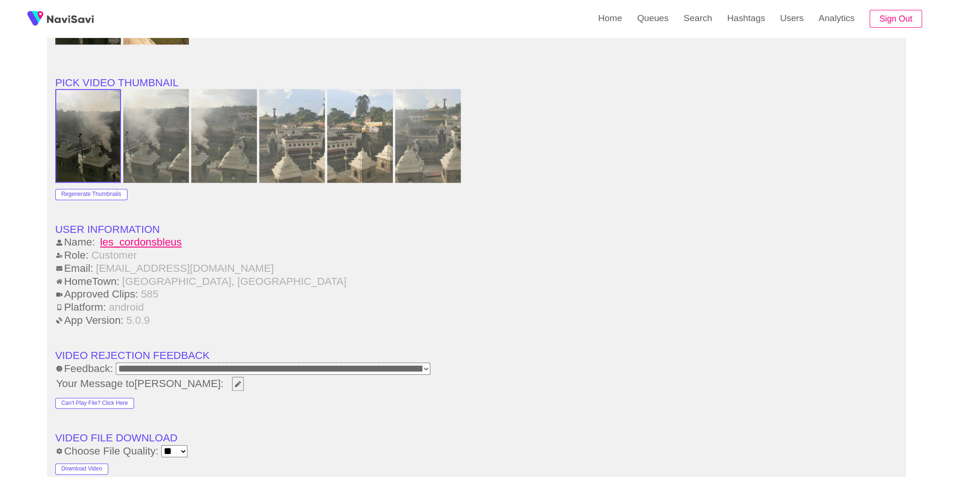
scroll to position [1334, 0]
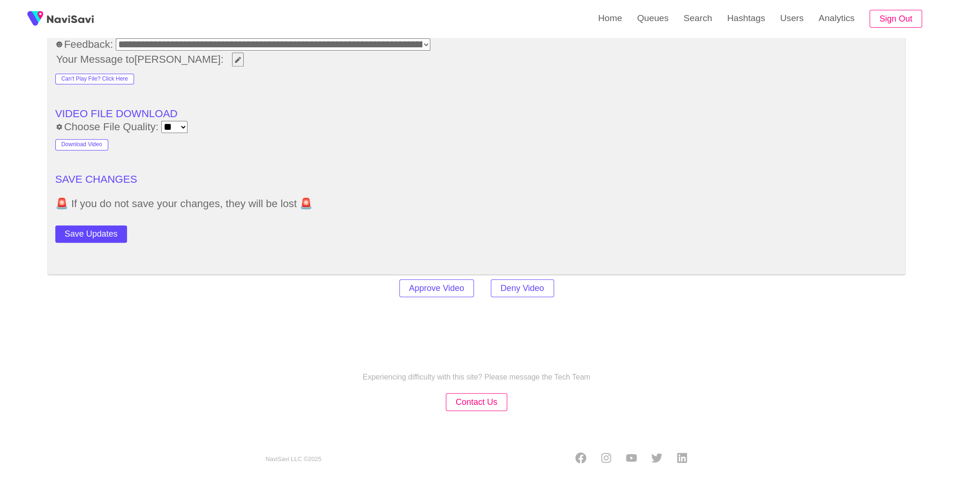
click at [111, 226] on button "Save Updates" at bounding box center [91, 234] width 72 height 17
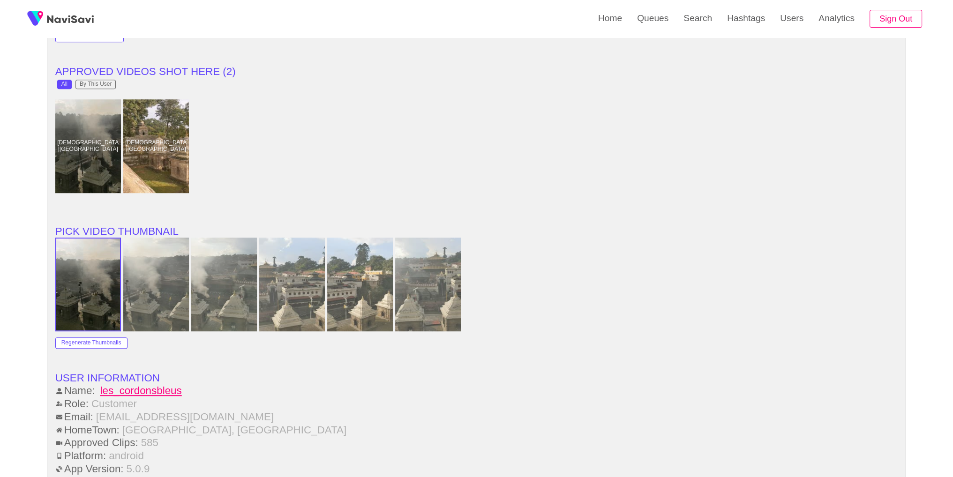
scroll to position [857, 0]
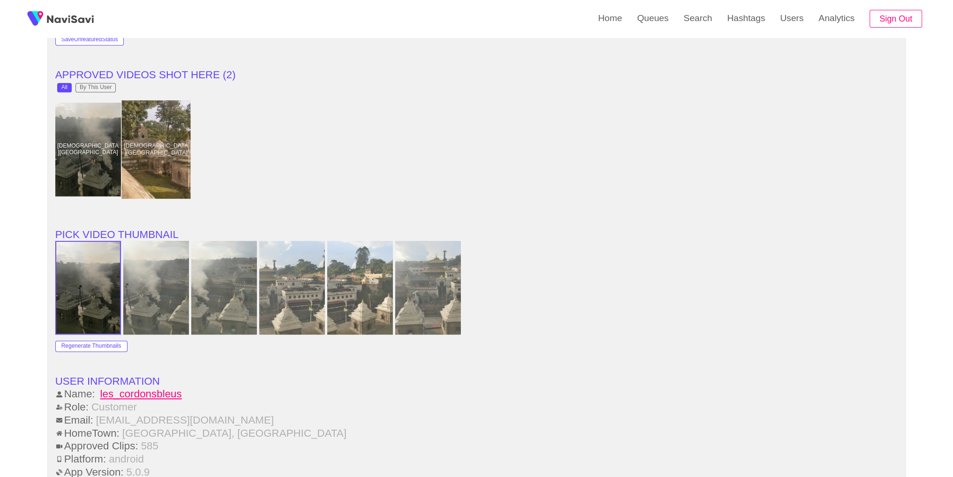
click at [162, 149] on div at bounding box center [155, 149] width 69 height 98
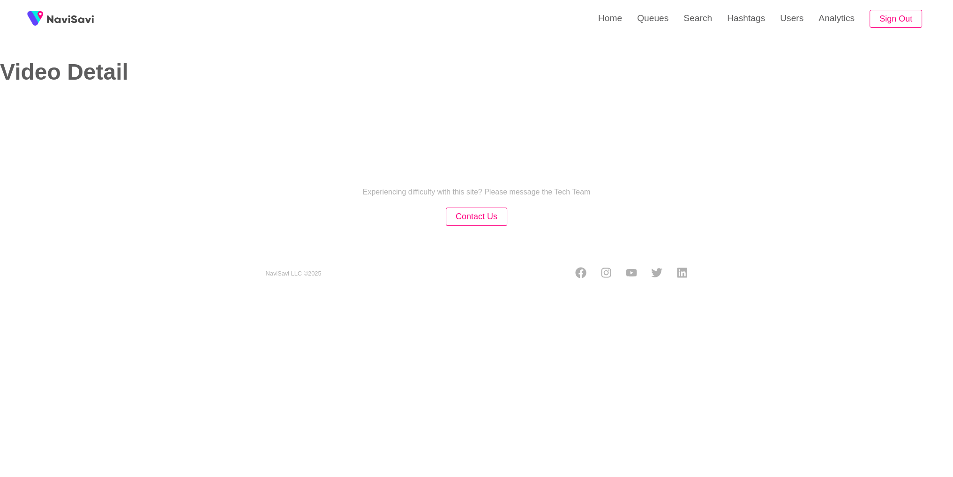
select select "**********"
select select "**"
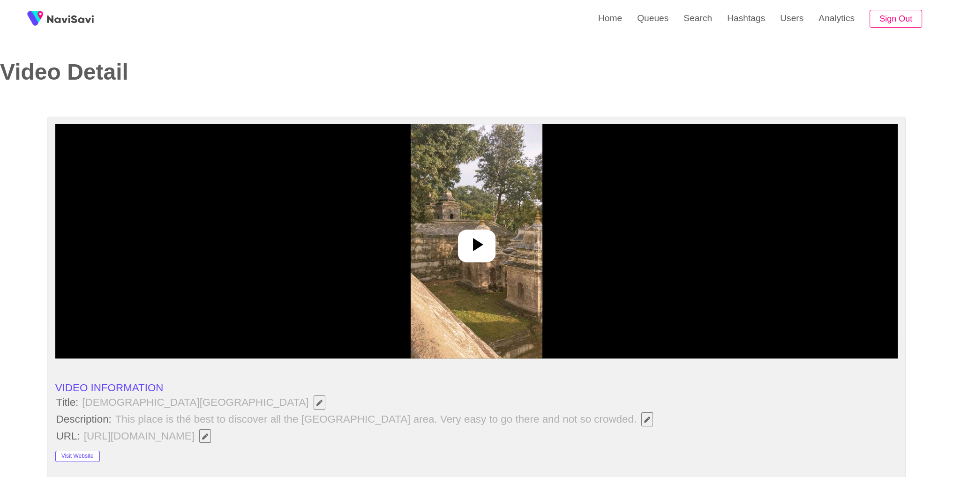
click at [488, 238] on icon at bounding box center [477, 245] width 23 height 23
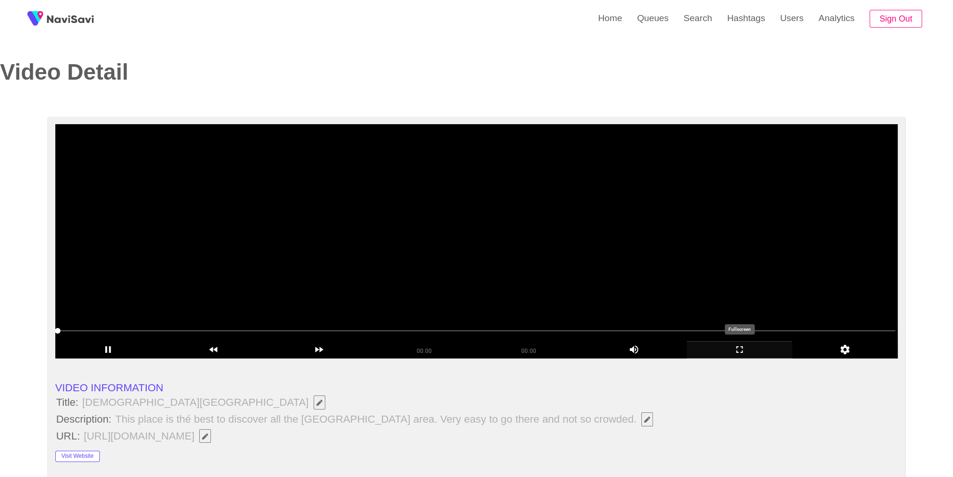
click at [759, 357] on div "add" at bounding box center [740, 349] width 106 height 17
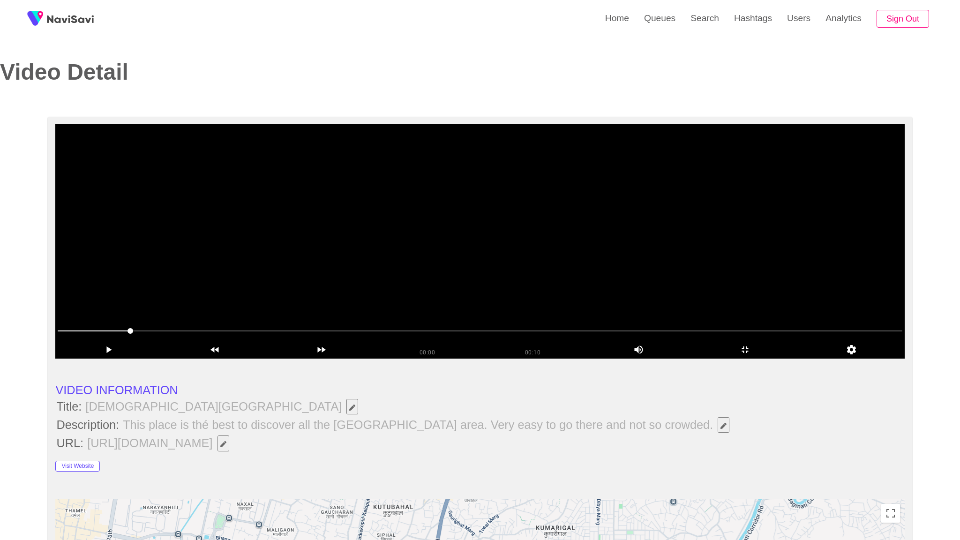
click at [759, 359] on video at bounding box center [479, 241] width 849 height 234
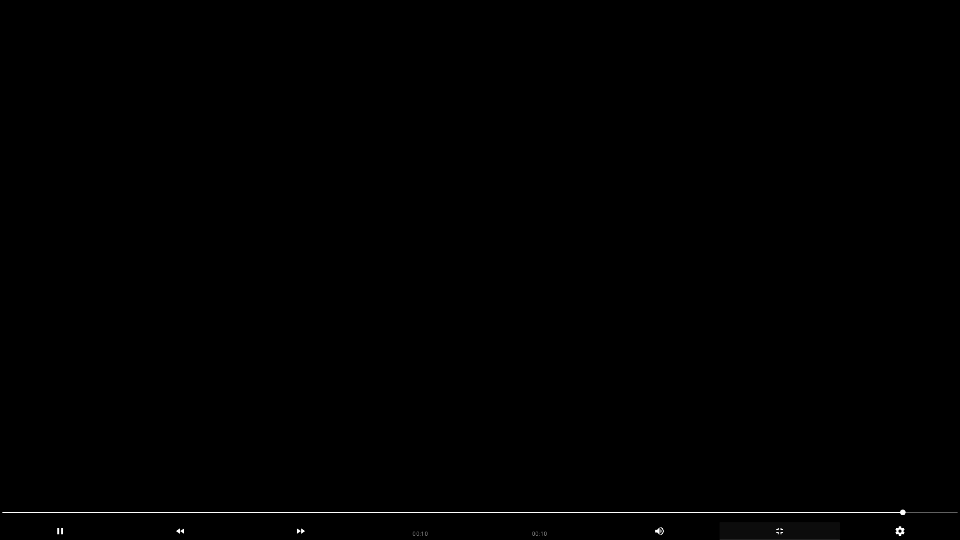
click at [792, 469] on icon "add" at bounding box center [780, 531] width 120 height 11
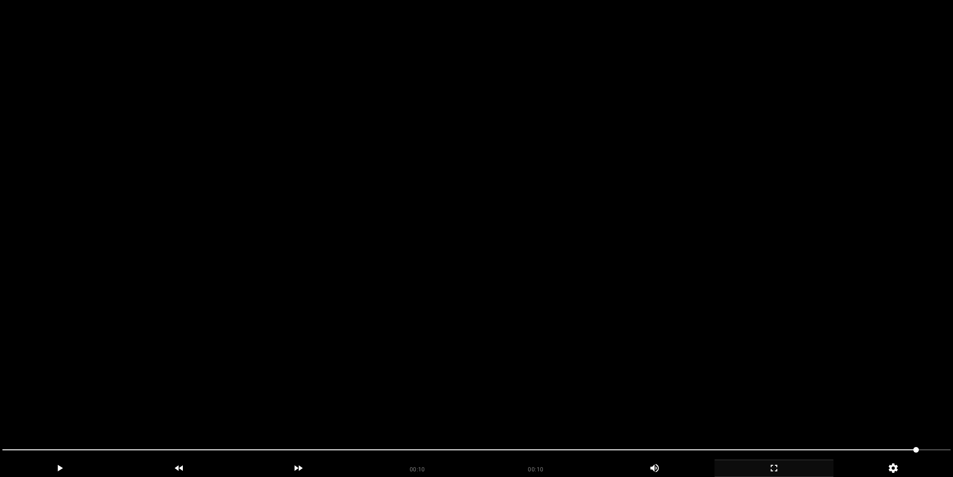
scroll to position [529, 0]
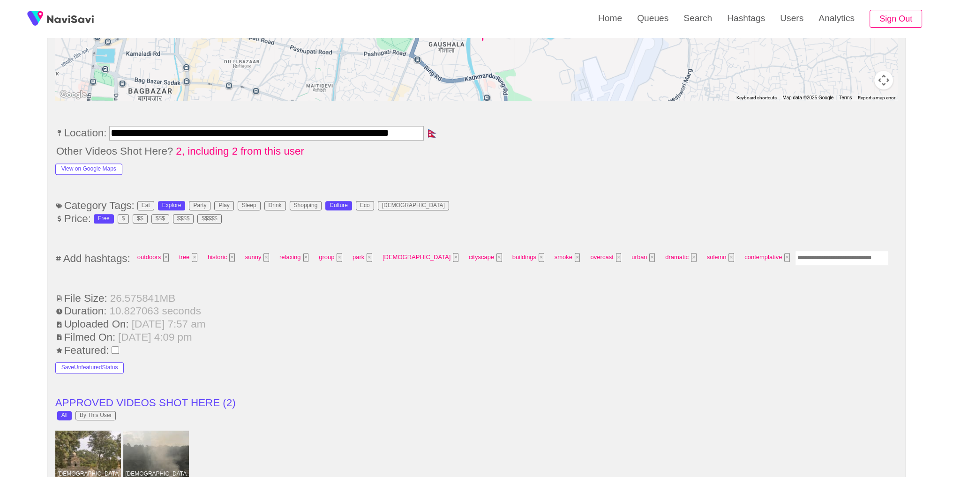
click at [795, 251] on input "Enter tag here and press return" at bounding box center [842, 258] width 94 height 15
type input "*********"
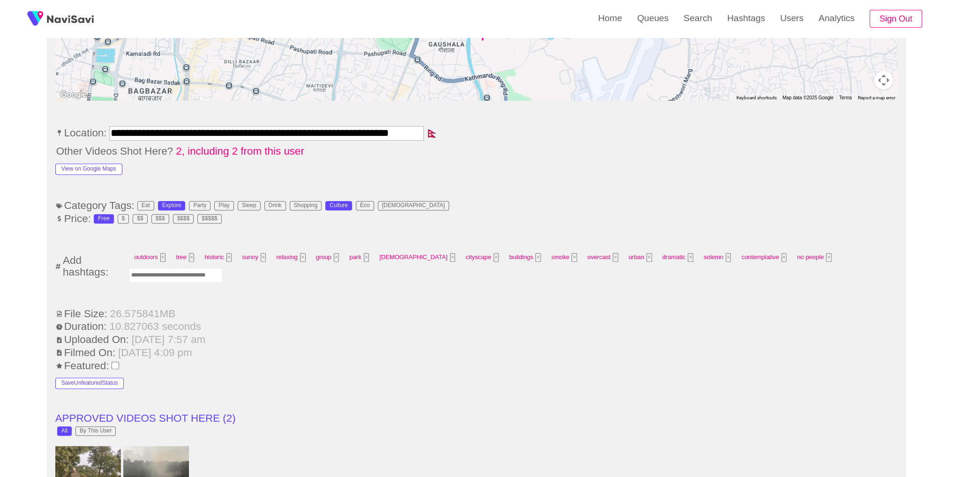
scroll to position [1334, 0]
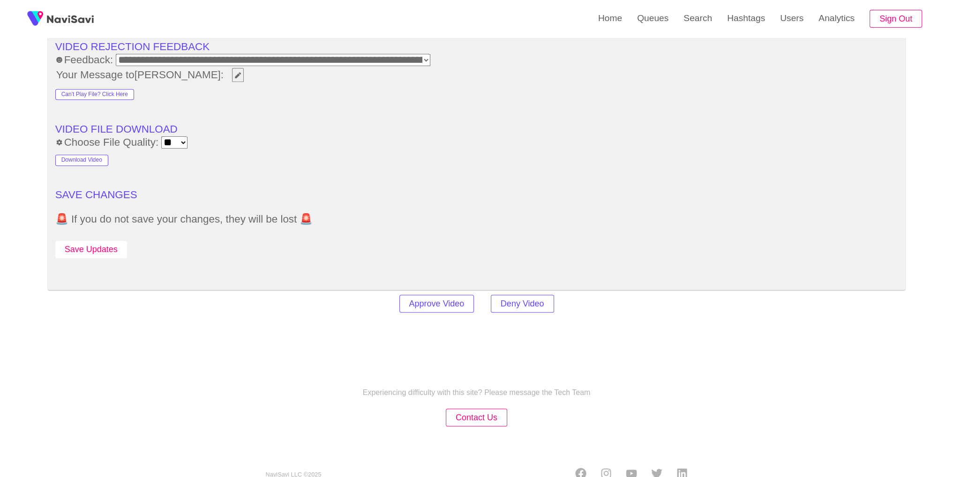
click at [84, 241] on button "Save Updates" at bounding box center [91, 249] width 72 height 17
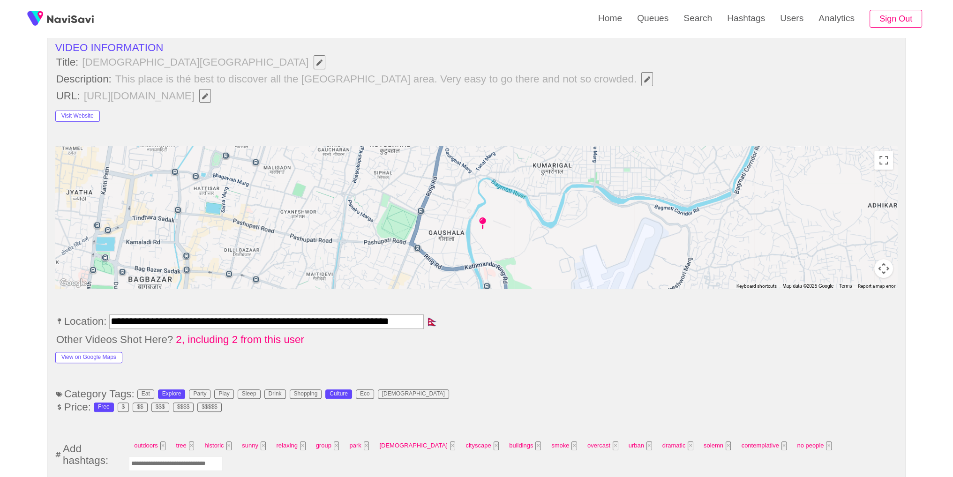
scroll to position [0, 0]
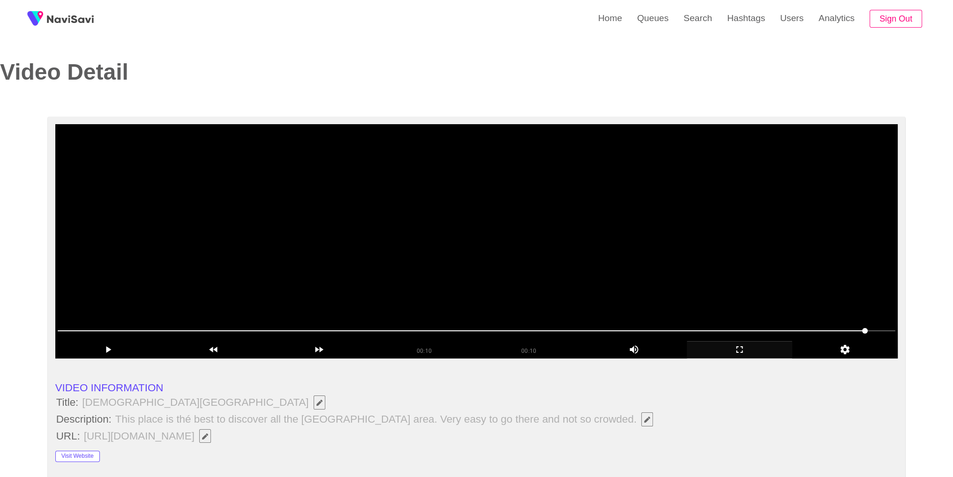
click at [457, 186] on video at bounding box center [476, 241] width 843 height 234
click at [660, 294] on video at bounding box center [476, 241] width 843 height 234
click at [748, 250] on video at bounding box center [476, 241] width 843 height 234
click at [602, 271] on video at bounding box center [476, 241] width 843 height 234
click at [530, 276] on video at bounding box center [476, 241] width 843 height 234
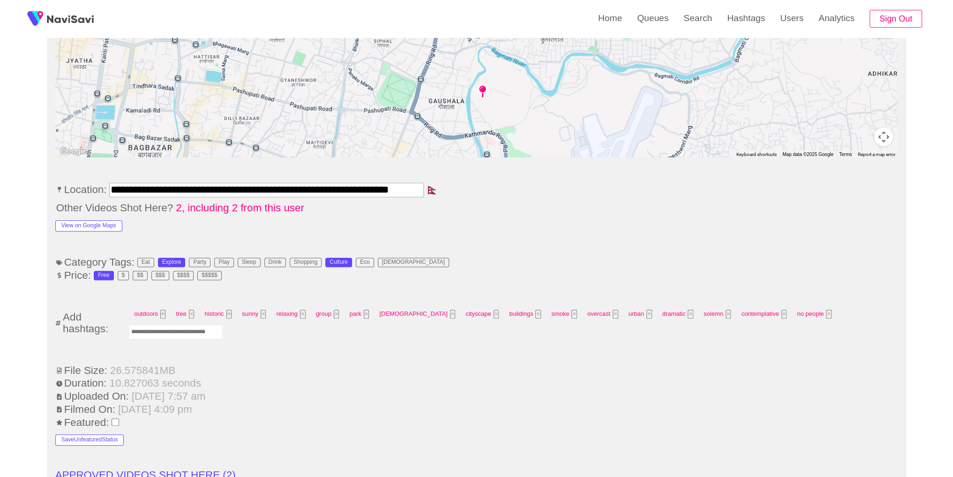
scroll to position [474, 0]
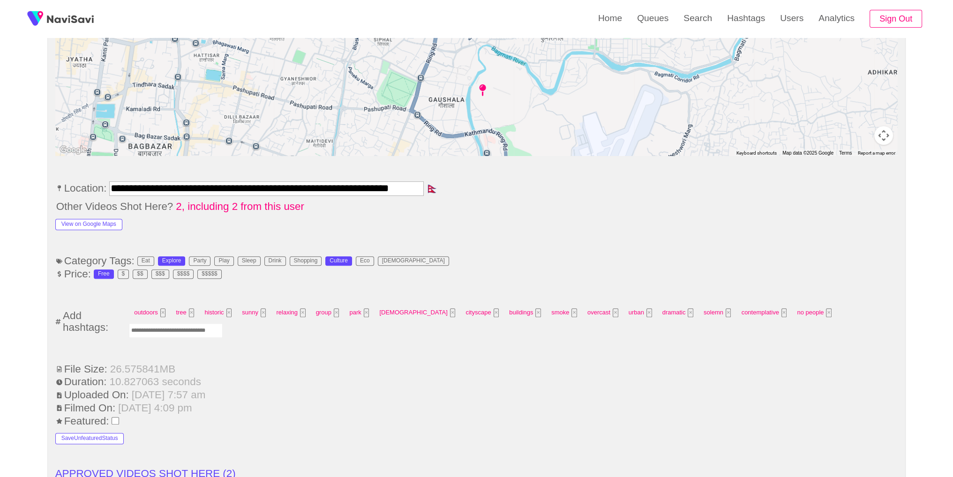
click at [223, 324] on input "Enter tag here and press return" at bounding box center [176, 331] width 94 height 15
type input "*****"
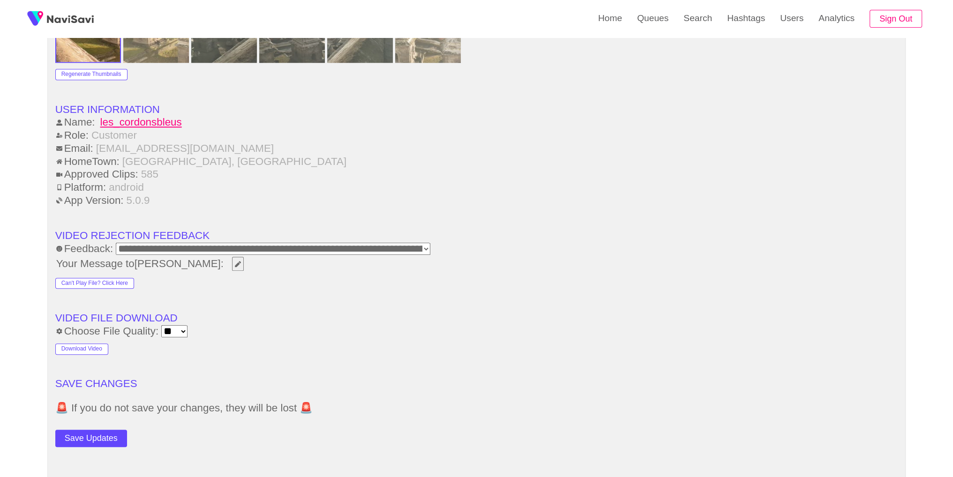
scroll to position [1340, 0]
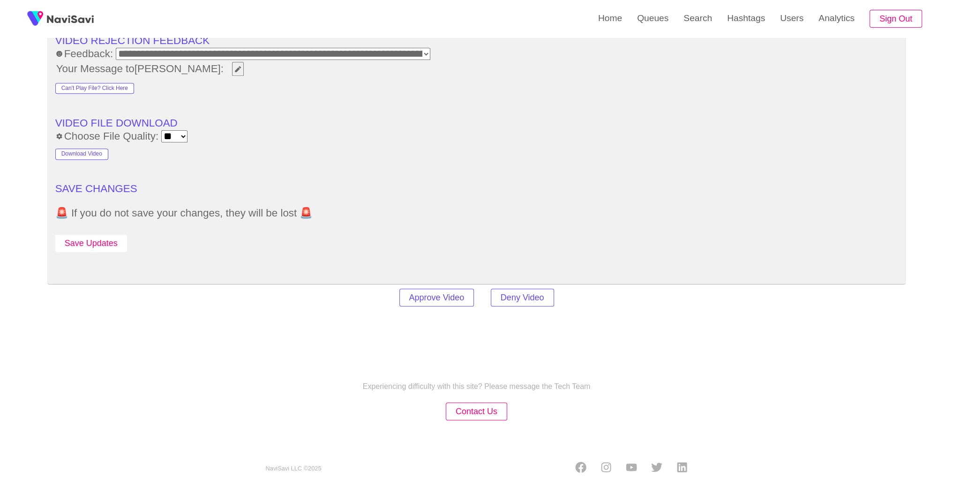
click at [111, 238] on button "Save Updates" at bounding box center [91, 243] width 72 height 17
click at [696, 12] on link "Search" at bounding box center [698, 18] width 44 height 37
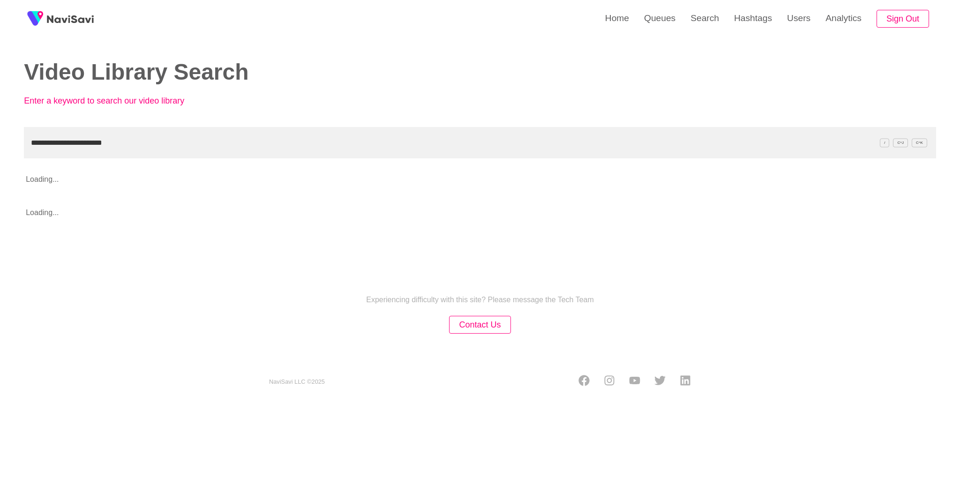
type input "**********"
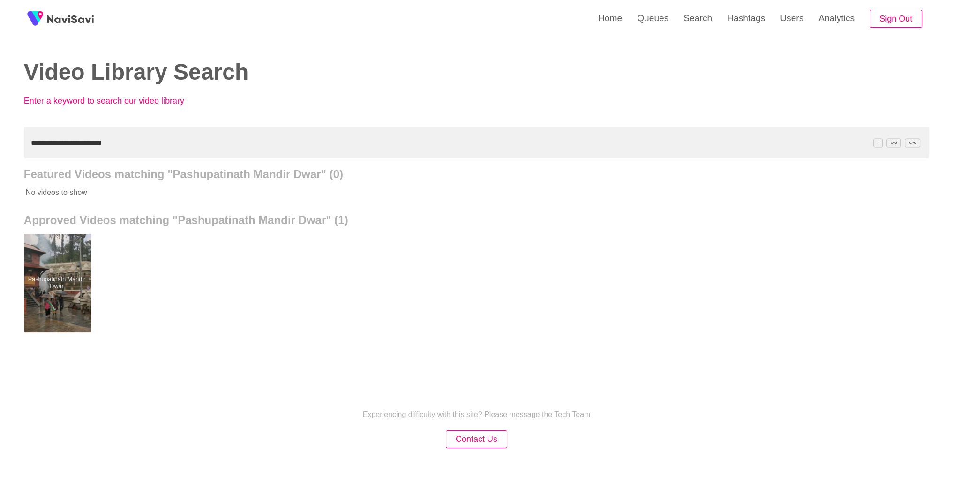
click at [75, 295] on div at bounding box center [56, 283] width 69 height 98
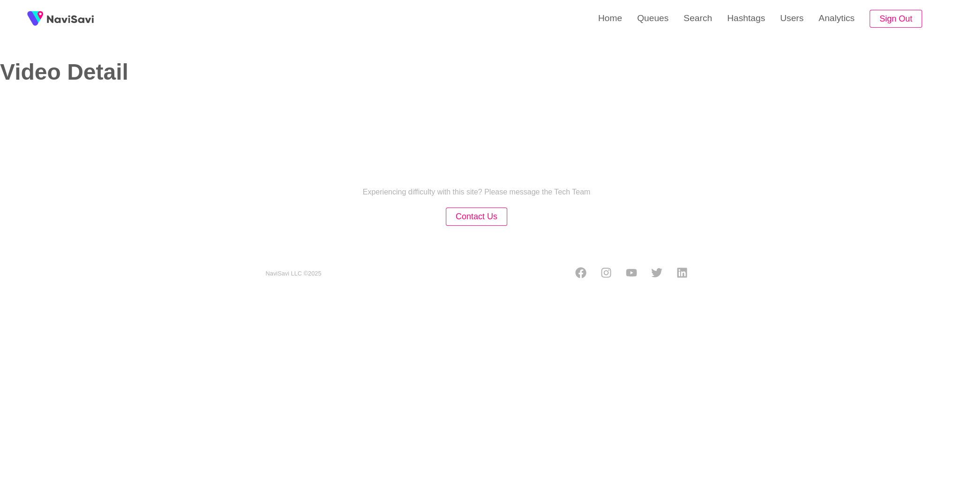
select select "**********"
select select "**"
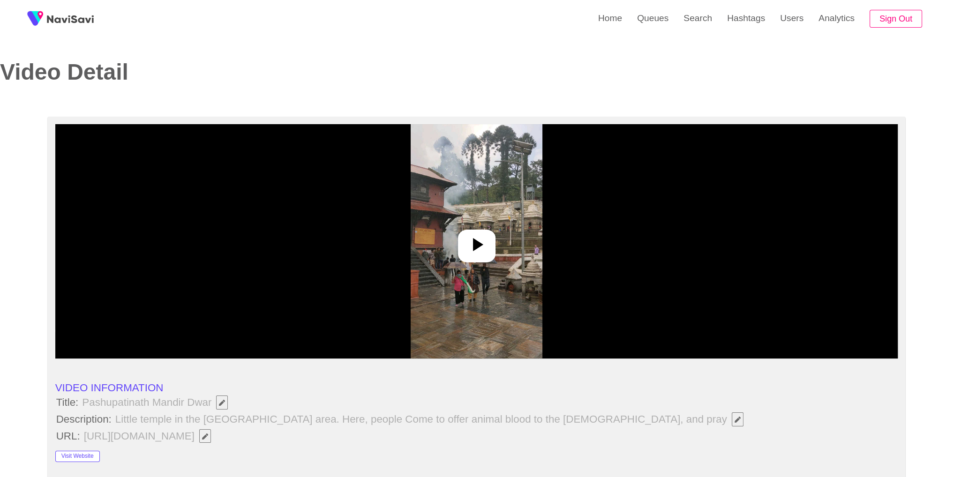
click at [508, 222] on img at bounding box center [477, 241] width 132 height 234
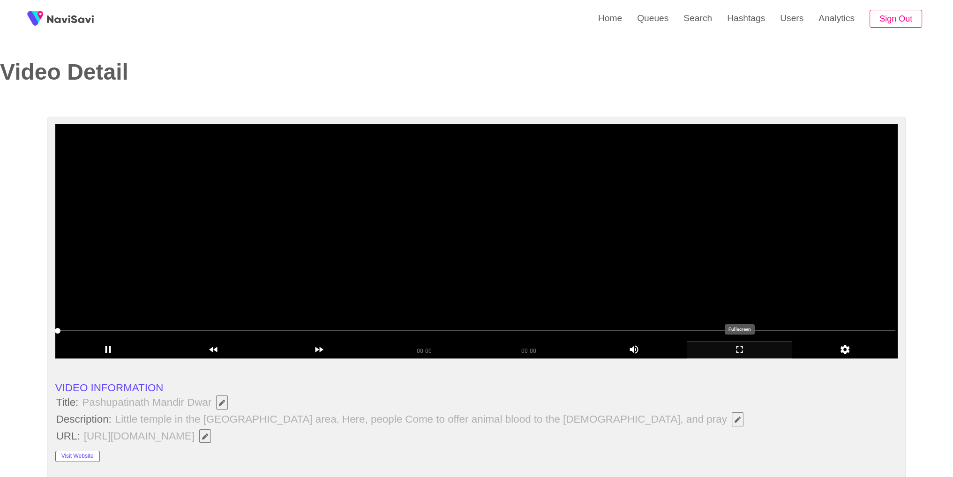
click at [737, 351] on icon "add" at bounding box center [739, 349] width 105 height 11
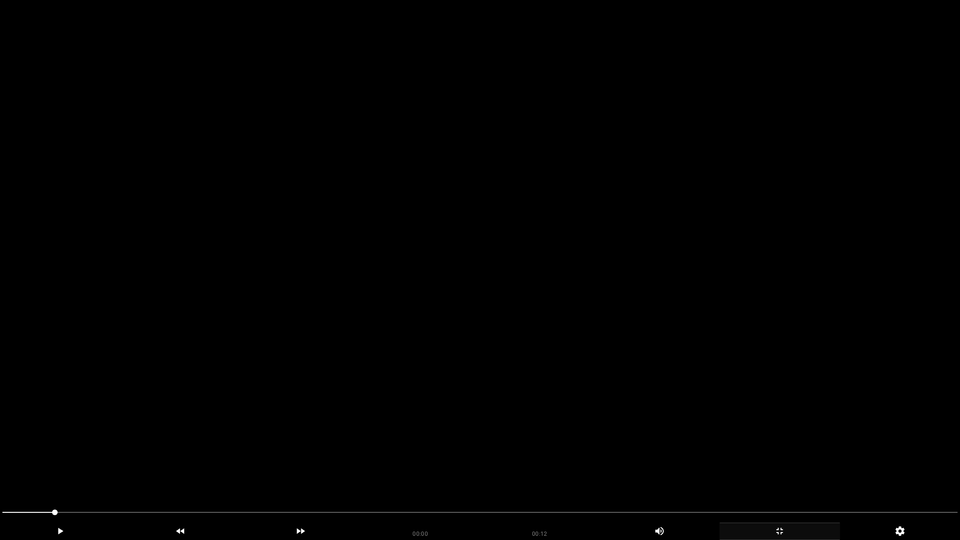
click at [739, 377] on video at bounding box center [480, 270] width 960 height 540
click at [786, 469] on div "add" at bounding box center [780, 531] width 121 height 17
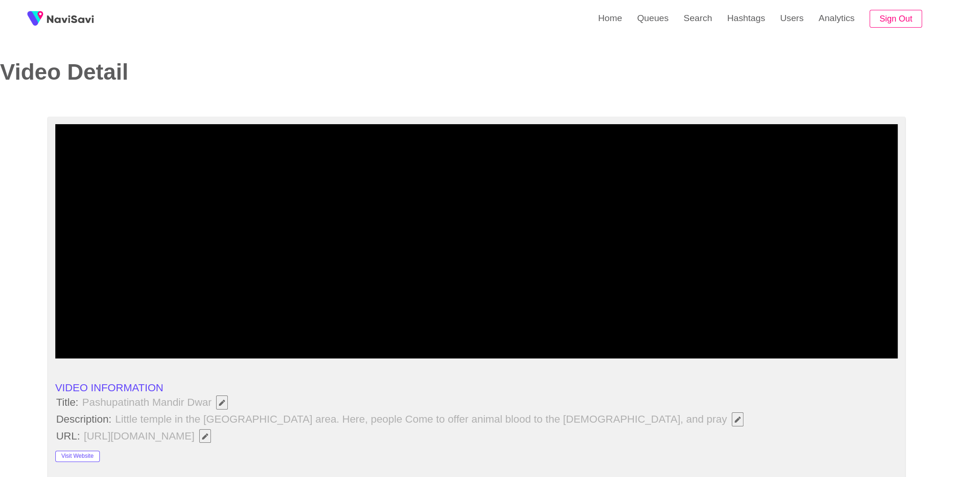
click at [609, 276] on video at bounding box center [476, 241] width 843 height 234
click at [302, 253] on video at bounding box center [476, 241] width 843 height 234
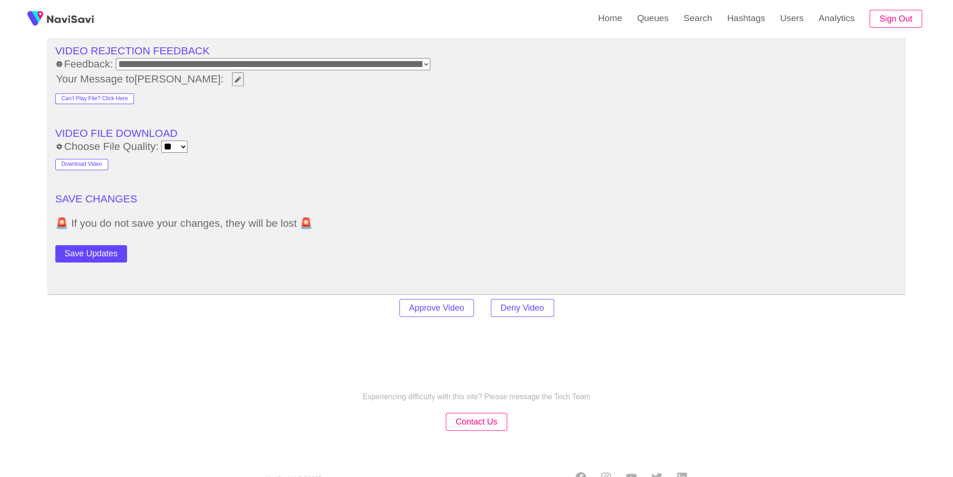
scroll to position [1298, 0]
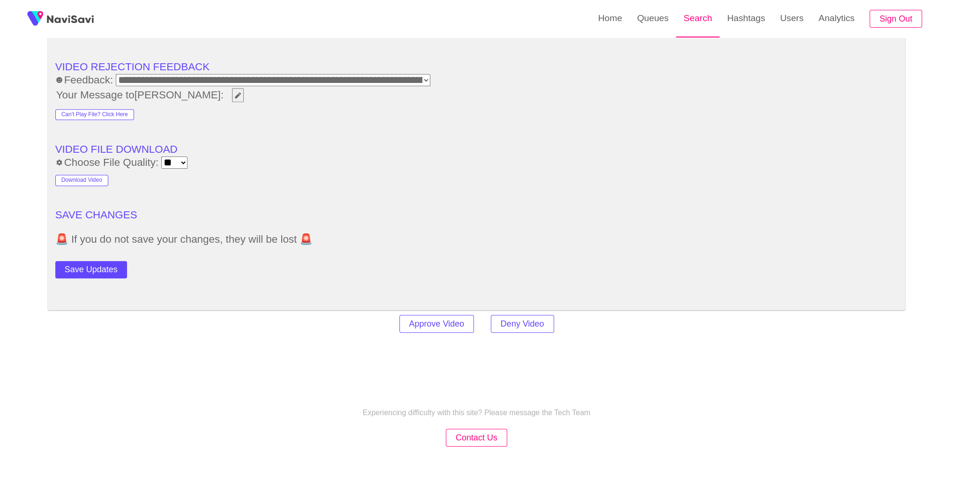
click at [702, 15] on link "Search" at bounding box center [698, 18] width 44 height 37
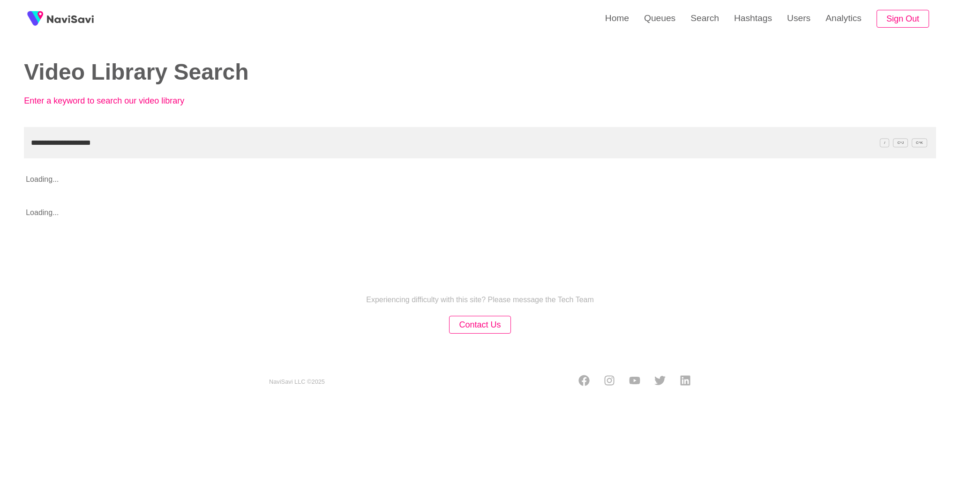
type input "**********"
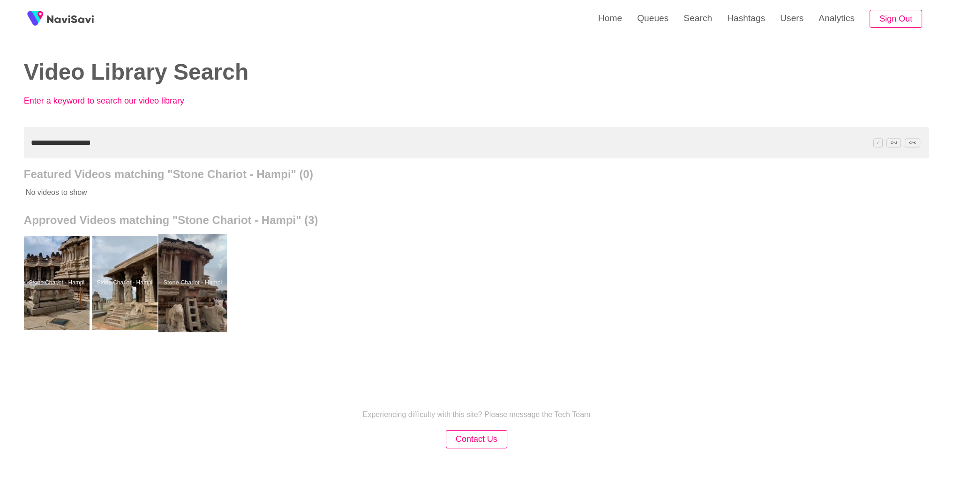
click at [204, 270] on div at bounding box center [192, 283] width 69 height 98
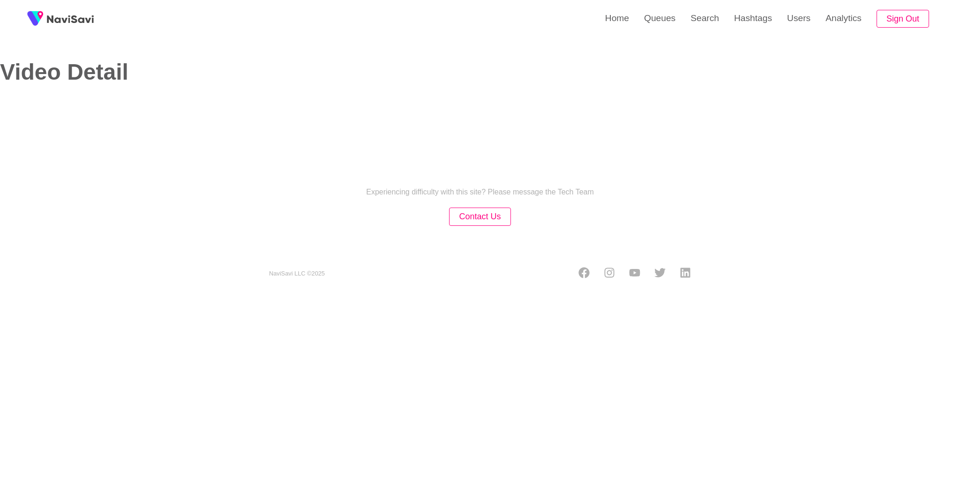
select select "**********"
select select "**"
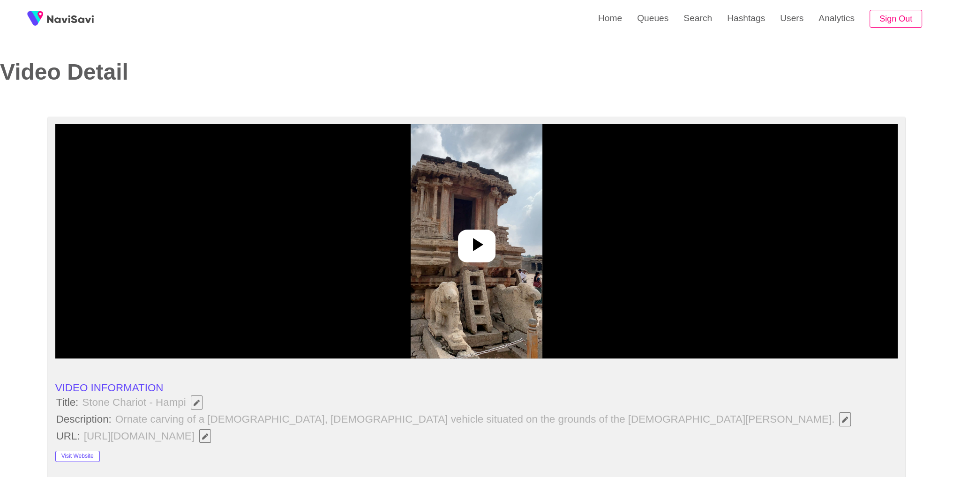
click at [471, 234] on icon at bounding box center [477, 245] width 23 height 23
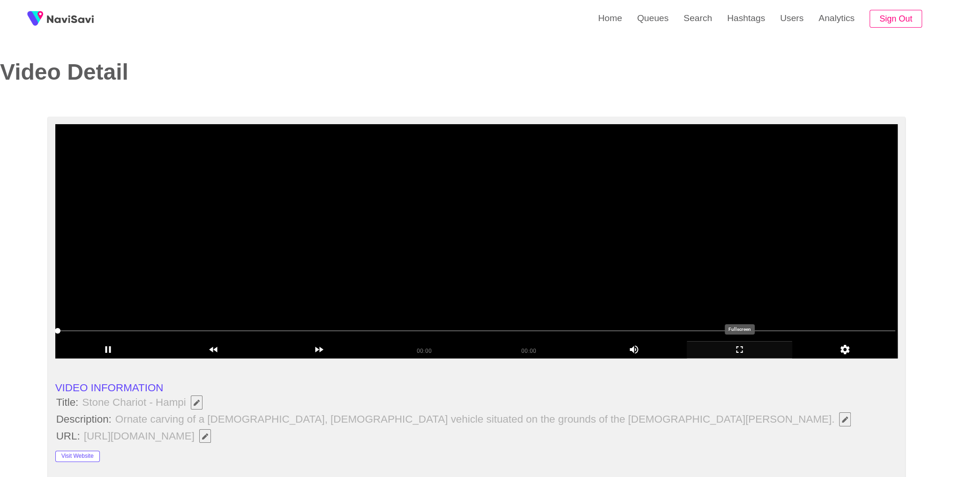
click at [732, 357] on div "add" at bounding box center [740, 349] width 106 height 17
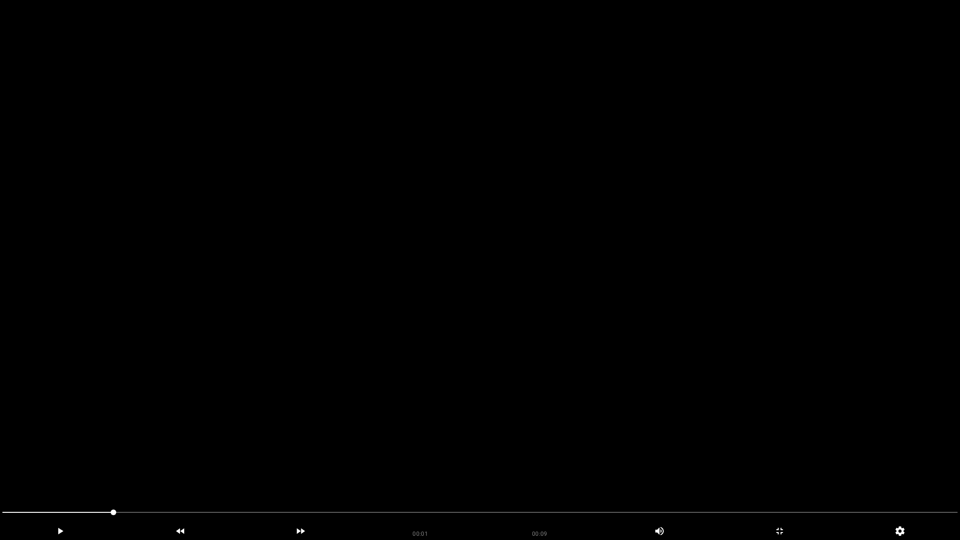
click at [735, 392] on video at bounding box center [480, 270] width 960 height 540
click at [242, 469] on video at bounding box center [480, 270] width 960 height 540
click at [377, 388] on video at bounding box center [480, 270] width 960 height 540
click at [358, 469] on span at bounding box center [480, 512] width 956 height 15
drag, startPoint x: 657, startPoint y: 506, endPoint x: 717, endPoint y: 509, distance: 60.1
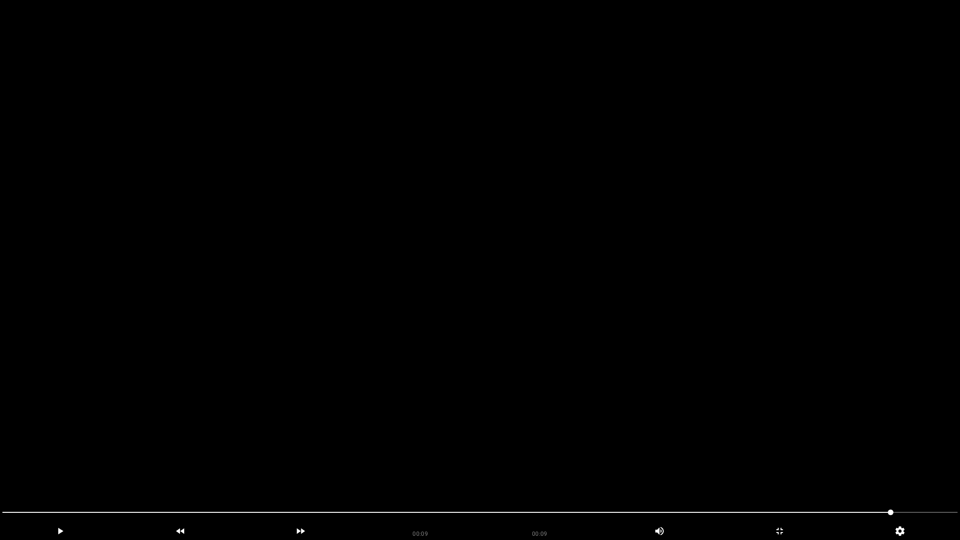
click at [906, 469] on span at bounding box center [480, 512] width 956 height 1
click at [934, 469] on span at bounding box center [480, 512] width 956 height 15
click at [769, 469] on icon "add" at bounding box center [780, 531] width 120 height 11
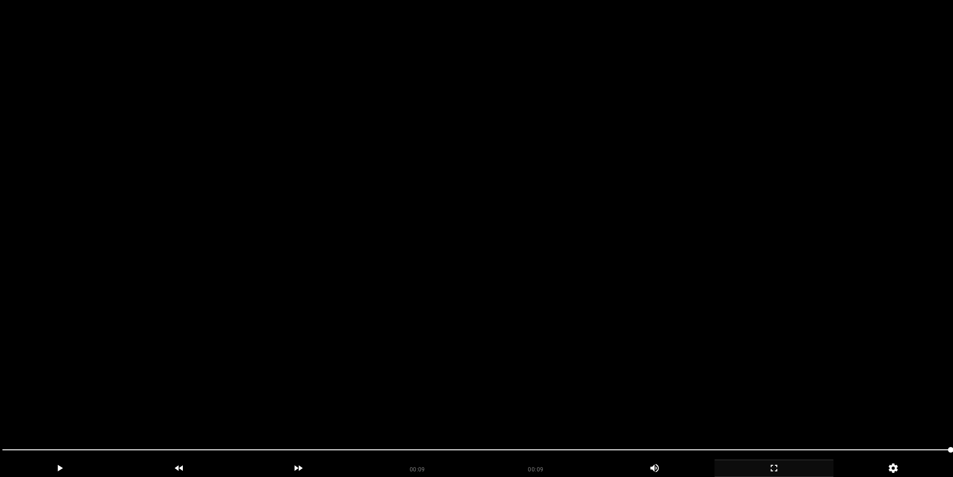
click at [559, 236] on video at bounding box center [476, 238] width 953 height 477
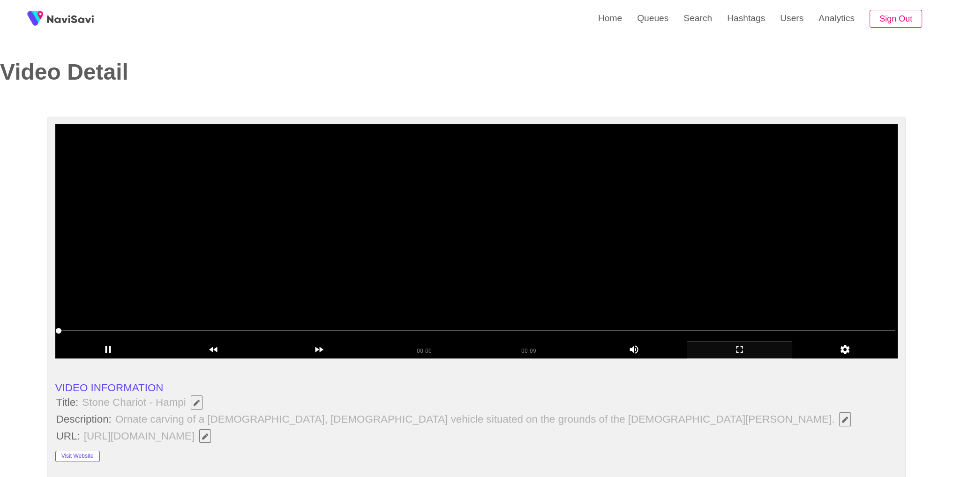
click at [565, 228] on video at bounding box center [476, 241] width 843 height 234
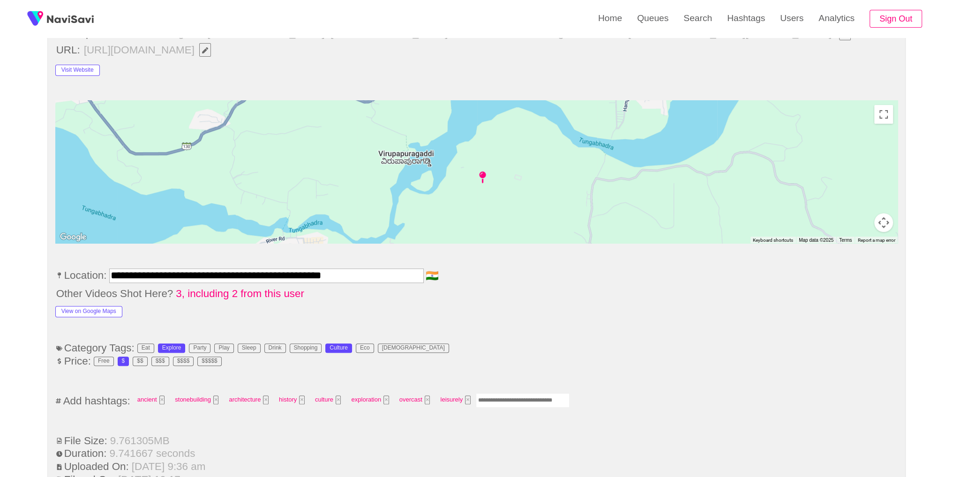
scroll to position [477, 0]
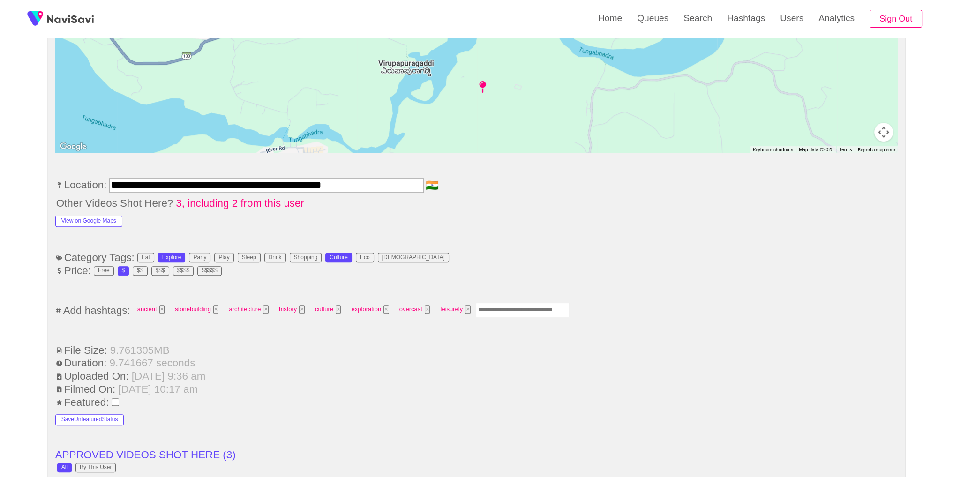
click at [495, 304] on input "Enter tag here and press return" at bounding box center [523, 310] width 94 height 15
type input "*********"
type input "********"
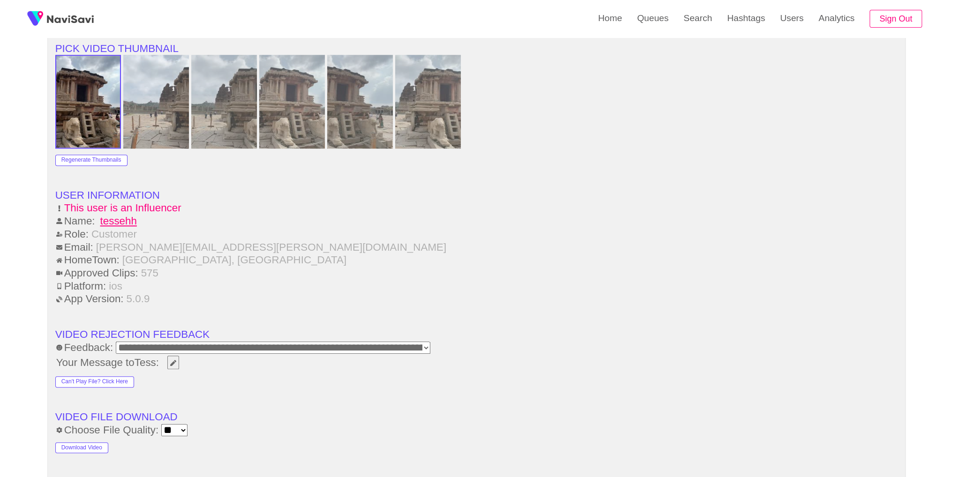
scroll to position [1346, 0]
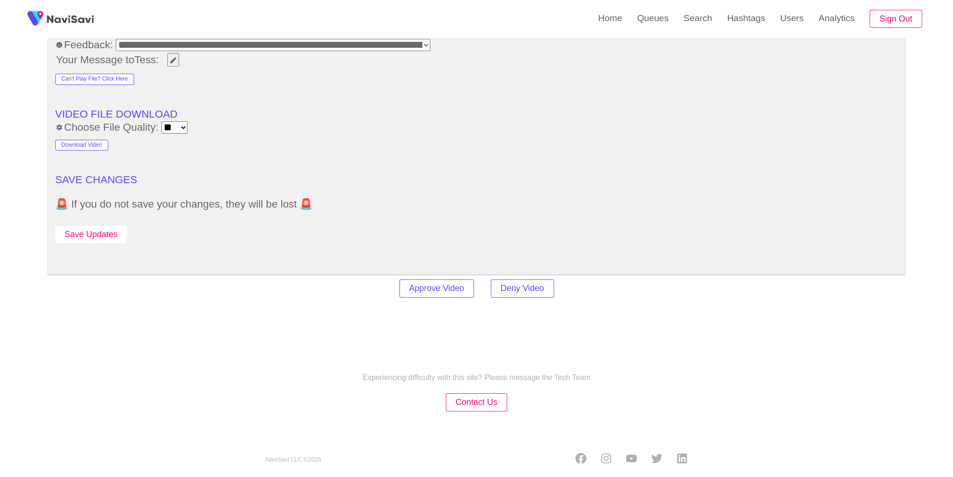
click at [95, 227] on button "Save Updates" at bounding box center [91, 234] width 72 height 17
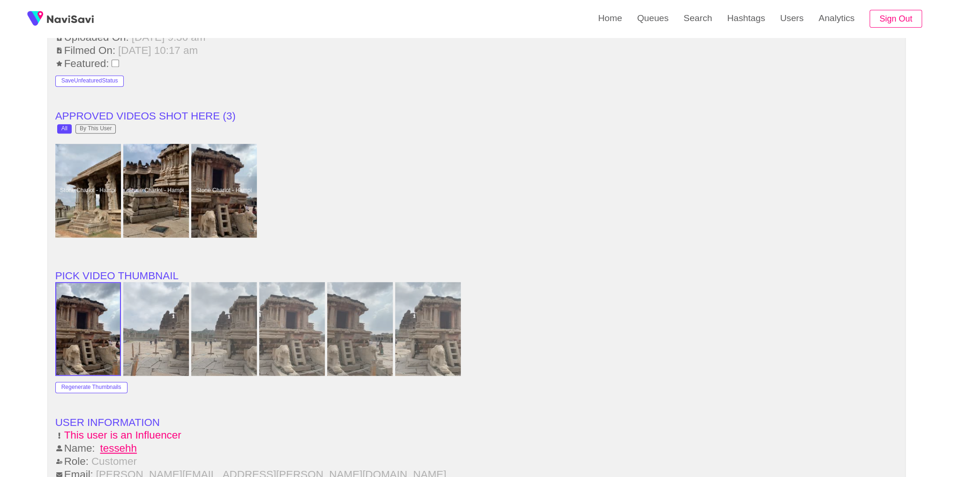
scroll to position [812, 0]
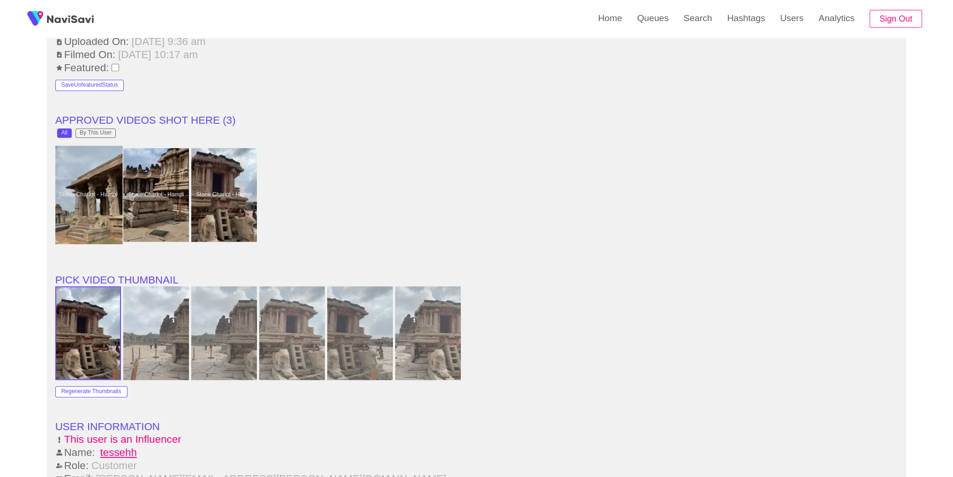
click at [96, 189] on div at bounding box center [87, 195] width 69 height 98
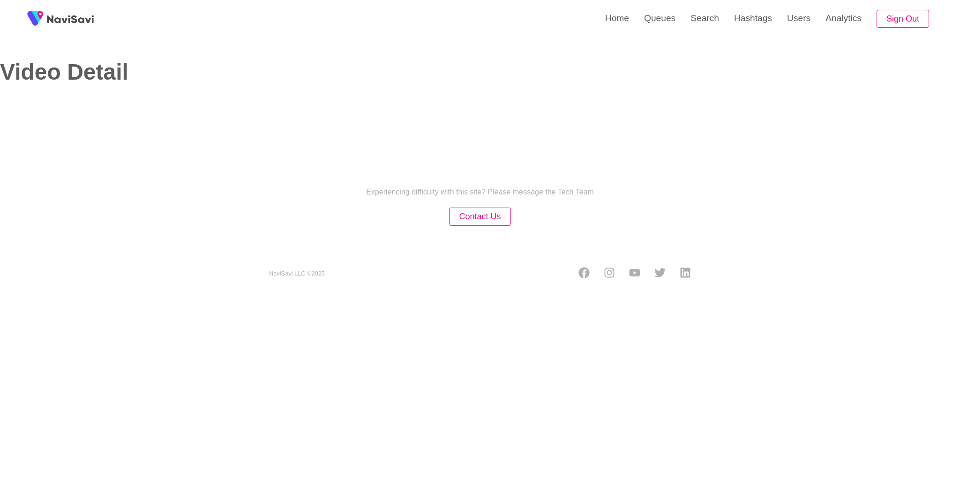
select select "**********"
select select "**"
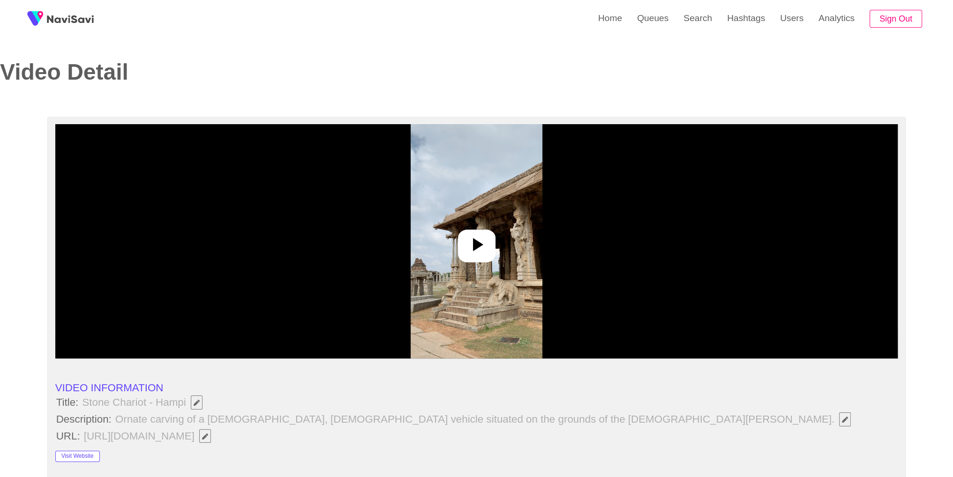
click at [516, 252] on img at bounding box center [477, 241] width 132 height 234
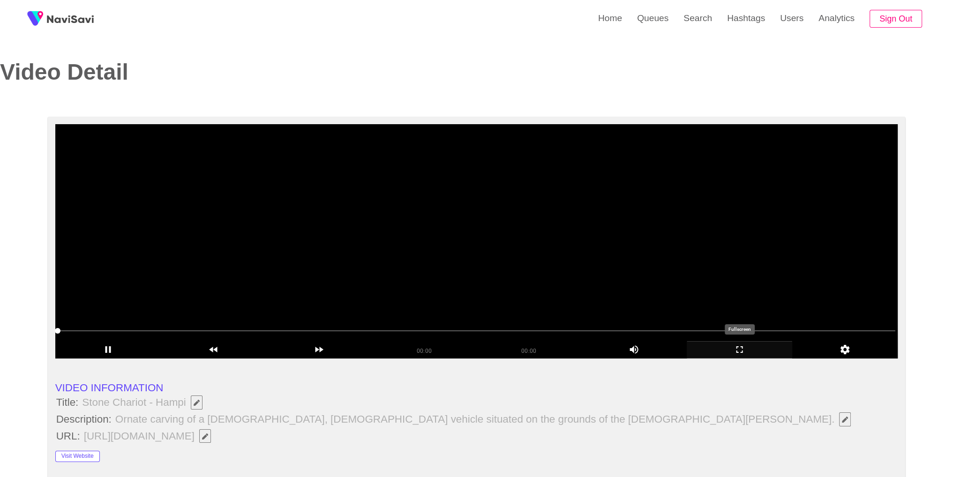
click at [761, 353] on icon "add" at bounding box center [739, 349] width 105 height 11
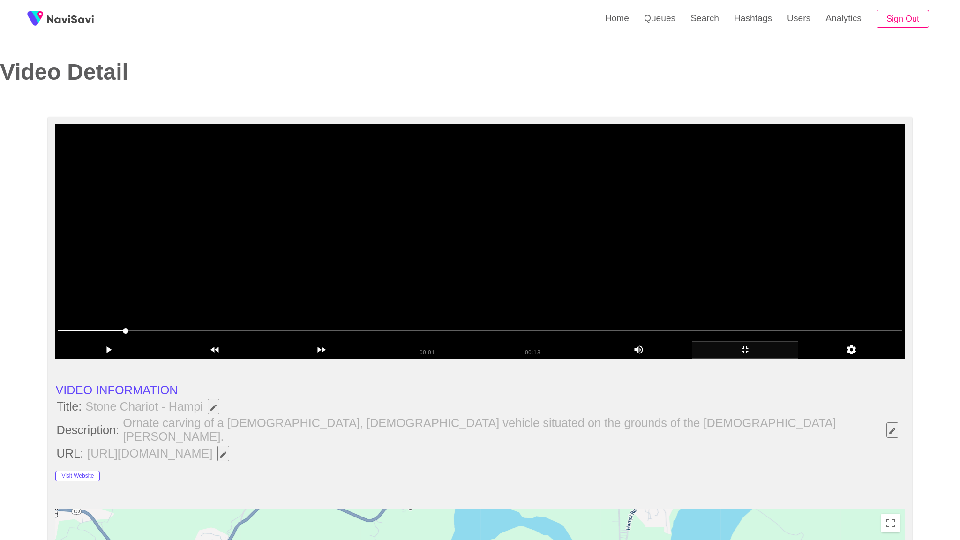
click at [761, 359] on video at bounding box center [479, 241] width 849 height 234
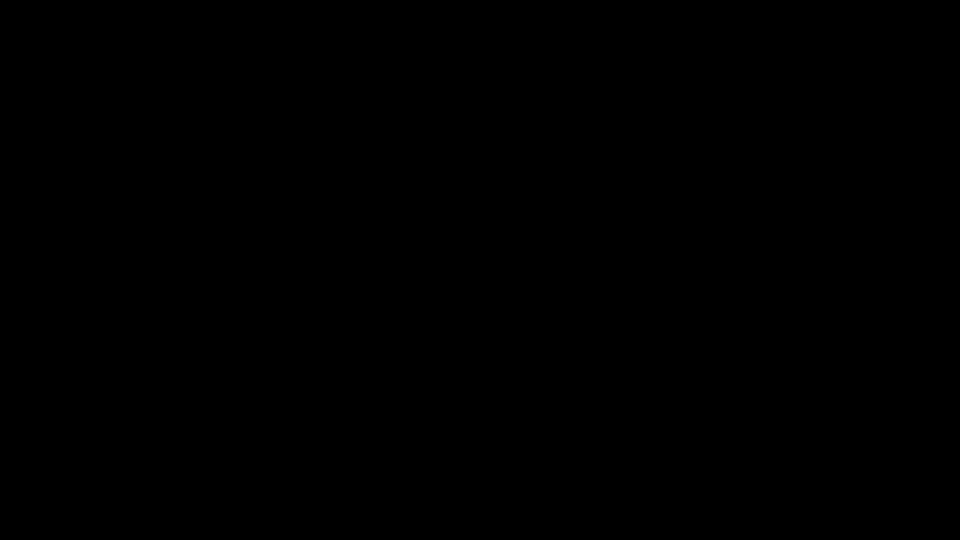
drag, startPoint x: 410, startPoint y: 515, endPoint x: 525, endPoint y: 514, distance: 114.4
drag, startPoint x: 834, startPoint y: 504, endPoint x: 878, endPoint y: 504, distance: 43.6
click at [837, 469] on div at bounding box center [480, 513] width 963 height 25
drag, startPoint x: 920, startPoint y: 508, endPoint x: 878, endPoint y: 531, distance: 47.6
click at [920, 469] on span at bounding box center [480, 512] width 956 height 15
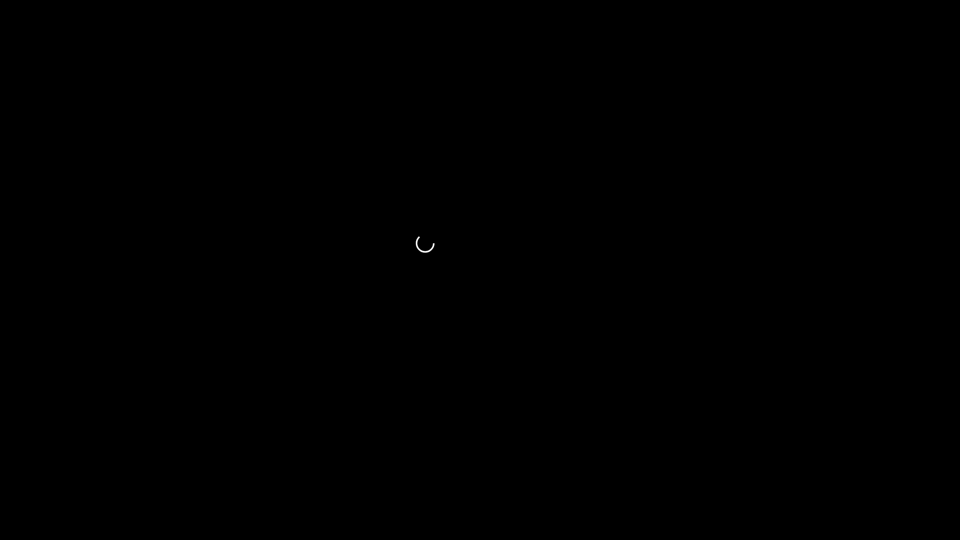
click at [805, 469] on div "add" at bounding box center [780, 531] width 121 height 17
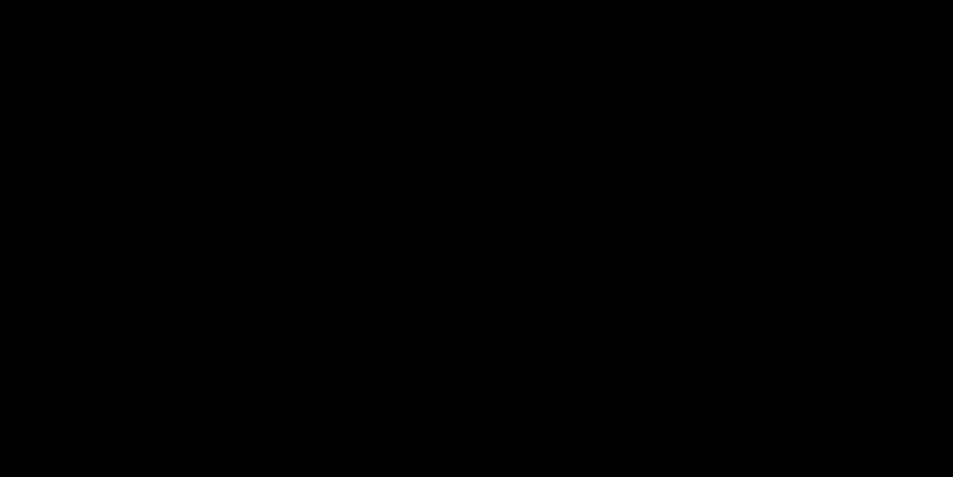
scroll to position [586, 0]
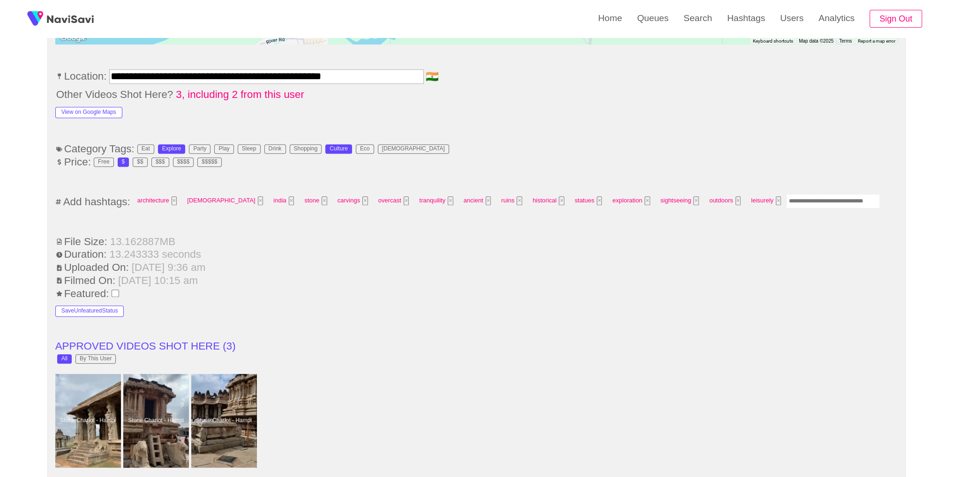
click at [792, 196] on input "Enter tag here and press return" at bounding box center [833, 201] width 94 height 15
type input "*********"
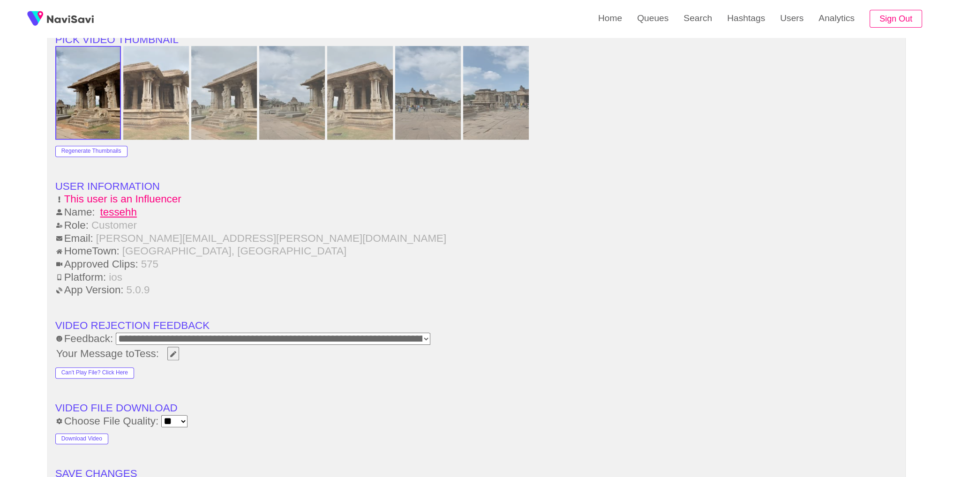
scroll to position [1135, 0]
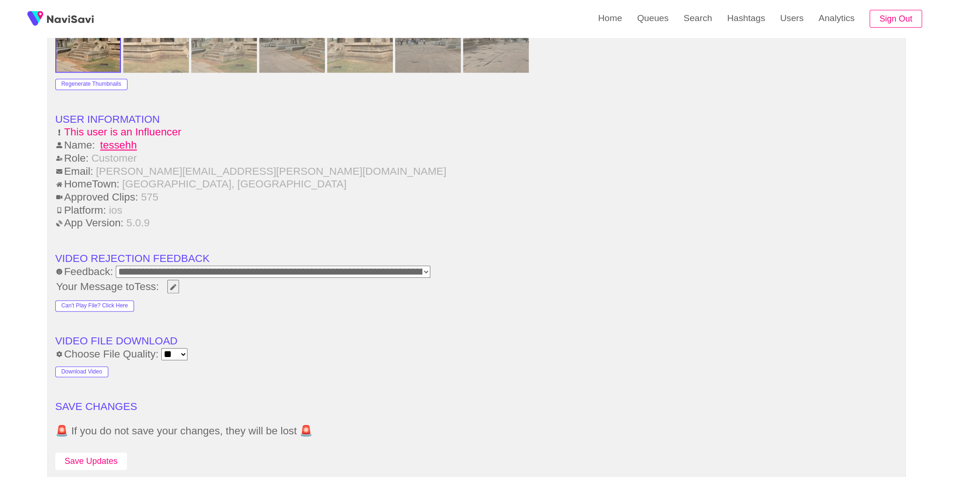
click at [120, 453] on button "Save Updates" at bounding box center [91, 461] width 72 height 17
click at [700, 20] on link "Search" at bounding box center [698, 18] width 44 height 37
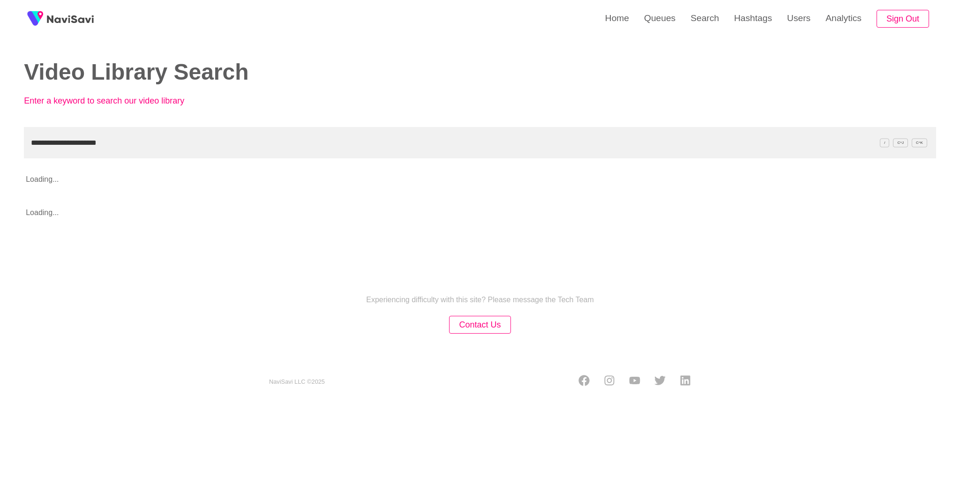
type input "**********"
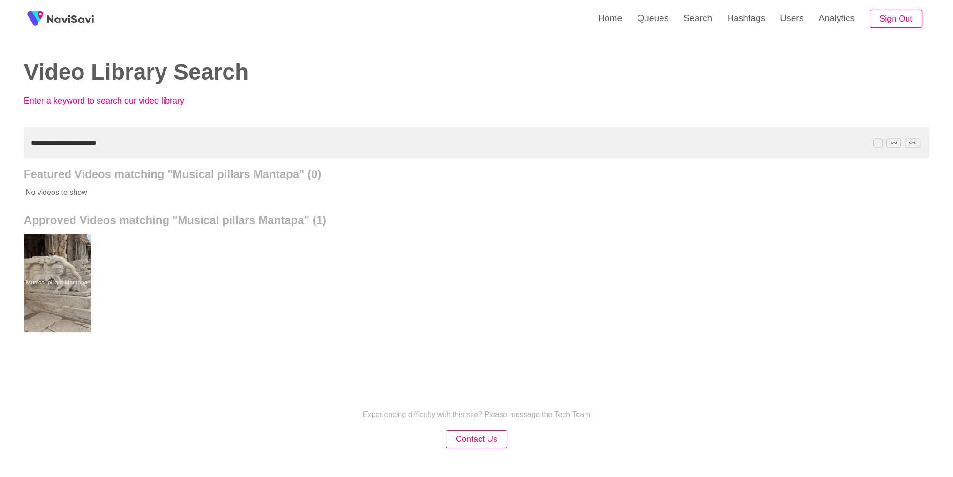
click at [75, 289] on div at bounding box center [56, 283] width 69 height 98
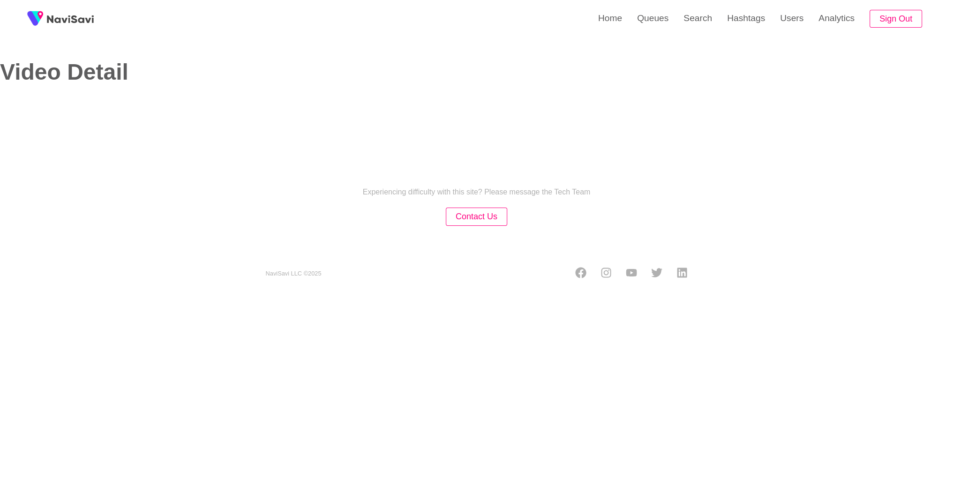
select select "**********"
select select "**"
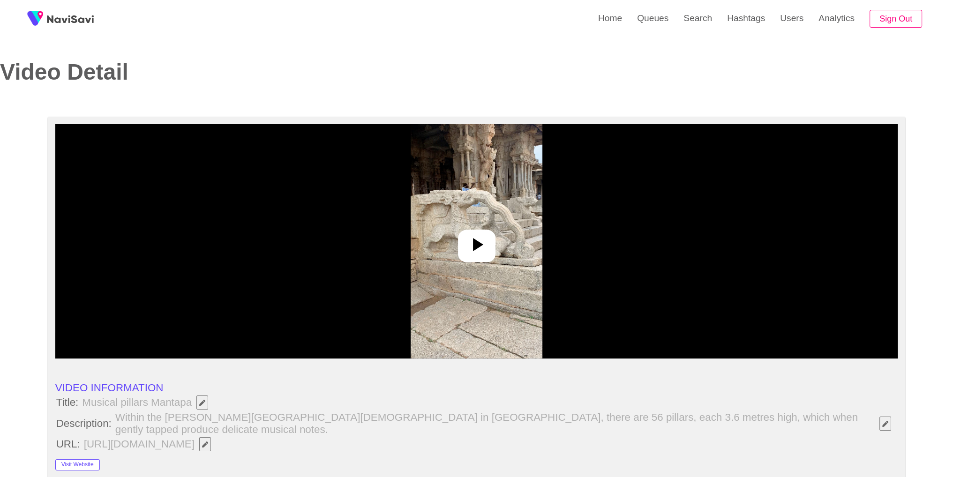
click at [497, 240] on img at bounding box center [477, 241] width 132 height 234
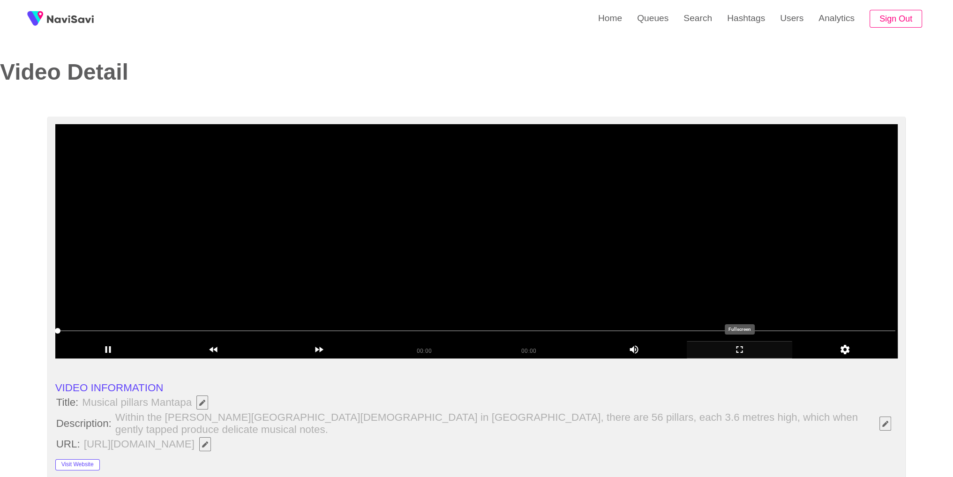
click at [740, 353] on icon "add" at bounding box center [739, 349] width 105 height 11
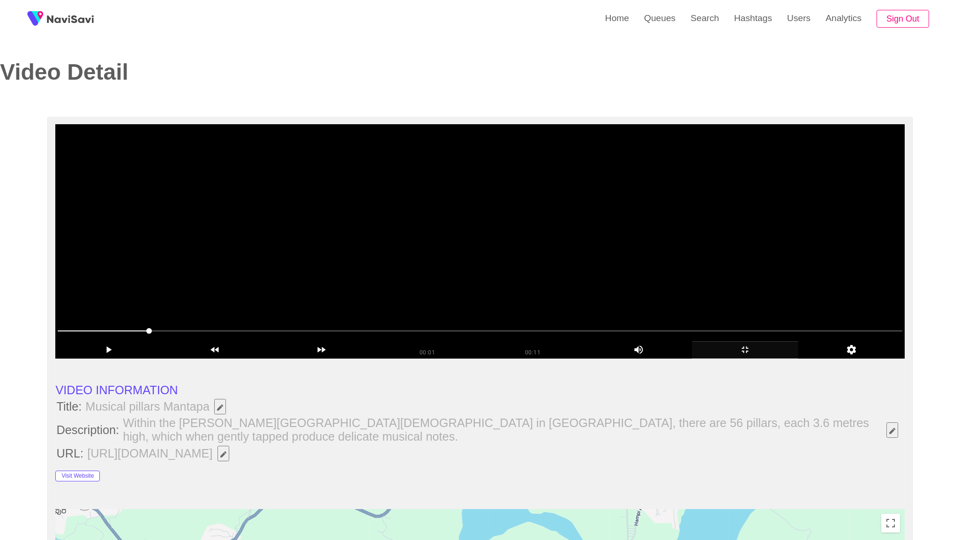
click at [737, 359] on video at bounding box center [479, 241] width 849 height 234
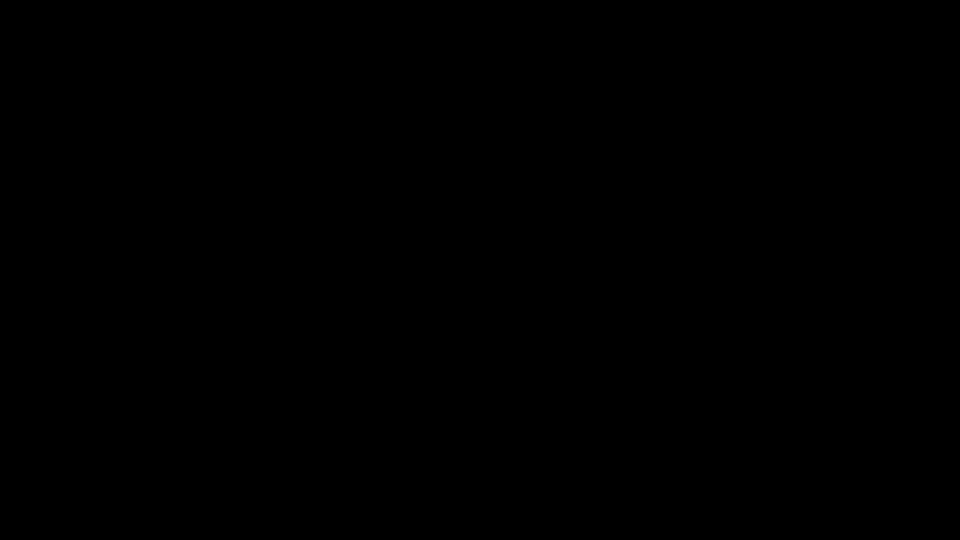
click at [772, 469] on div "add" at bounding box center [780, 531] width 121 height 17
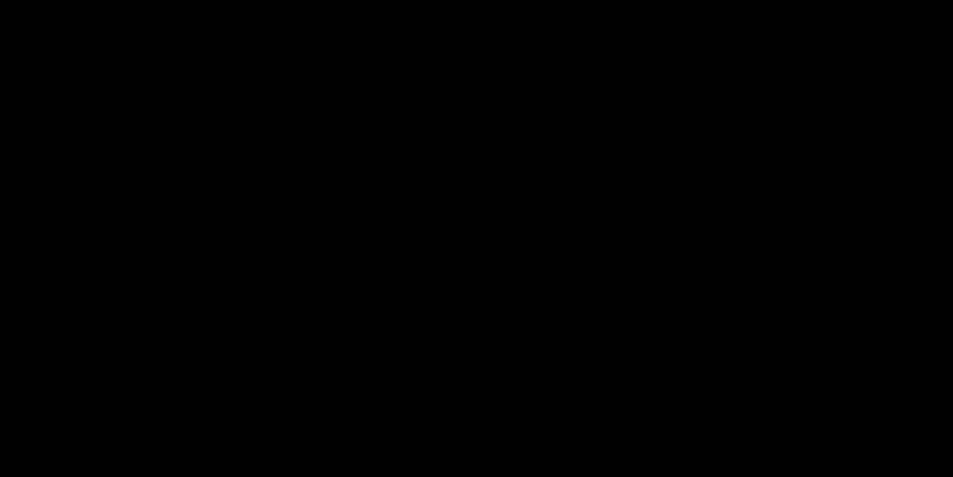
scroll to position [483, 0]
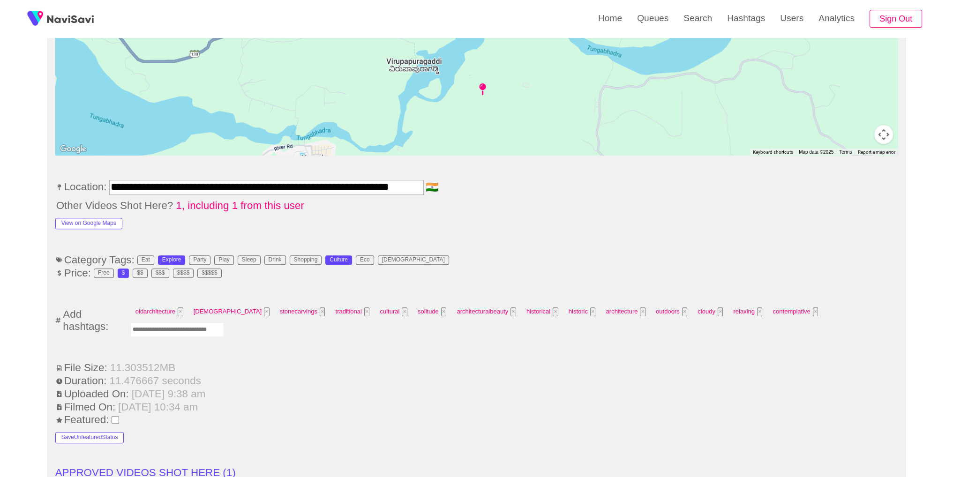
click at [224, 323] on input "Enter tag here and press return" at bounding box center [177, 330] width 94 height 15
type input "*********"
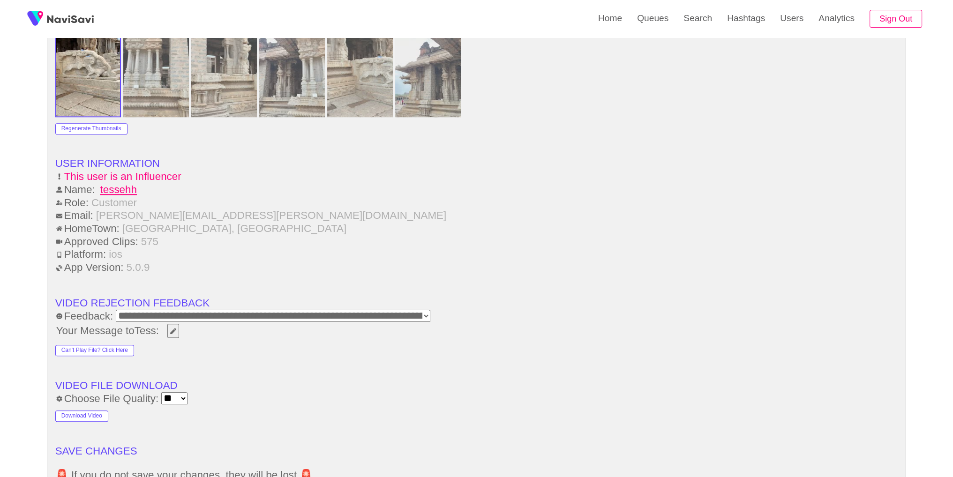
scroll to position [1361, 0]
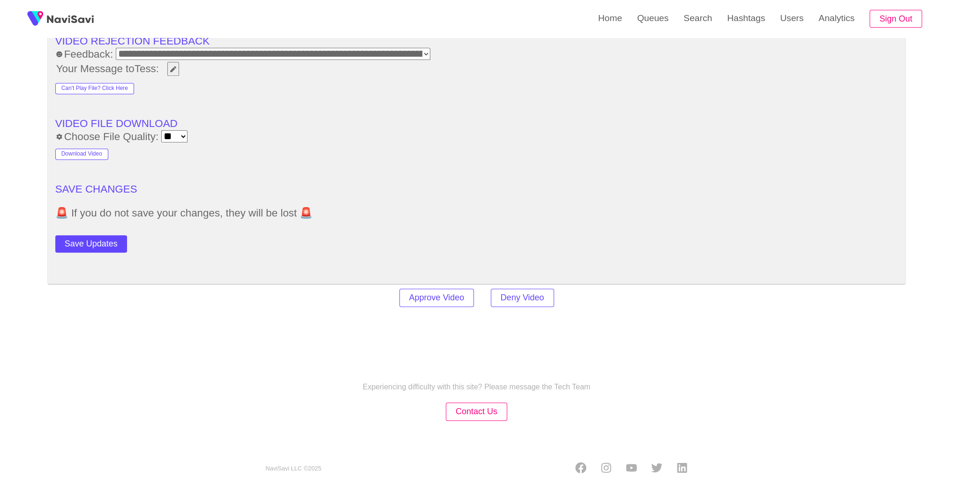
click at [101, 232] on div "Save Updates" at bounding box center [139, 242] width 169 height 21
click at [99, 235] on button "Save Updates" at bounding box center [91, 243] width 72 height 17
click at [695, 26] on link "Search" at bounding box center [698, 18] width 44 height 37
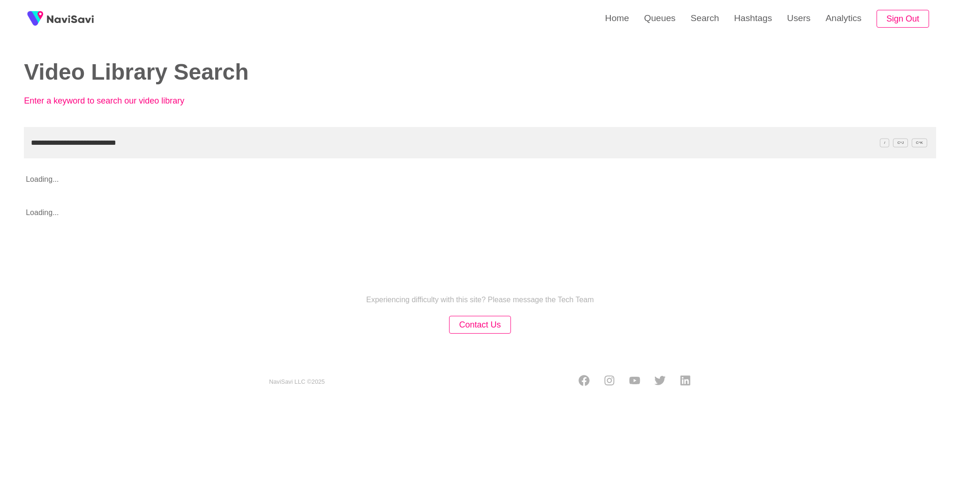
type input "**********"
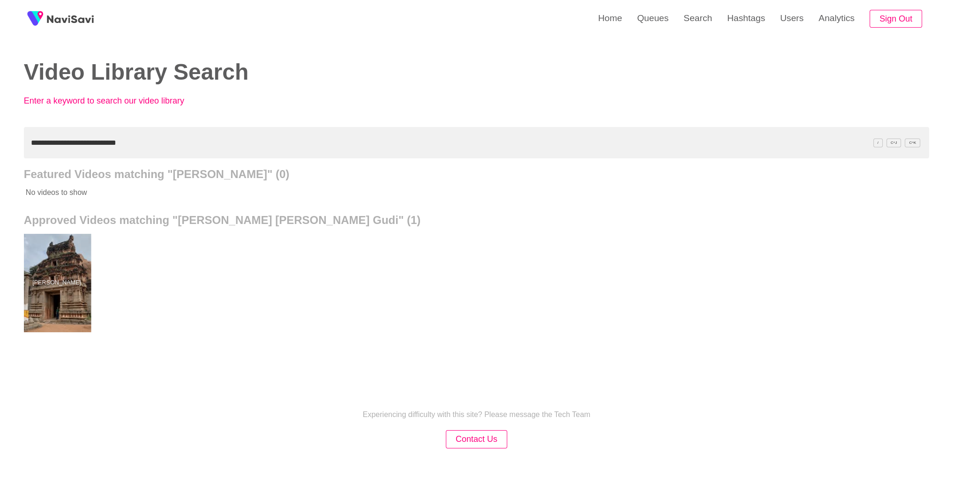
click at [47, 297] on div at bounding box center [56, 283] width 69 height 98
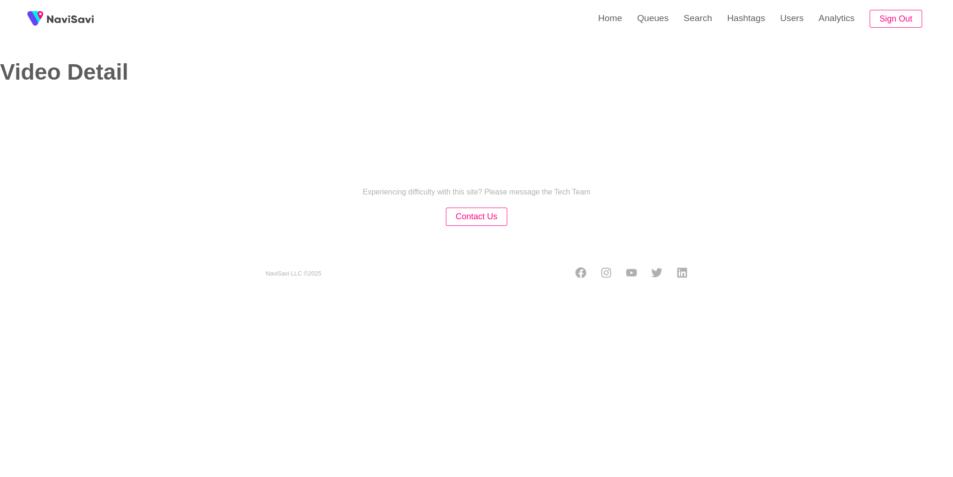
select select "**********"
select select "**"
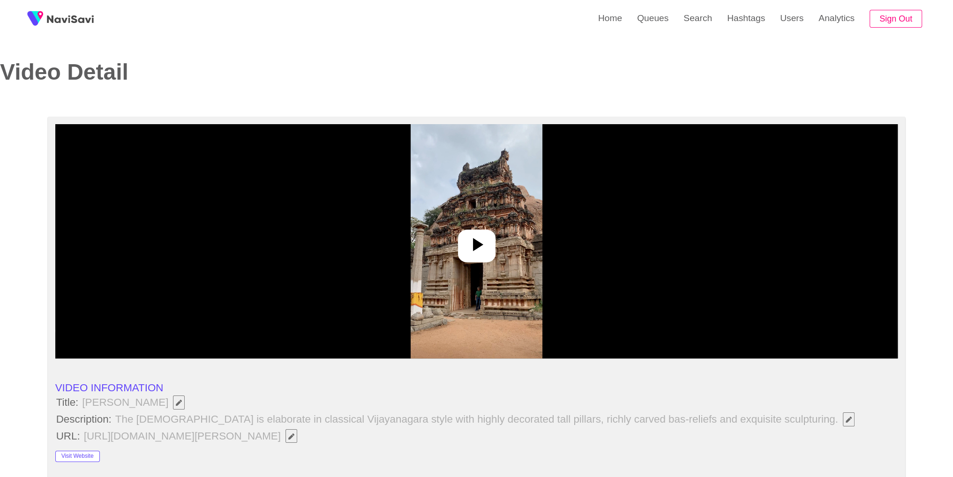
click at [433, 276] on img at bounding box center [477, 241] width 132 height 234
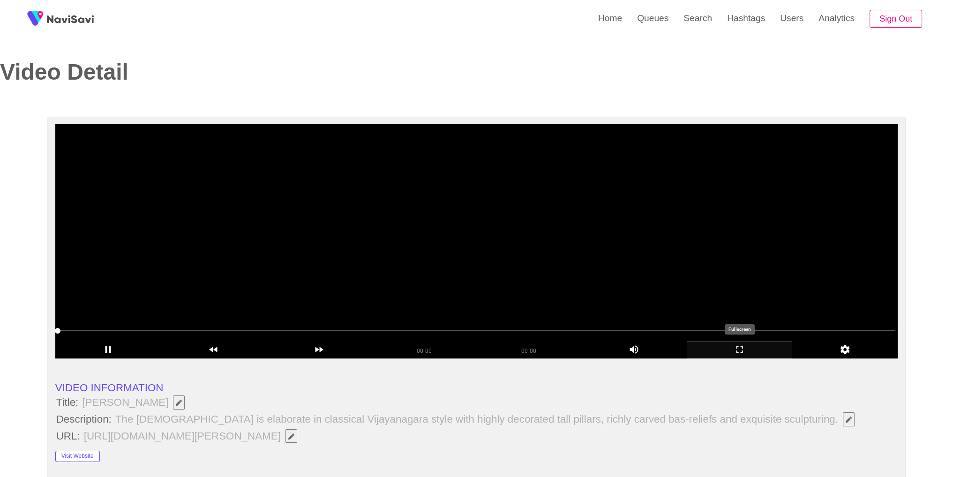
click at [760, 355] on icon "add" at bounding box center [739, 349] width 105 height 11
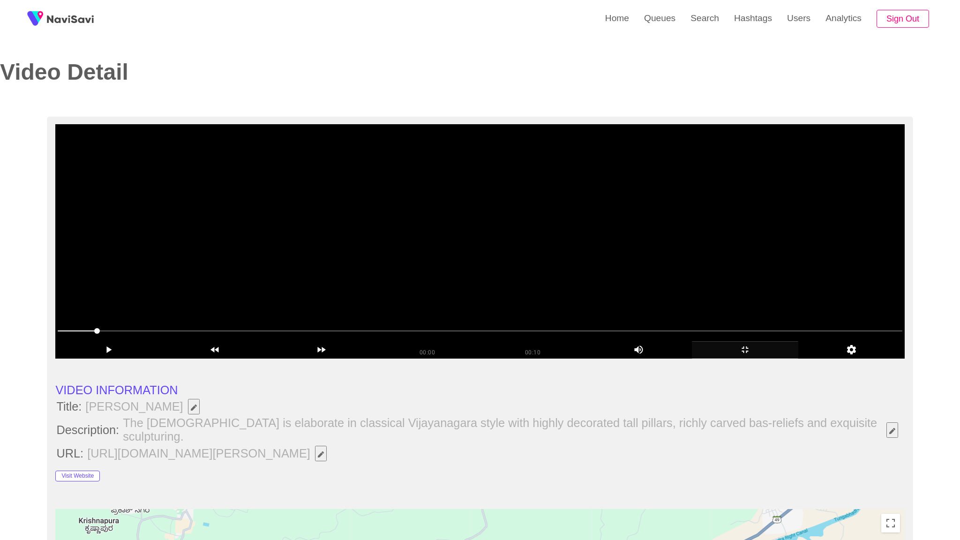
click at [760, 359] on video at bounding box center [479, 241] width 849 height 234
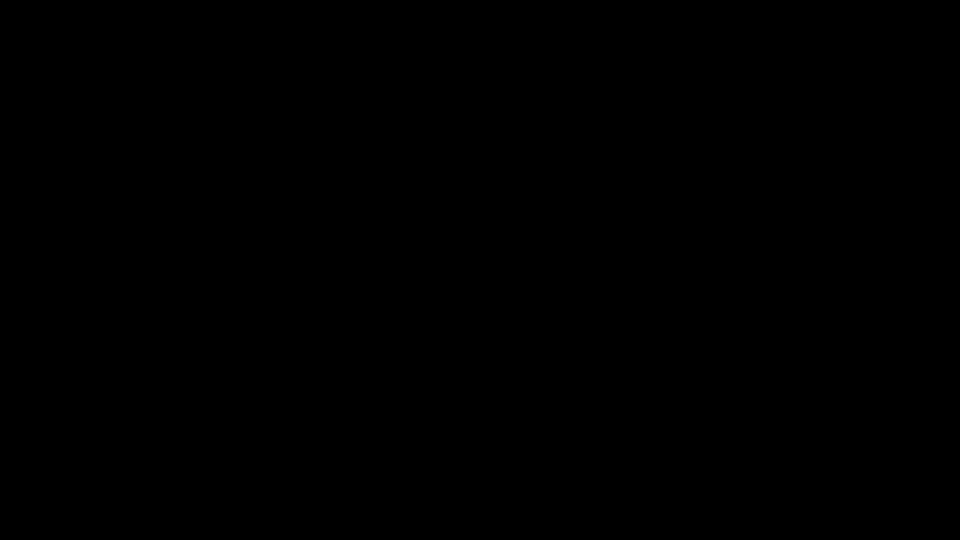
click at [557, 469] on div "00:10" at bounding box center [540, 531] width 120 height 16
click at [610, 469] on span at bounding box center [480, 512] width 956 height 15
click at [696, 469] on span at bounding box center [480, 512] width 956 height 15
drag, startPoint x: 899, startPoint y: 504, endPoint x: 893, endPoint y: 505, distance: 6.1
click at [893, 469] on div at bounding box center [480, 513] width 963 height 25
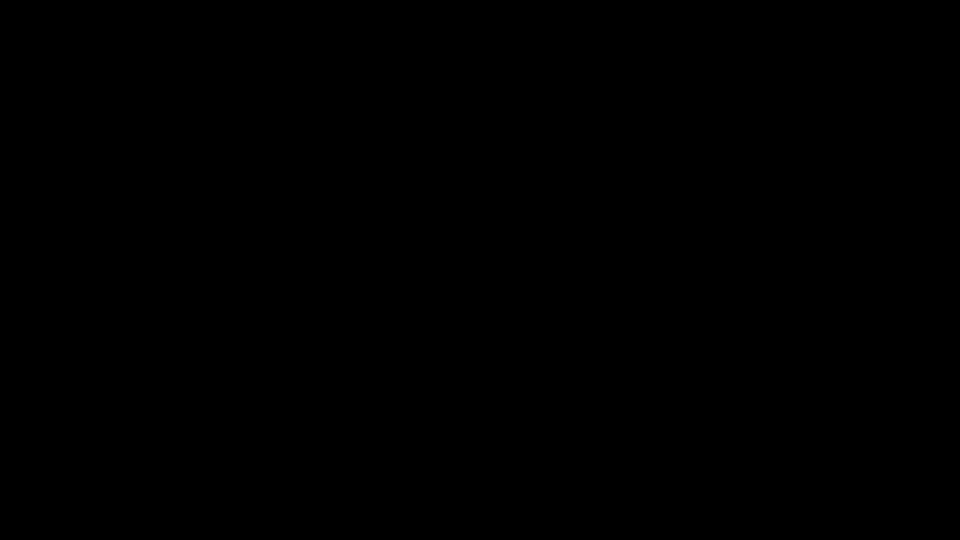
click at [272, 409] on video at bounding box center [480, 270] width 960 height 540
click at [121, 469] on span at bounding box center [480, 512] width 956 height 15
click at [498, 364] on video at bounding box center [480, 270] width 960 height 540
click at [805, 469] on icon "add" at bounding box center [780, 531] width 120 height 11
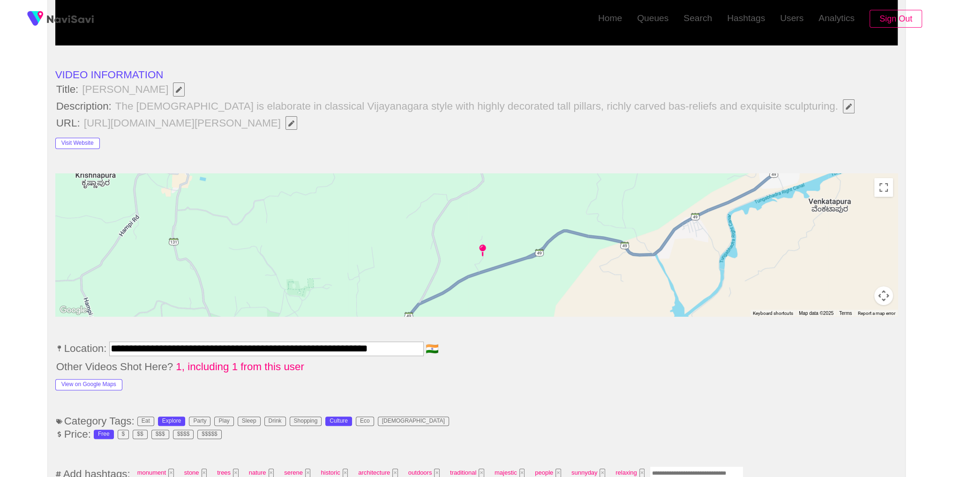
scroll to position [505, 0]
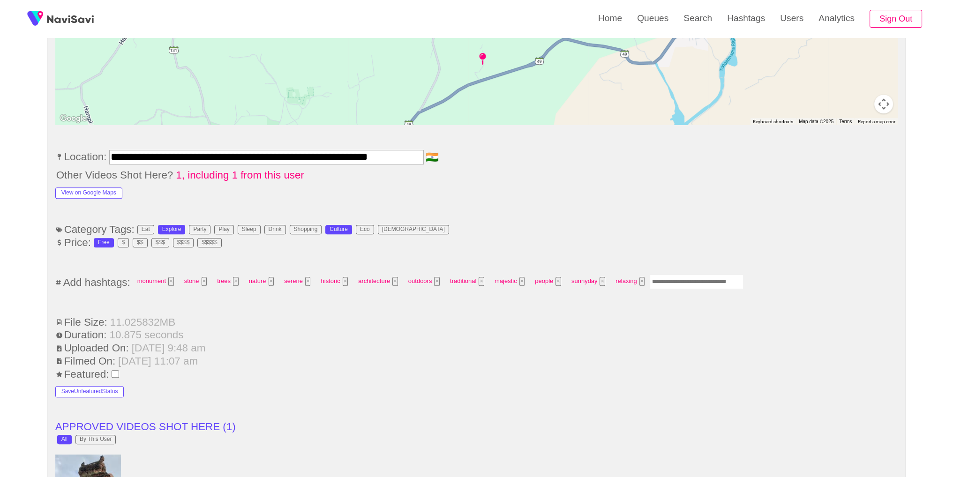
drag, startPoint x: 679, startPoint y: 281, endPoint x: 685, endPoint y: 274, distance: 9.0
click at [679, 281] on input "Enter tag here and press return" at bounding box center [697, 282] width 94 height 15
type input "*********"
type input "*"
type input "*****"
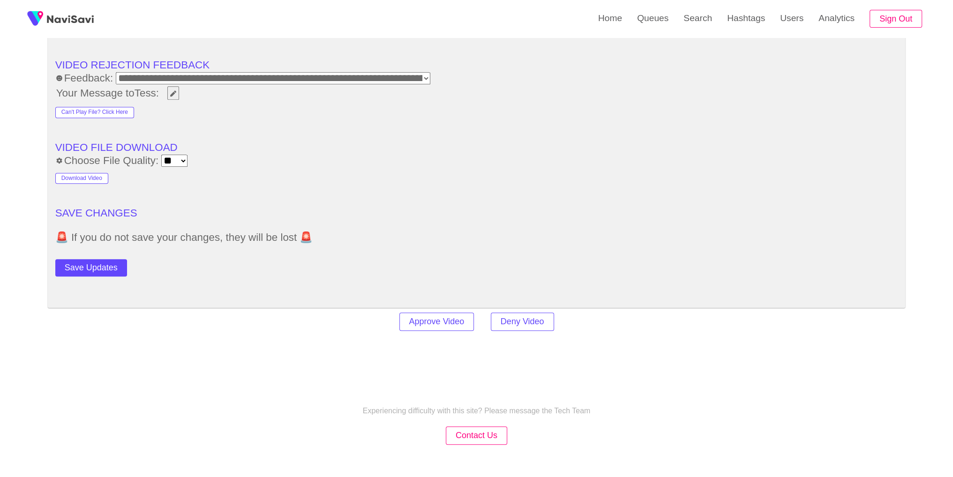
scroll to position [1314, 0]
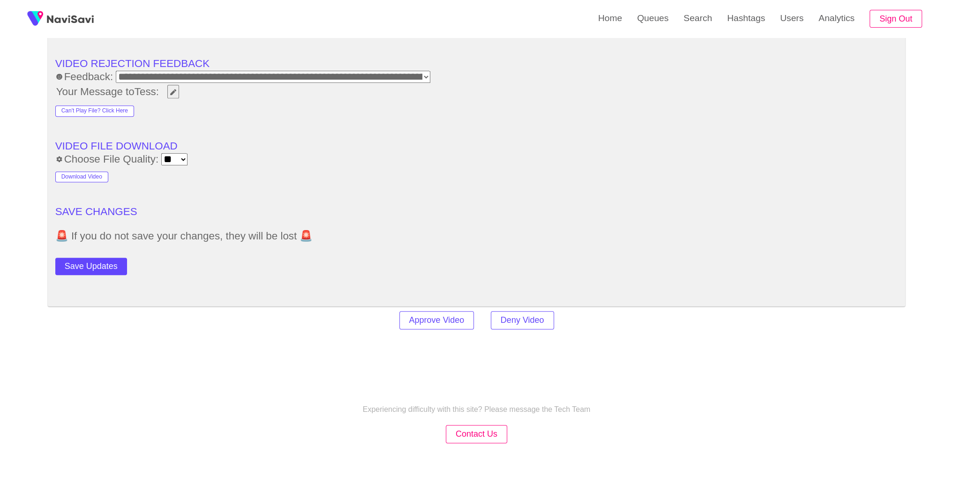
click at [105, 263] on button "Save Updates" at bounding box center [91, 266] width 72 height 17
